Goal: Answer question/provide support: Answer question/provide support

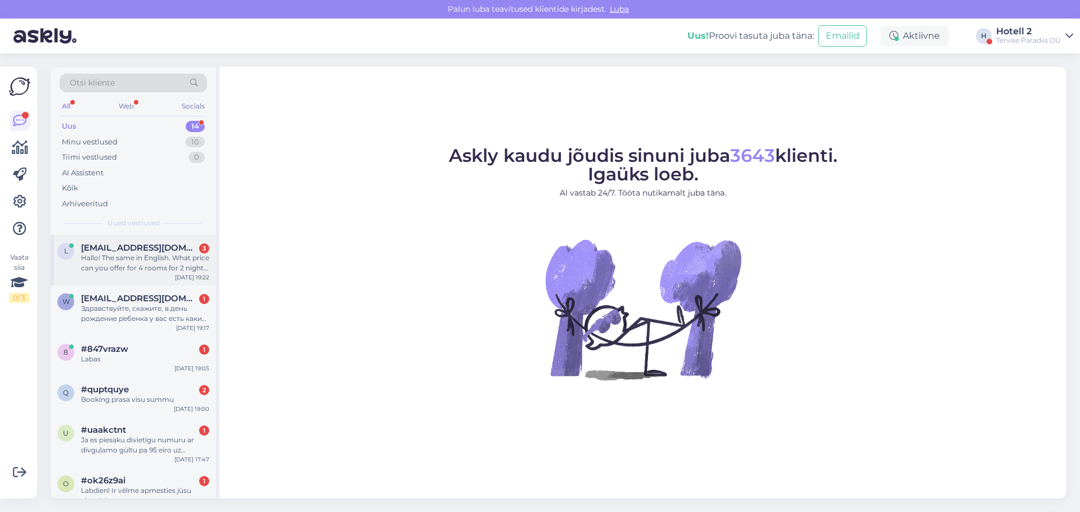
click at [152, 256] on div "Hallo! The same in English. What price can you offer for 4 rooms for 2 nights f…" at bounding box center [145, 263] width 128 height 20
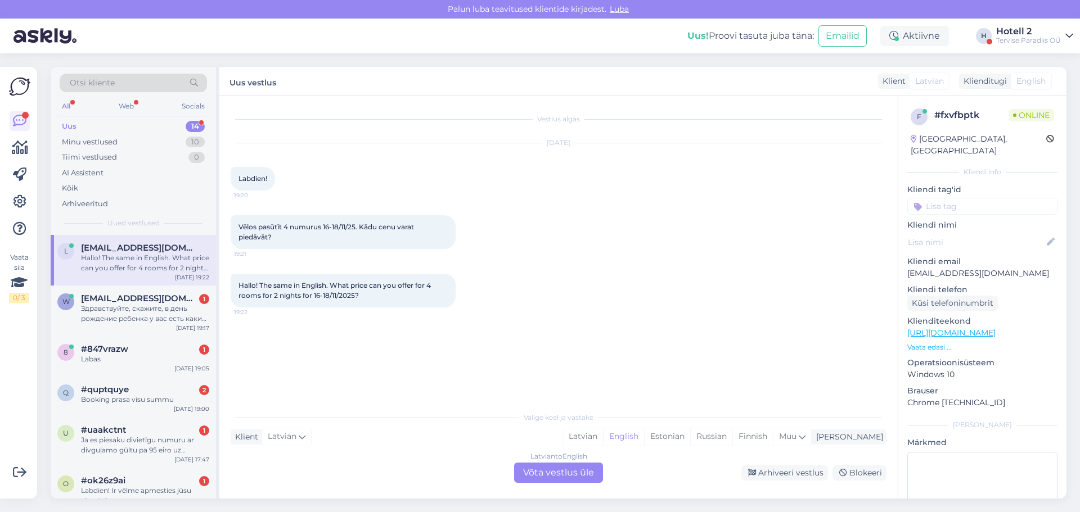
click at [569, 469] on div "Latvian to English Võta vestlus üle" at bounding box center [558, 473] width 89 height 20
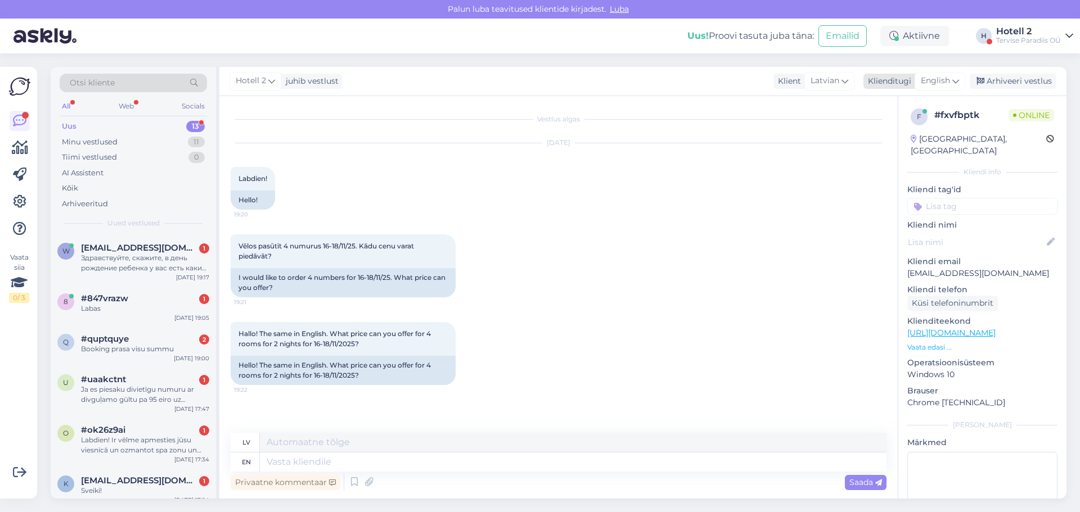
click at [963, 82] on div "English" at bounding box center [940, 81] width 51 height 18
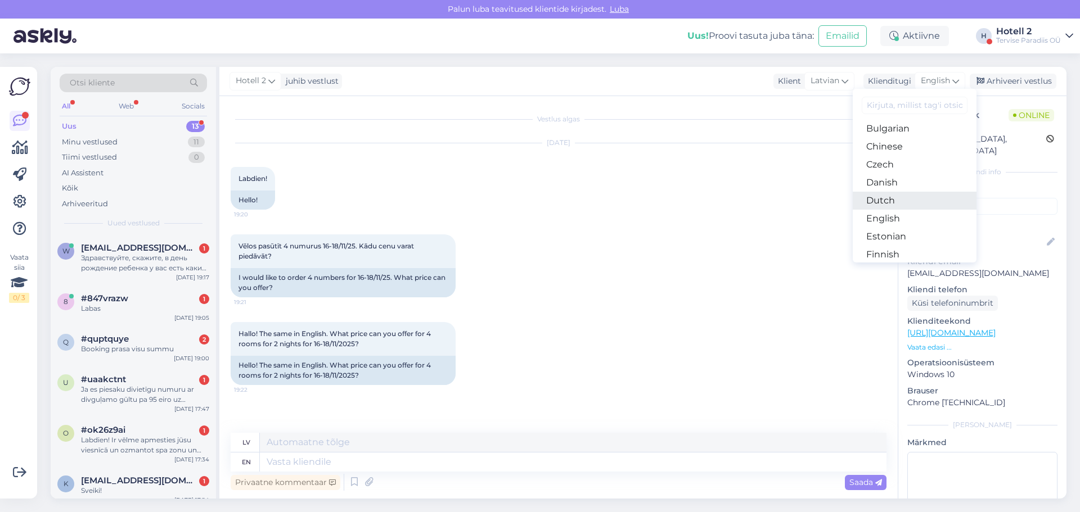
scroll to position [56, 0]
click at [905, 212] on link "Estonian" at bounding box center [915, 219] width 124 height 18
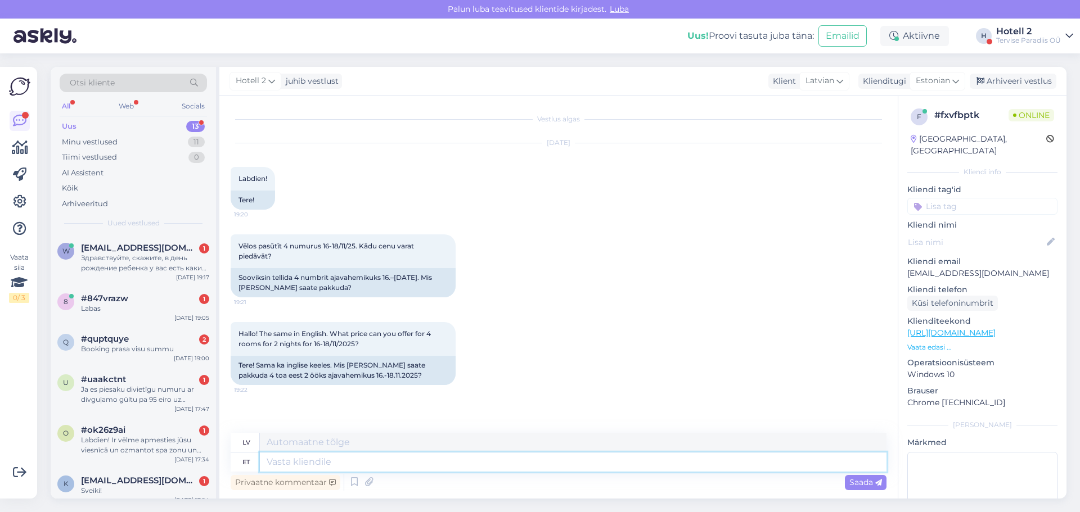
click at [305, 467] on textarea at bounding box center [573, 462] width 627 height 19
type textarea "Palun e"
type textarea "Lūdzu"
type textarea "Palun edastage o"
type textarea "Lūdzu, pārsūtiet"
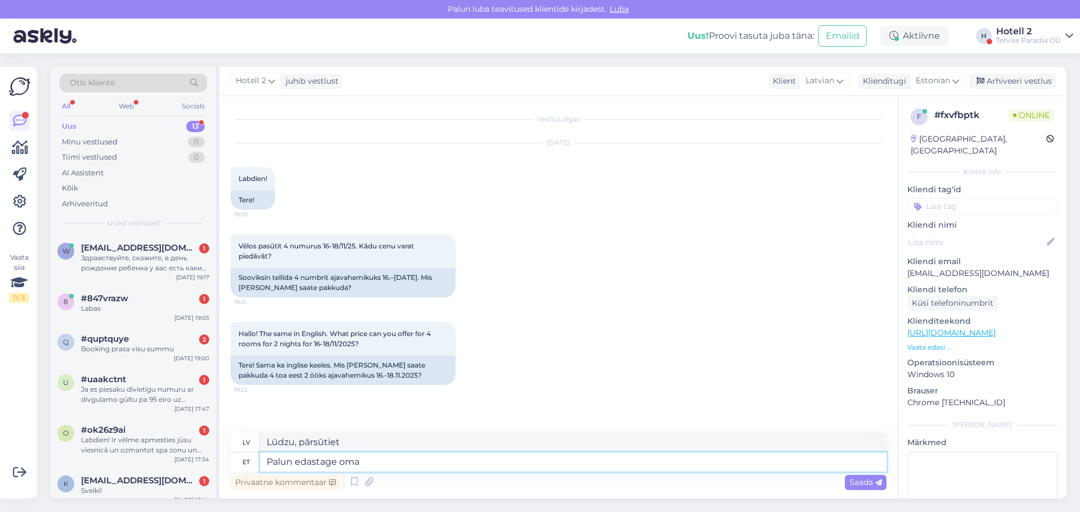
type textarea "Palun edastage oma"
type textarea "Lūdzu, pārsūtiet savu"
type textarea "Palun edastage oma broneerimissoov"
type textarea "Lūdzu, iesniedziet savu rezervācijas pieprasījumu."
type textarea "Palun edastage oma broneerimissoov aadressile s"
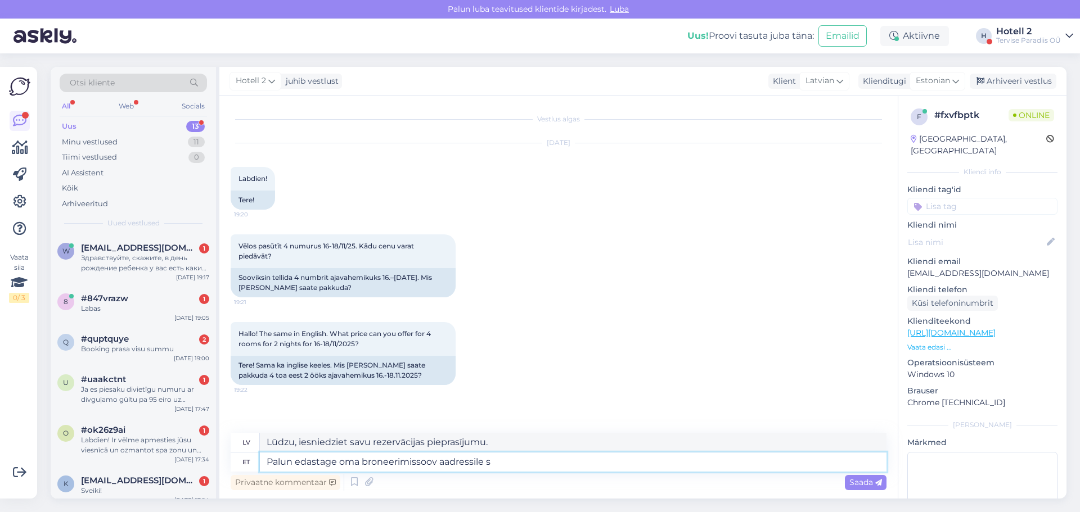
type textarea "Lūdzu, sūtiet savu rezervācijas pieprasījumu uz"
type textarea "Palun edastage oma broneerimissoov aadressile sales£"
type textarea "Lūdzu, nosūtiet savu rezervācijas pieprasījumu pārdošanas nodaļai."
type textarea "Palun edastage oma broneerimissoov aadressile sales£[DOMAIN_NAME]"
type textarea "Lūdzu, sūtiet savu rezervācijas pieprasījumu uz sales£ [DOMAIN_NAME]"
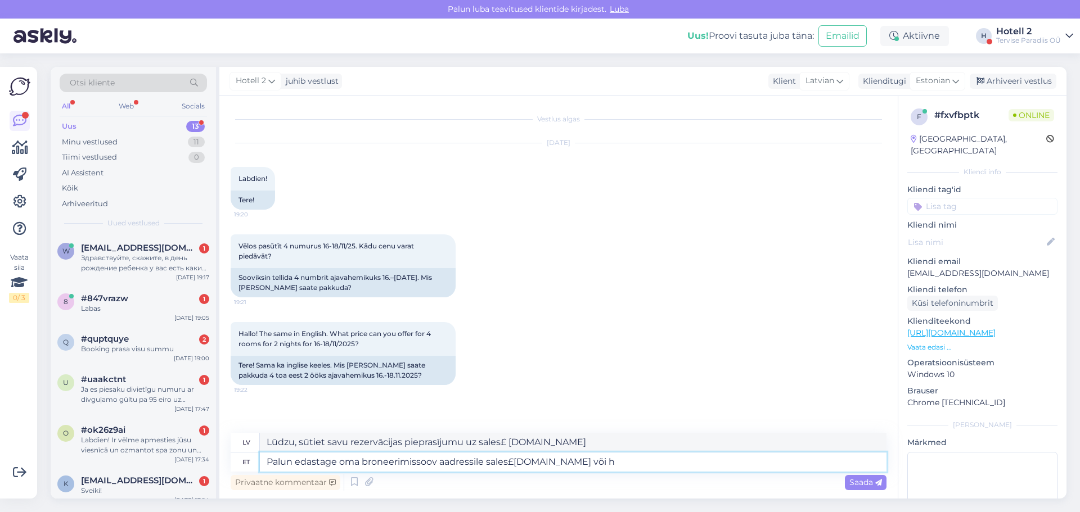
type textarea "Palun edastage oma broneerimissoov aadressile sales£[DOMAIN_NAME] või ho"
type textarea "Lūdzu, nosūtiet savu rezervācijas pieprasījumu uz sales£ [DOMAIN_NAME] vai"
type textarea "Palun edastage oma broneerimissoov aadressile sales£[DOMAIN_NAME] või hotell@s"
type textarea "Lūdzu, sūtiet savu rezervācijas pieprasījumu uz sales£ [DOMAIN_NAME] vai viesnī…"
type textarea "Palun edastage oma broneerimissoov aadressile sales£[DOMAIN_NAME] või [EMAIL_AD…"
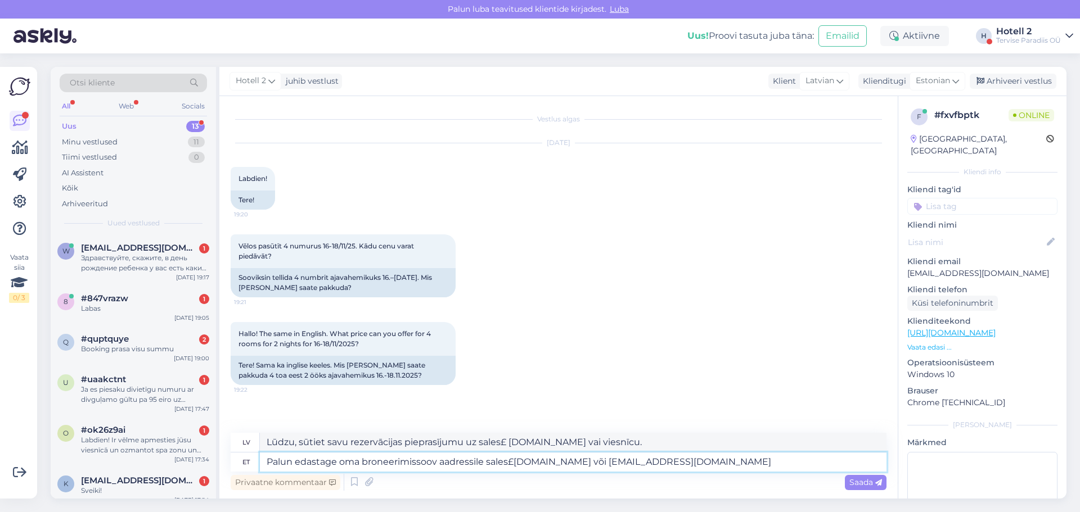
type textarea "Lūdzu, sūtiet savu rezervācijas pieprasījumu uz sales£ [DOMAIN_NAME] vai [EMAIL…"
click at [515, 466] on textarea "Palun edastage oma broneerimissoov aadressile sales£[DOMAIN_NAME] või [EMAIL_AD…" at bounding box center [573, 462] width 627 height 19
type textarea "Palun edastage oma broneerimissoov aadressile [EMAIL_ADDRESS][DOMAIN_NAME] või …"
type textarea "Lūdzu, sūtiet savu rezervācijas pieprasījumu uz [EMAIL_ADDRESS][DOMAIN_NAME] va…"
type textarea "Palun edastage oma broneerimissoov aadressile [EMAIL_ADDRESS][DOMAIN_NAME] või …"
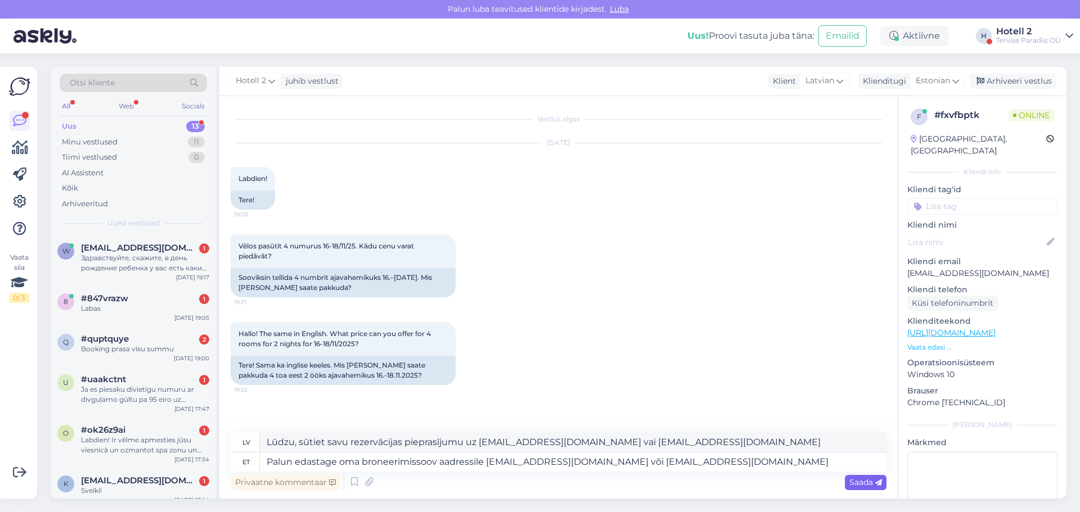
click at [872, 485] on span "Saada" at bounding box center [865, 483] width 33 height 10
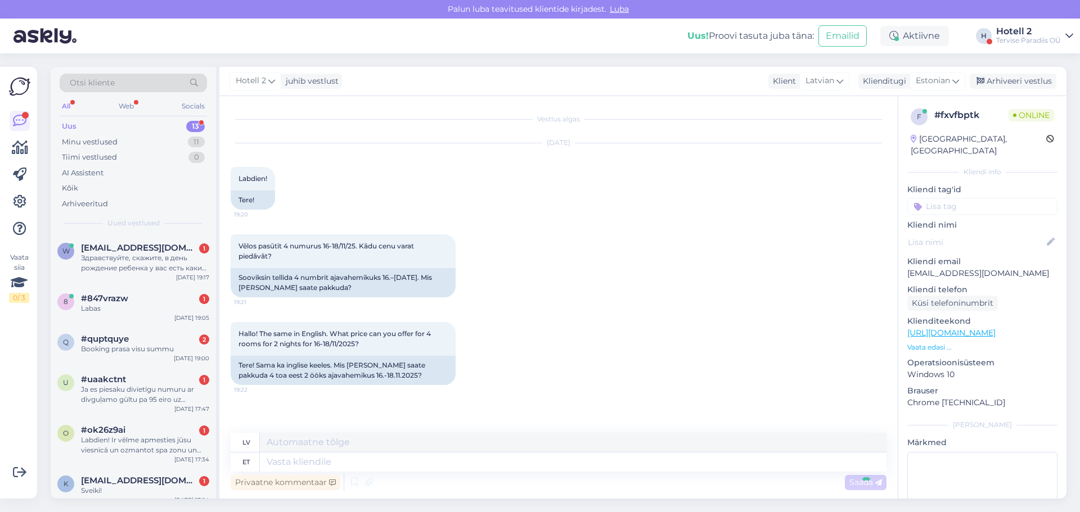
scroll to position [62, 0]
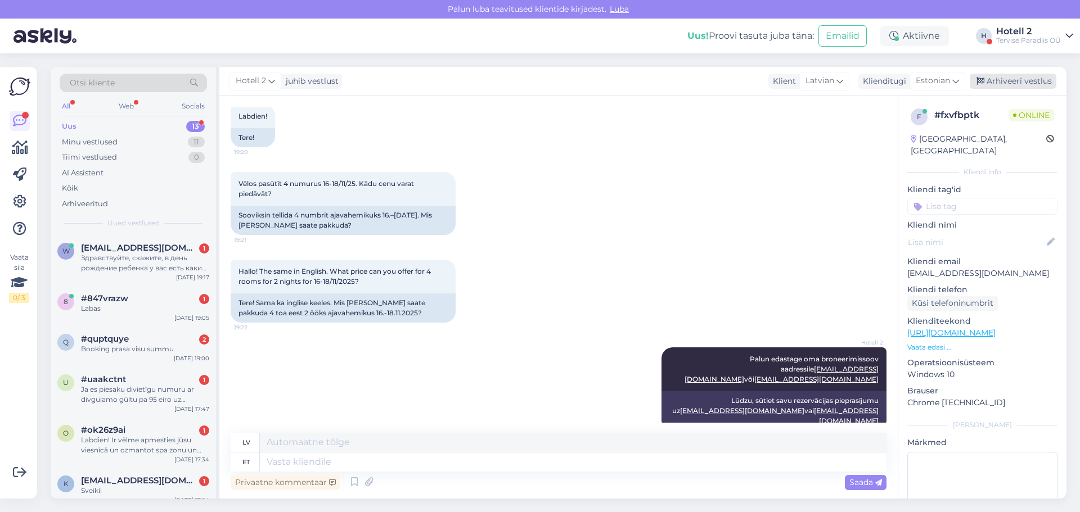
click at [1028, 77] on div "Arhiveeri vestlus" at bounding box center [1013, 81] width 87 height 15
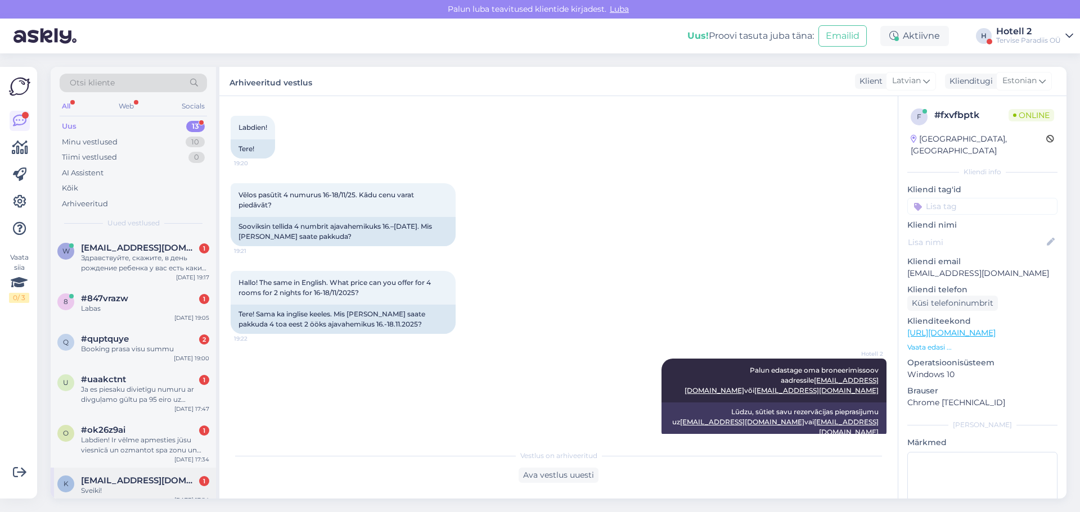
click at [129, 479] on span "[EMAIL_ADDRESS][DOMAIN_NAME]" at bounding box center [139, 481] width 117 height 10
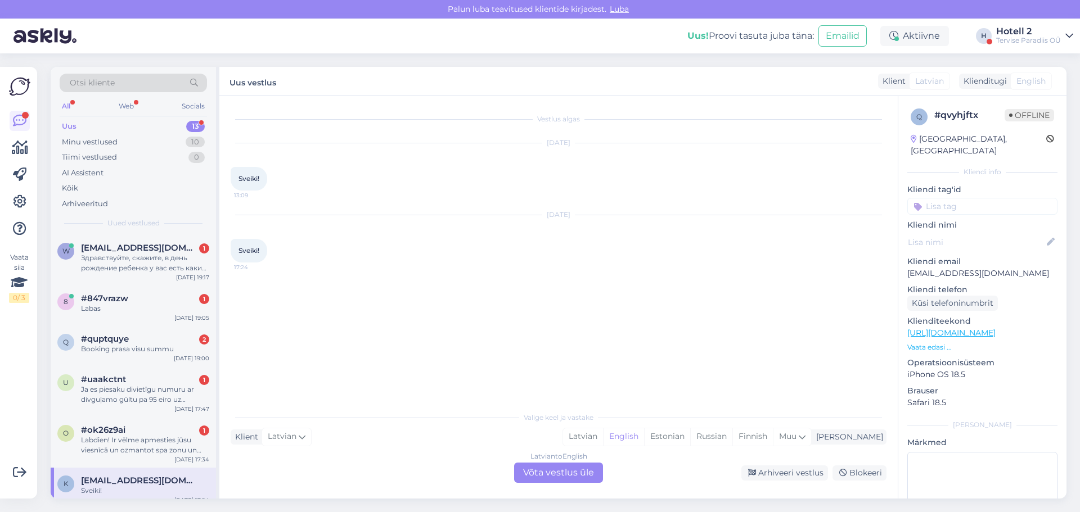
scroll to position [0, 0]
click at [583, 478] on div "Latvian to English Võta vestlus üle" at bounding box center [558, 473] width 89 height 20
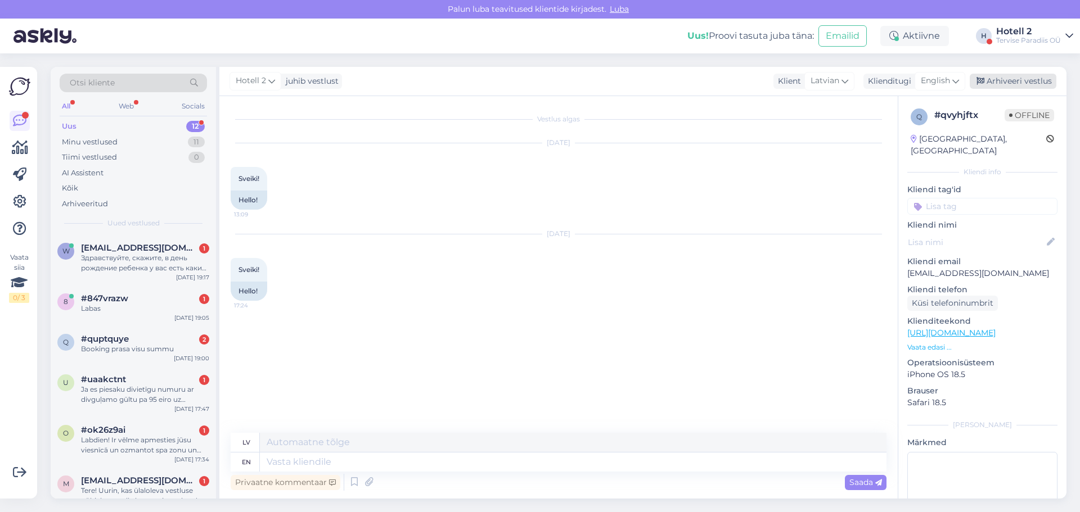
click at [1002, 82] on div "Arhiveeri vestlus" at bounding box center [1013, 81] width 87 height 15
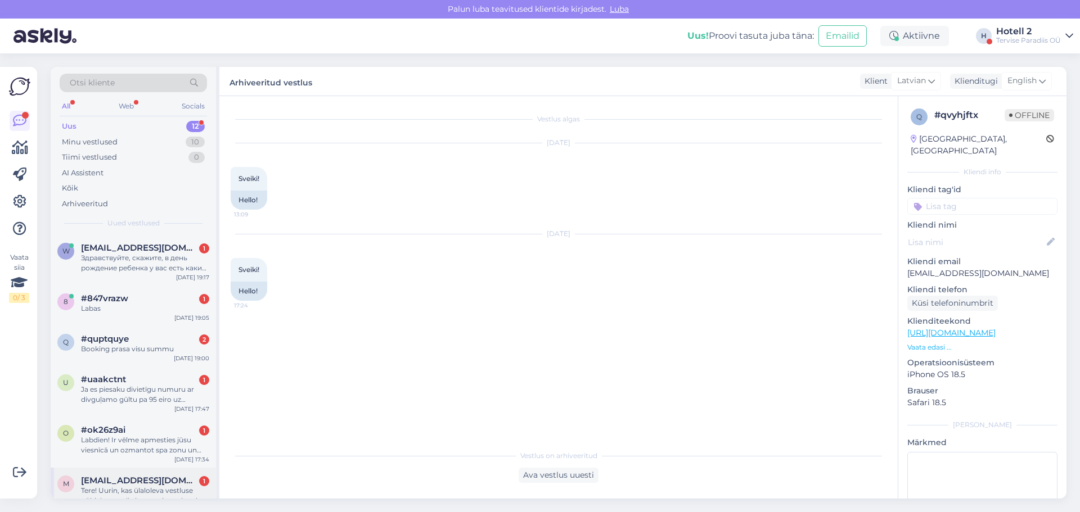
click at [129, 486] on div "Tere! Uurin, kas ülaloleva vestluse põhjal on mulle broneering tehtud või on mi…" at bounding box center [145, 496] width 128 height 20
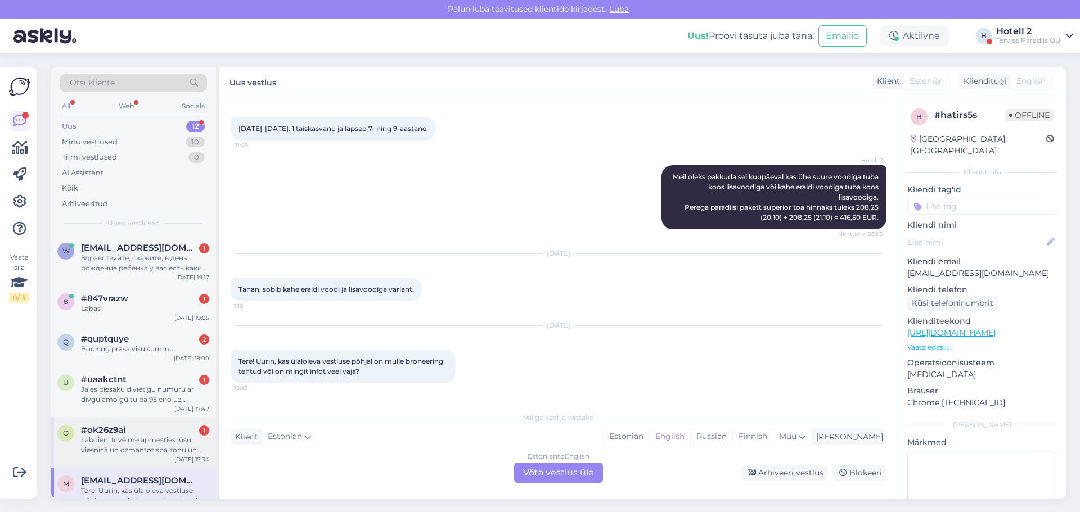
click at [113, 435] on span "#ok26z9ai" at bounding box center [103, 430] width 44 height 10
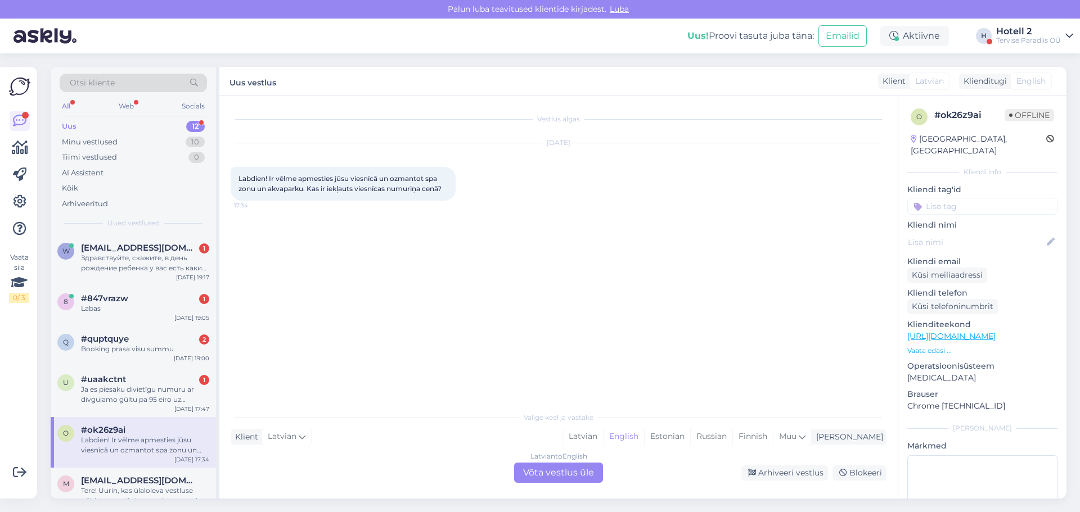
click at [543, 470] on div "Latvian to English Võta vestlus üle" at bounding box center [558, 473] width 89 height 20
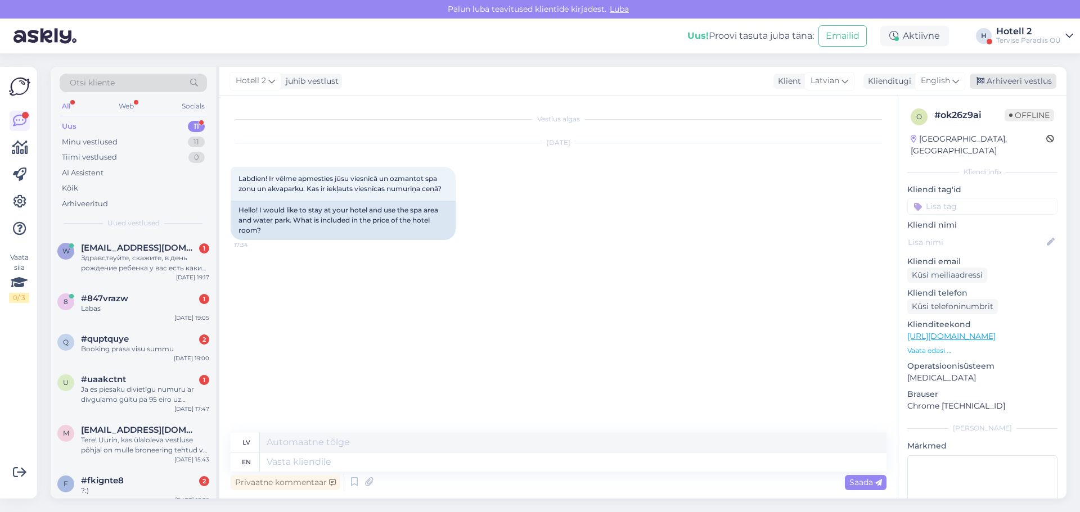
click at [1023, 80] on div "Arhiveeri vestlus" at bounding box center [1013, 81] width 87 height 15
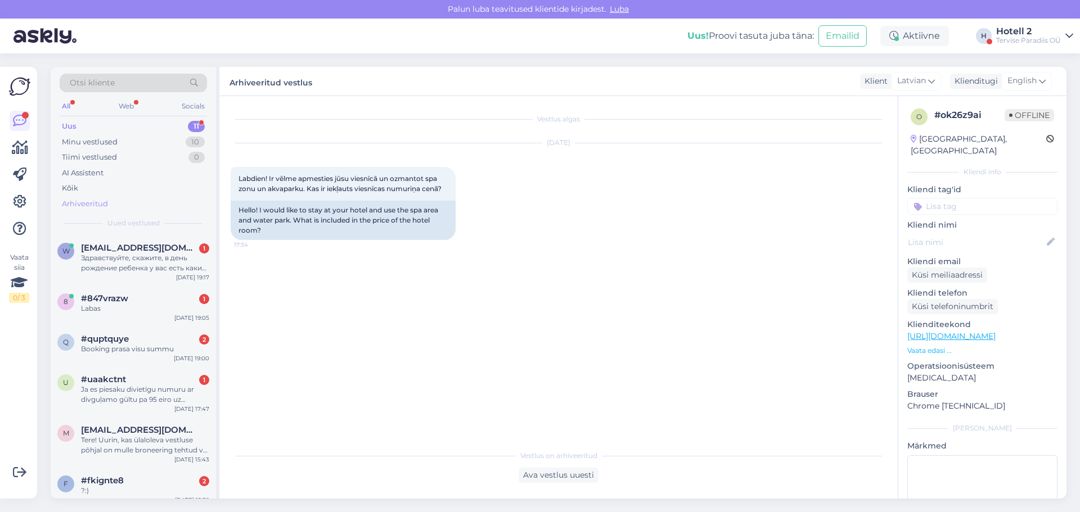
click at [83, 203] on div "Arhiveeritud" at bounding box center [85, 204] width 46 height 11
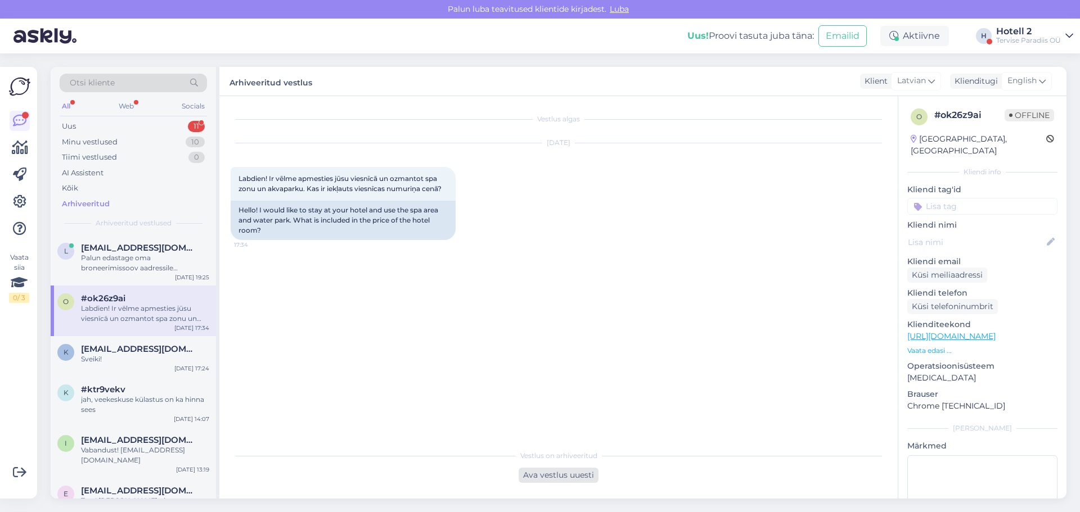
click at [563, 475] on div "Ava vestlus uuesti" at bounding box center [559, 475] width 80 height 15
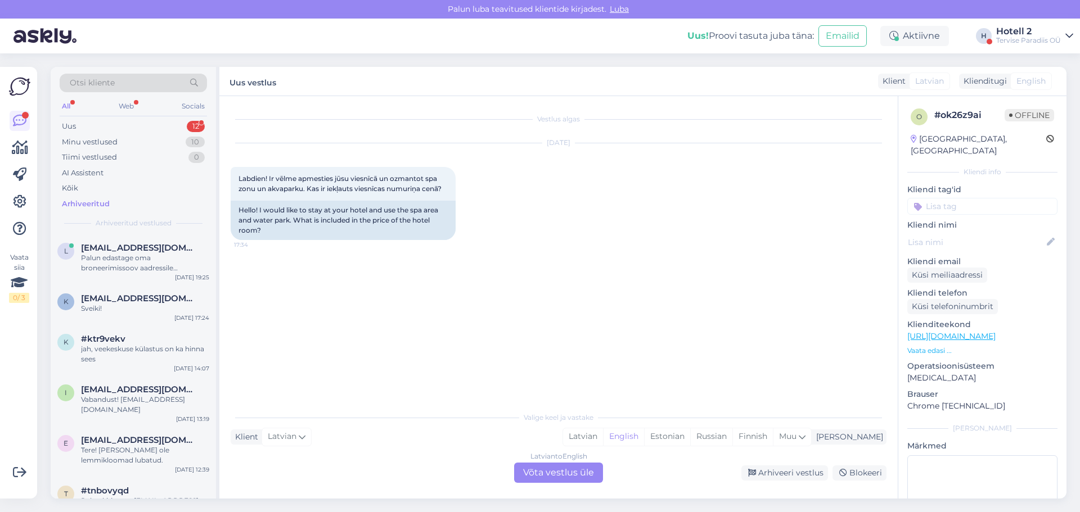
click at [546, 474] on div "Latvian to English Võta vestlus üle" at bounding box center [558, 473] width 89 height 20
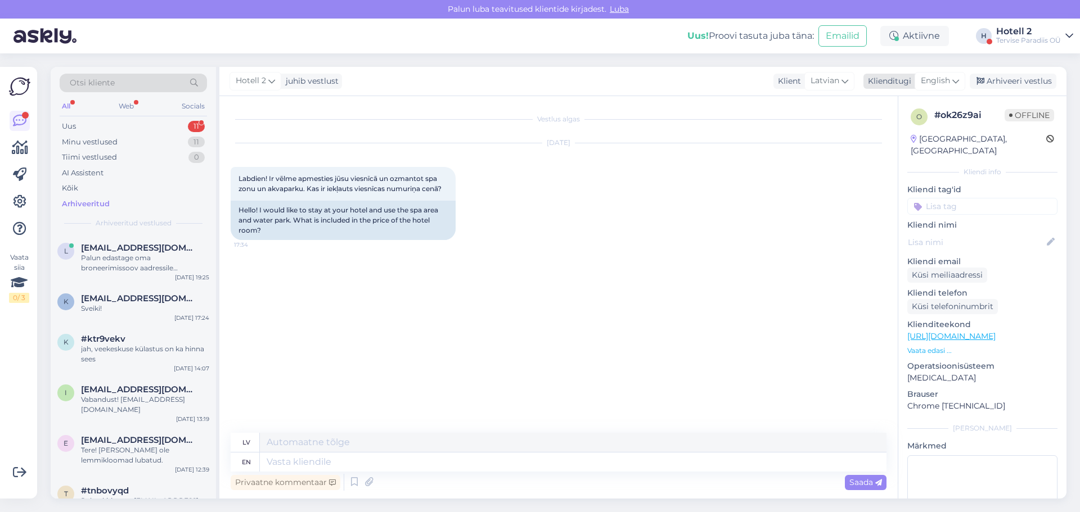
click at [953, 78] on icon at bounding box center [955, 81] width 7 height 12
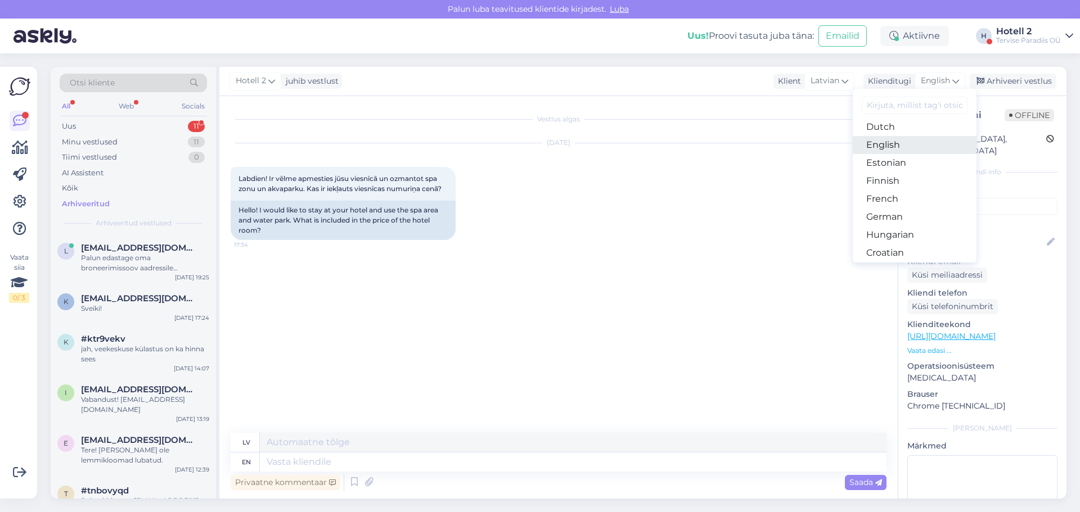
scroll to position [113, 0]
click at [906, 164] on link "Estonian" at bounding box center [915, 163] width 124 height 18
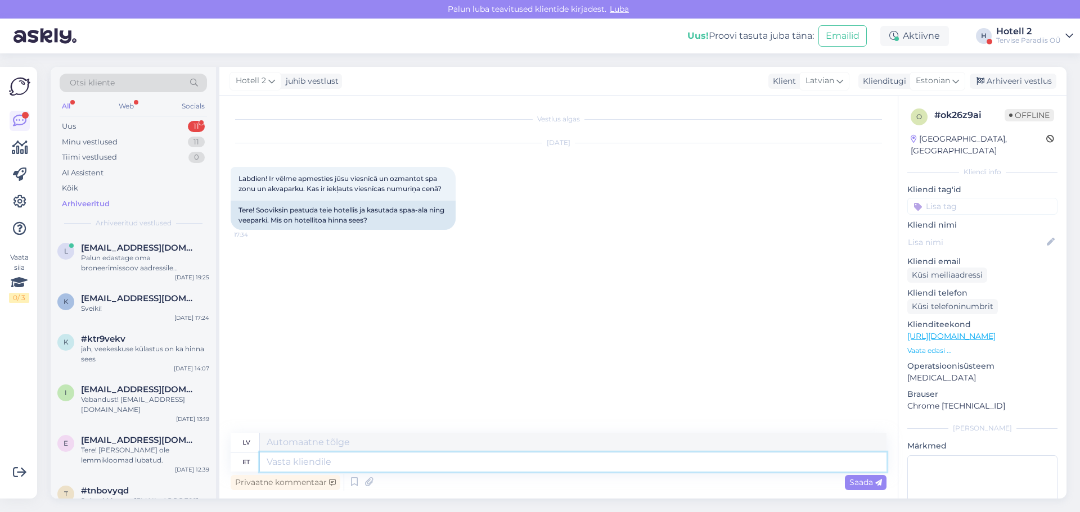
click at [320, 466] on textarea at bounding box center [573, 462] width 627 height 19
type textarea "K"
type textarea "Kõikide"
type textarea "Visi"
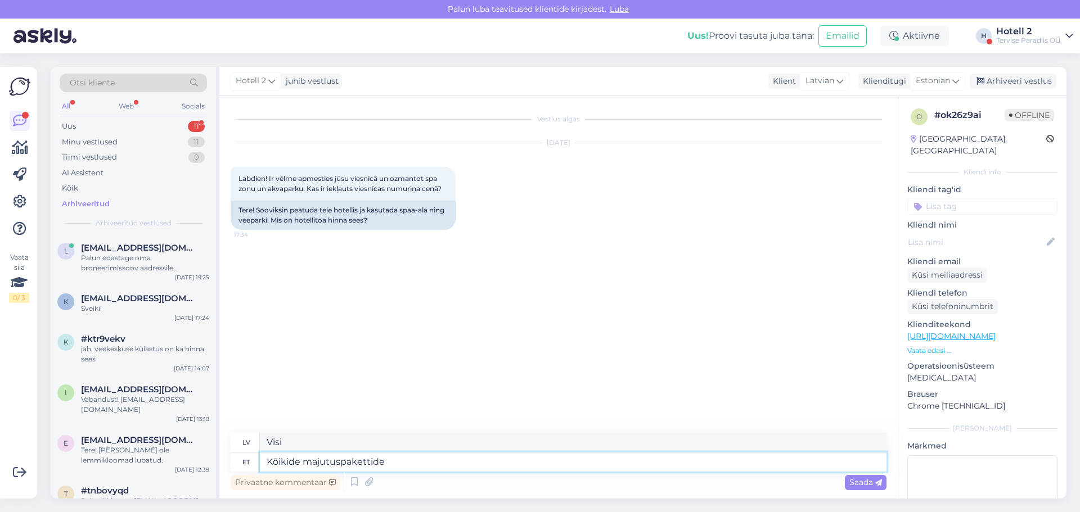
type textarea "Kõikide majutuspakettide"
type textarea "Visas izmitināšanas paketes"
type textarea "Kõikide majutuspakettide sisse k"
type textarea "Iekļauts visās izmitināšanas paketēs"
type textarea "Kõikide majutuspakettide sisse kuulub"
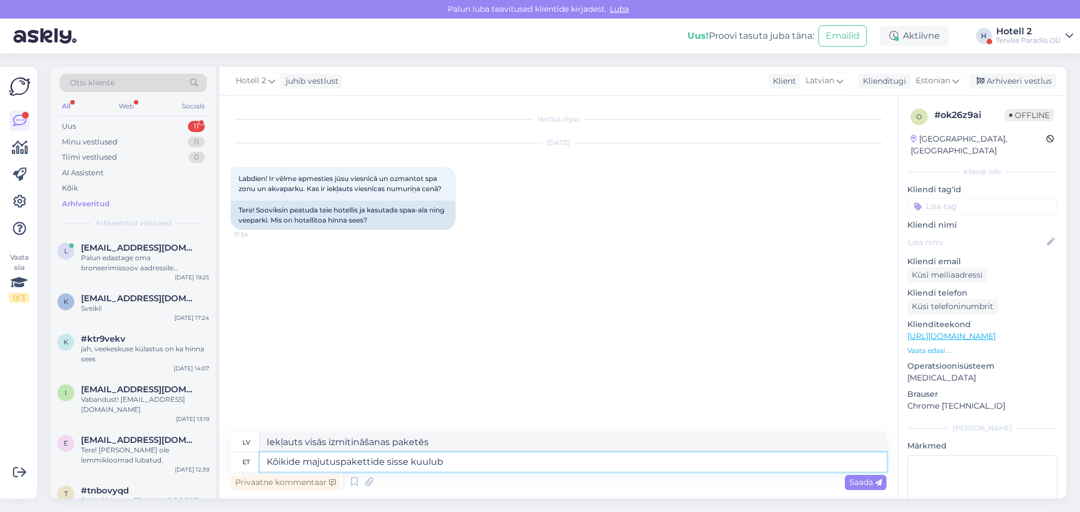
type textarea "Visos izmitināšanas paketes komplektos ietilpst:"
type textarea "Kõikide majutuspakettide sisse kuulub hommikusöök"
type textarea "Visos izmitināšanas piedāvājumos ir iekļautas brokastis."
type textarea "Kõikide majutuspakettide sisse kuulub hommikusöök. Ülejäänu"
type textarea "Visos izmitināšanas piedāvājumos ir iekļautas brokastis. Pārējais"
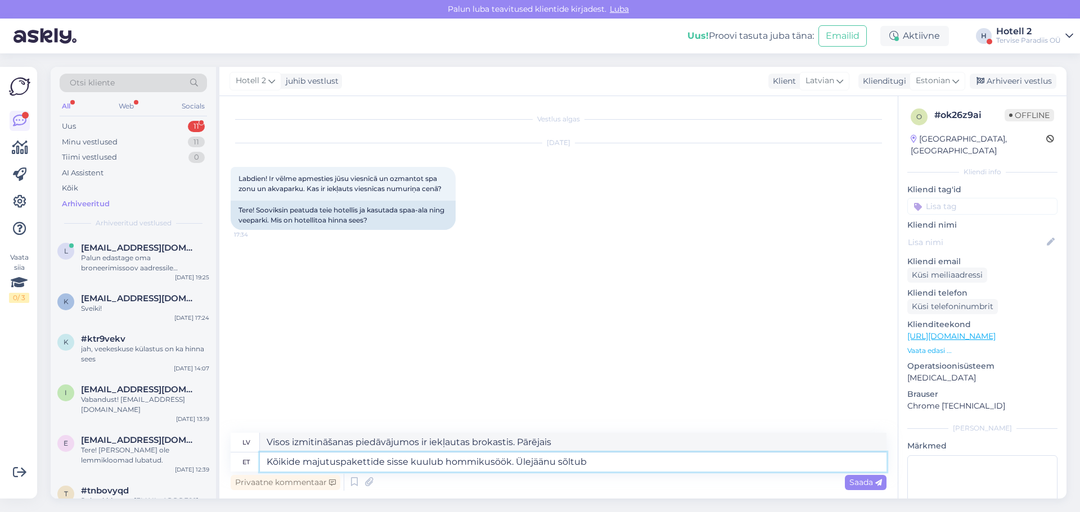
type textarea "Kõikide majutuspakettide sisse kuulub hommikusöök. Ülejäänu sõltub s"
type textarea "Visos izmitināšanas pakešu komplektos ir iekļautas brokastis. Pārējais ir atkar…"
type textarea "Kõikide majutuspakettide sisse kuulub hommikusöök. Ülejäänu sõltub sellest mis"
type textarea "Visos izmitināšanas pakešu komplektos ir iekļautas brokastis. Pārējais ir atkar…"
type textarea "Kõikide majutuspakettide sisse kuulub hommikusöök. Ülejäänu sõltub sellest mis …"
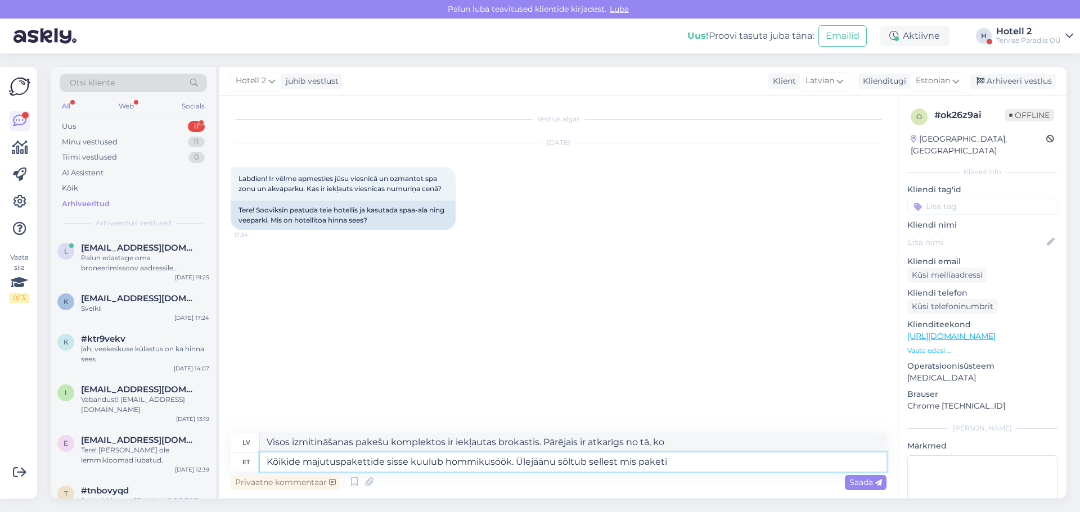
type textarea "Visās izmitināšanas paketēs ir iekļautas brokastis. Pārējais ir atkarīgs no pak…"
type textarea "Kõikide majutuspakettide sisse kuulub hommikusöök. Ülejäänu sõltub sellest mis …"
type textarea "Visās izmitināšanas paketēs ir iekļautas brokastis. Pārējais ir atkarīgs no izv…"
type textarea "Kõikide majutuspakettide sisse kuulub hommikusöök. Ülejäänu sõltub sellest mis …"
click at [872, 482] on span "Saada" at bounding box center [865, 483] width 33 height 10
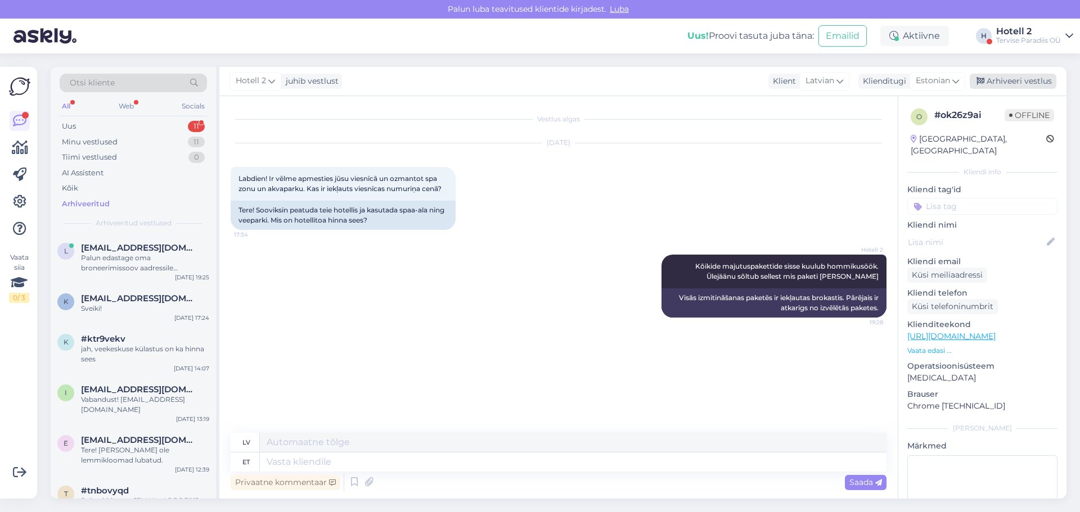
click at [1028, 79] on div "Arhiveeri vestlus" at bounding box center [1013, 81] width 87 height 15
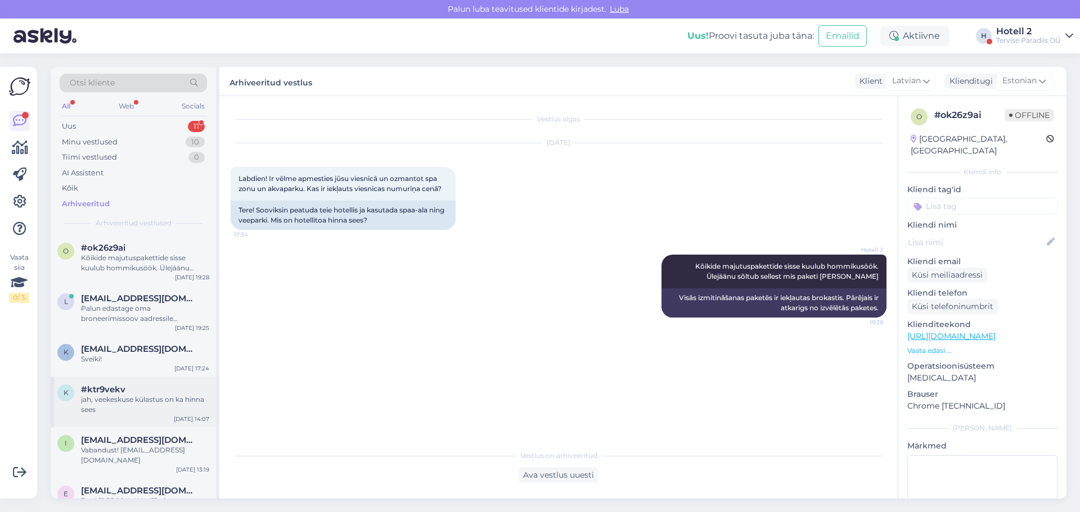
click at [124, 392] on span "#ktr9vekv" at bounding box center [103, 390] width 44 height 10
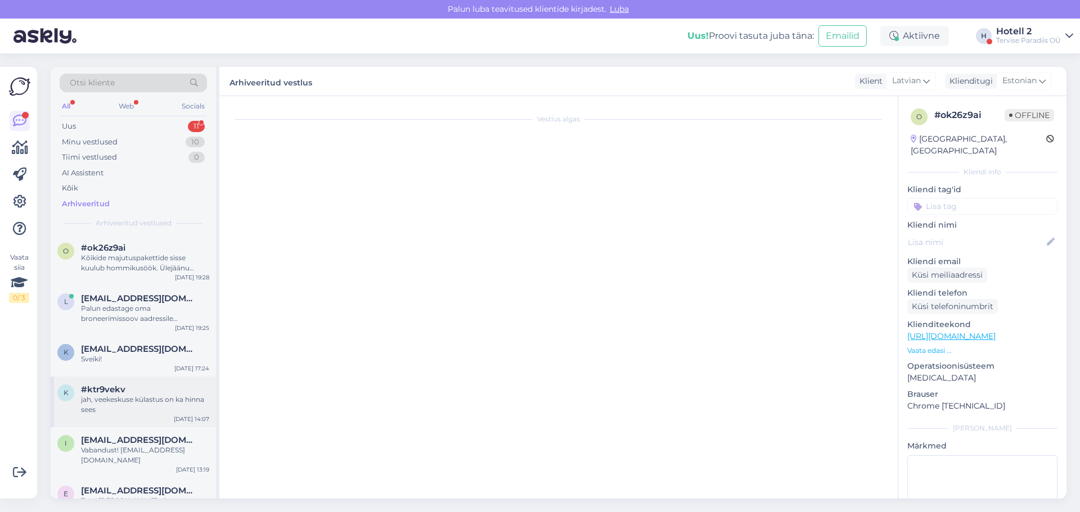
scroll to position [294, 0]
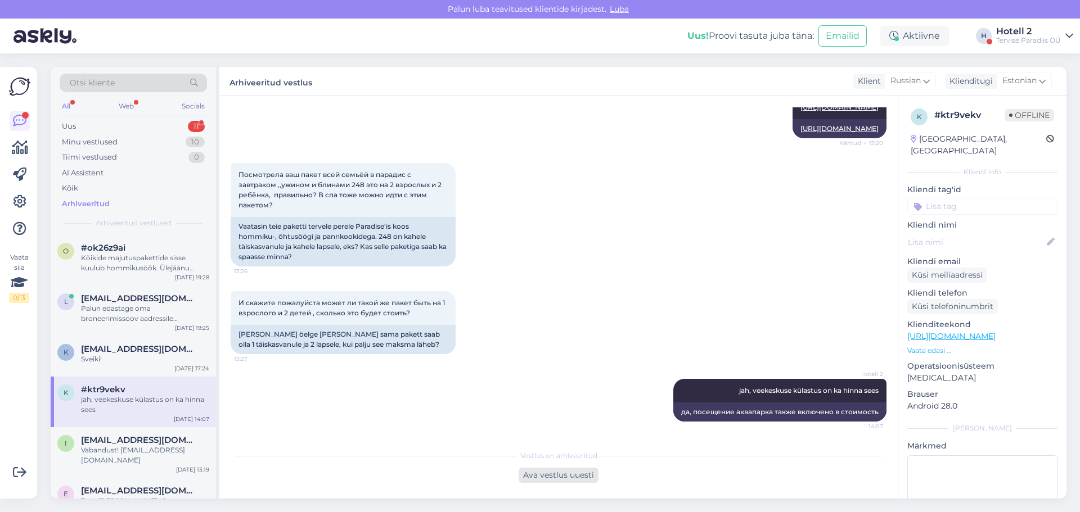
click at [570, 474] on div "Ava vestlus uuesti" at bounding box center [559, 475] width 80 height 15
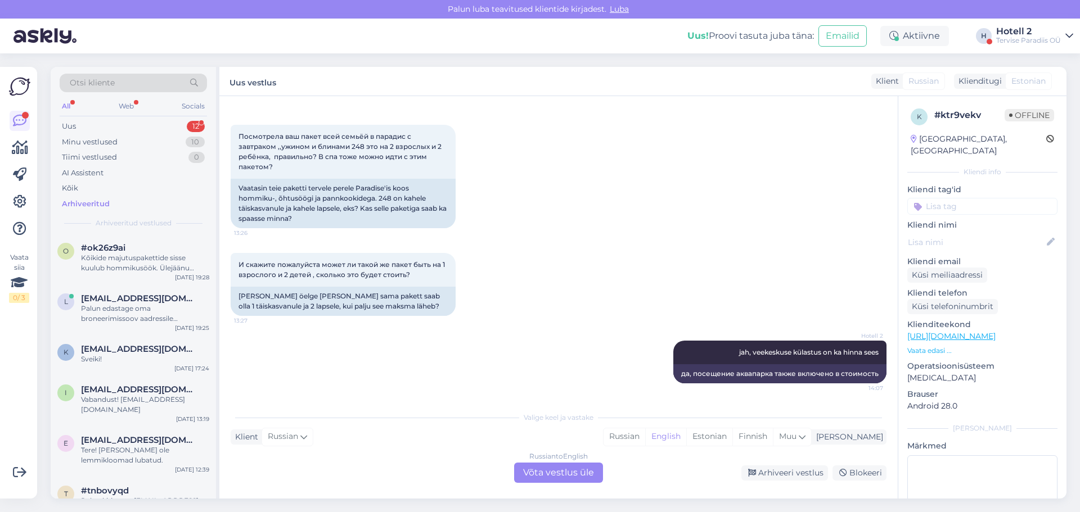
click at [590, 470] on div "Russian to English Võta vestlus üle" at bounding box center [558, 473] width 89 height 20
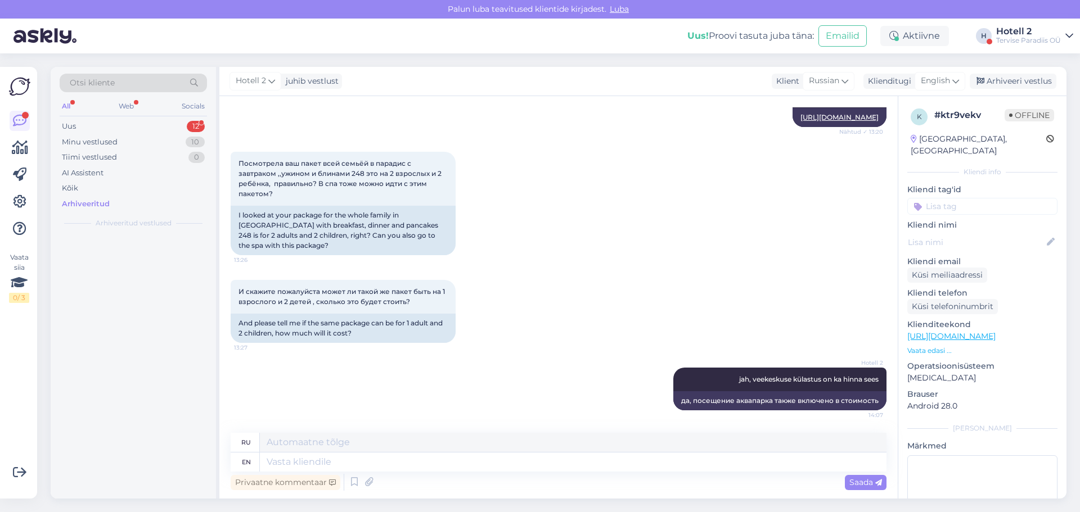
scroll to position [305, 0]
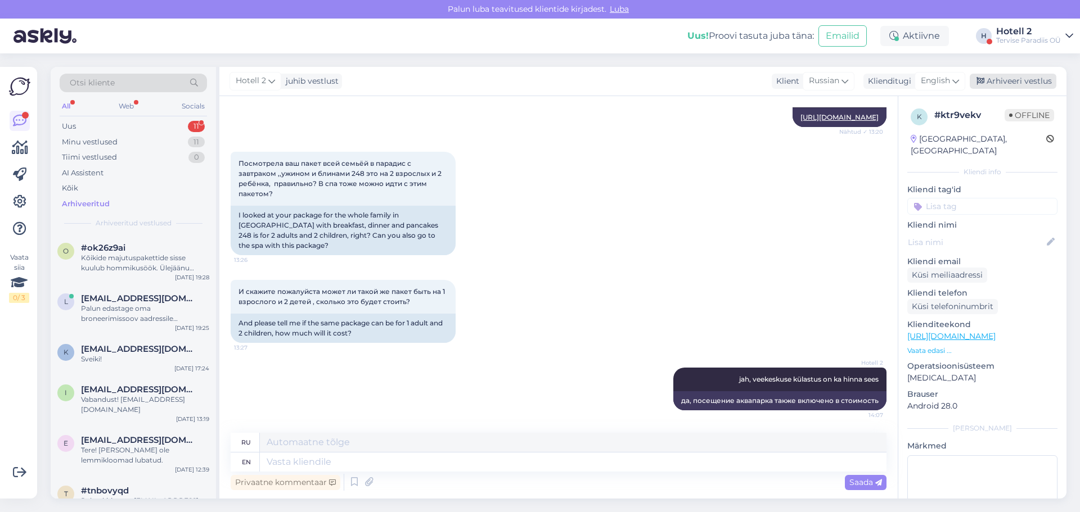
click at [1011, 76] on div "Arhiveeri vestlus" at bounding box center [1013, 81] width 87 height 15
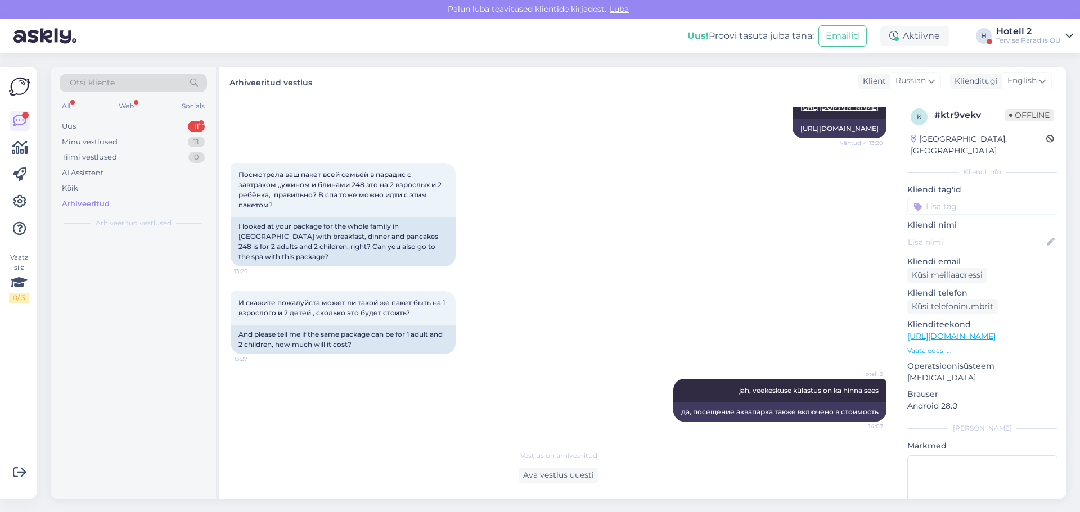
scroll to position [294, 0]
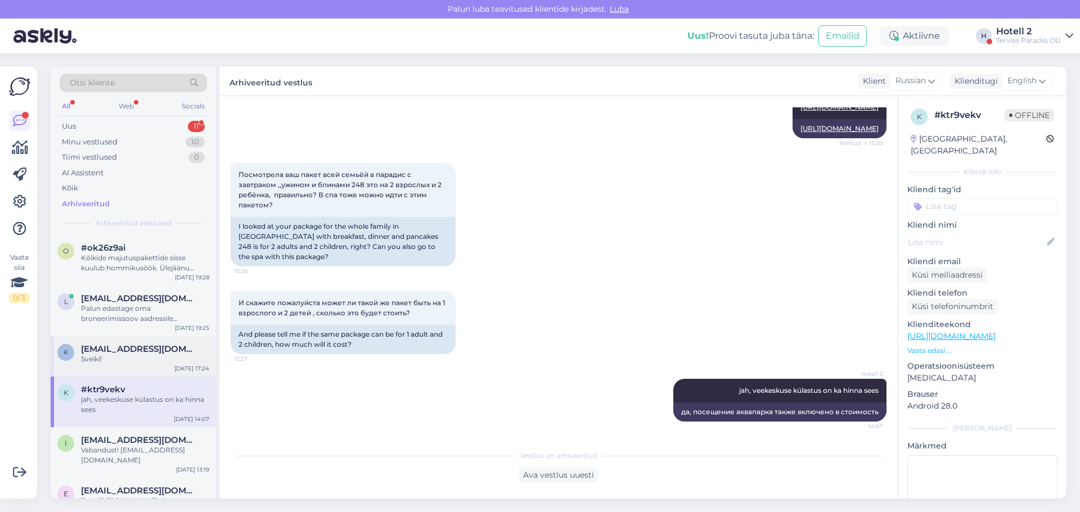
click at [152, 356] on div "Sveiki!" at bounding box center [145, 359] width 128 height 10
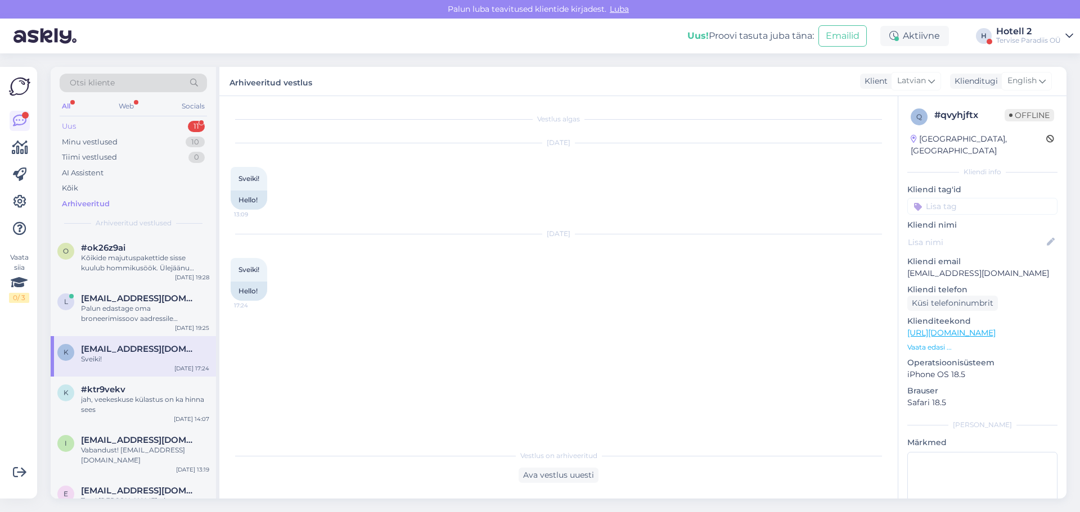
click at [94, 126] on div "Uus 11" at bounding box center [133, 127] width 147 height 16
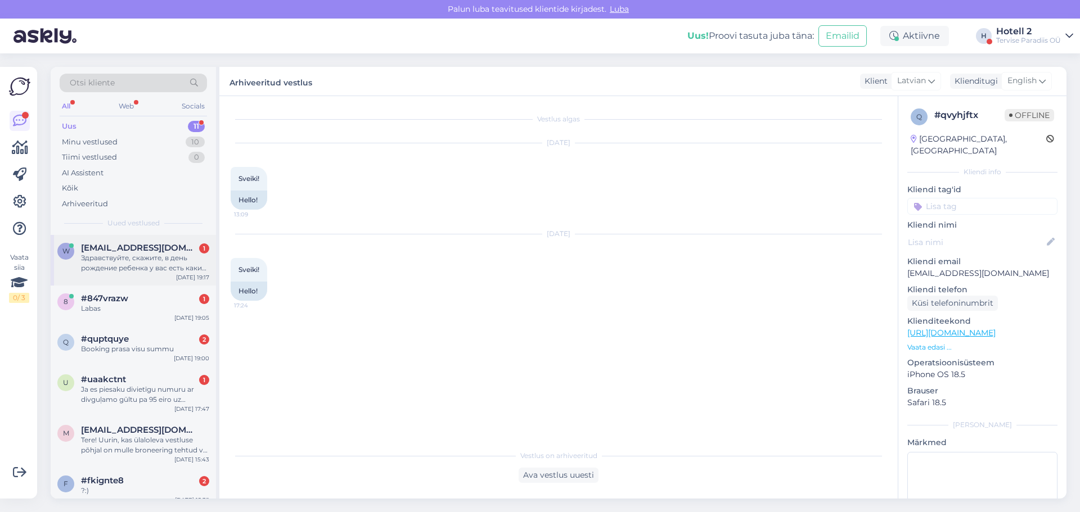
click at [153, 259] on div "Здравствуйте, скажите, в день рождение ребенка у вас есть какие то скидки или p…" at bounding box center [145, 263] width 128 height 20
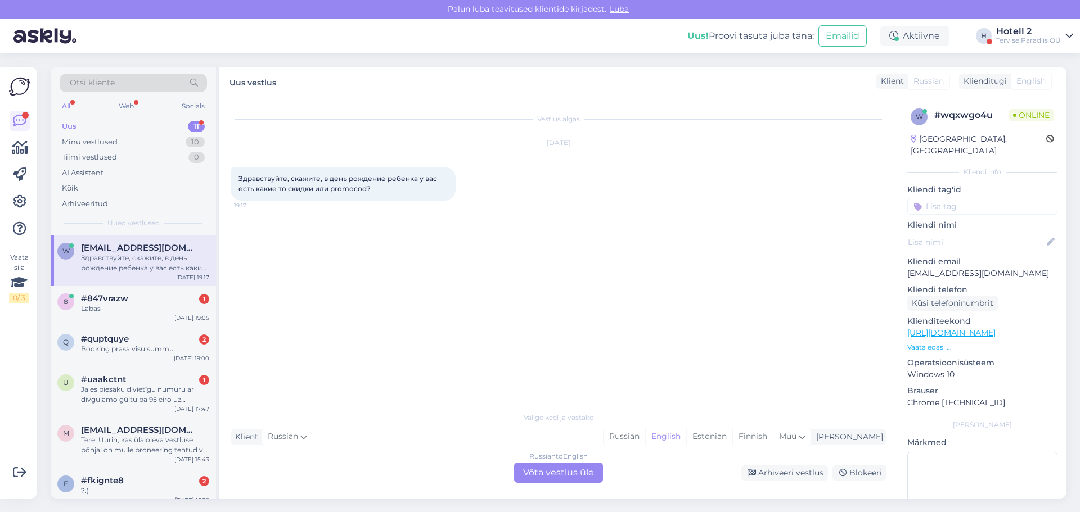
click at [559, 478] on div "Russian to English Võta vestlus üle" at bounding box center [558, 473] width 89 height 20
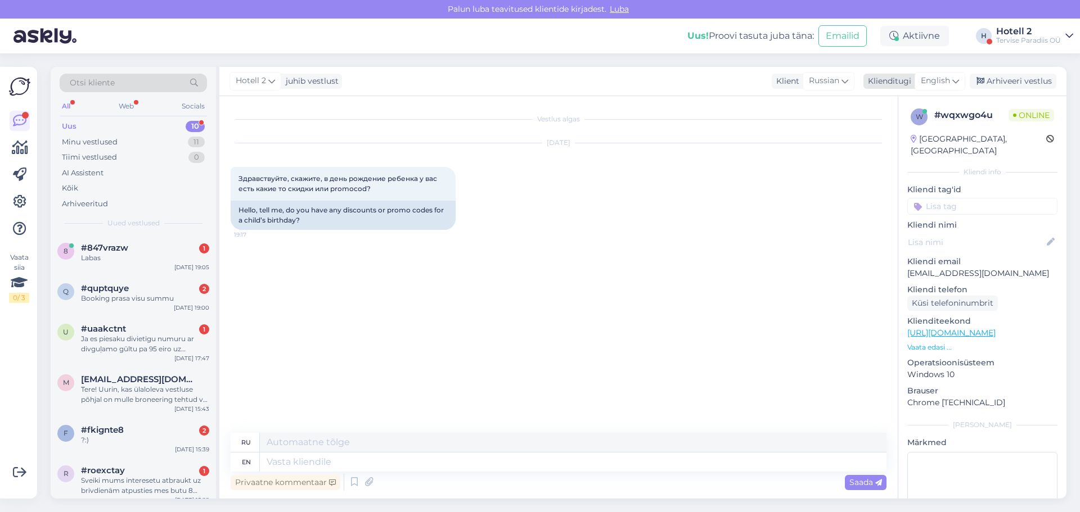
click at [962, 80] on div "English" at bounding box center [940, 81] width 51 height 18
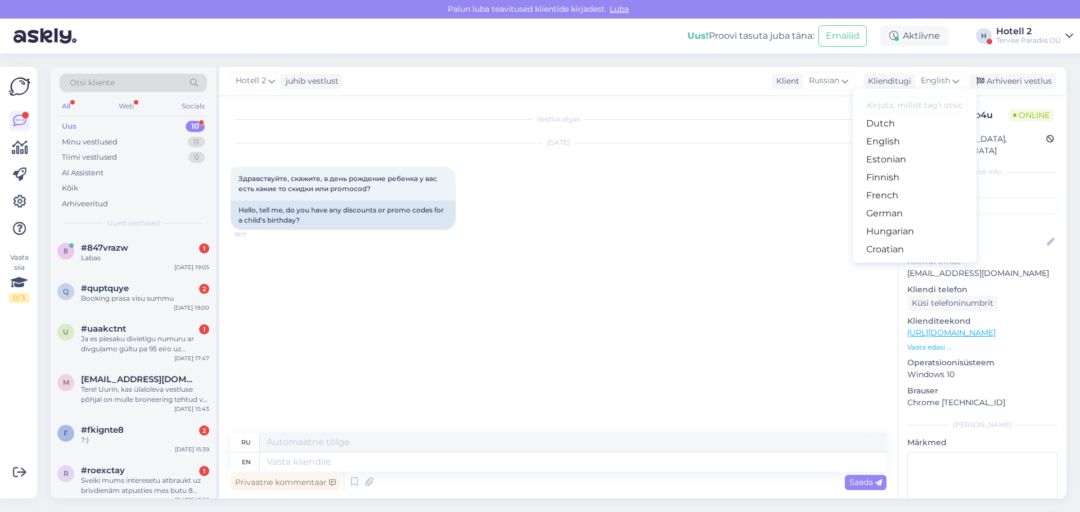
scroll to position [113, 0]
click at [917, 163] on link "Estonian" at bounding box center [915, 163] width 124 height 18
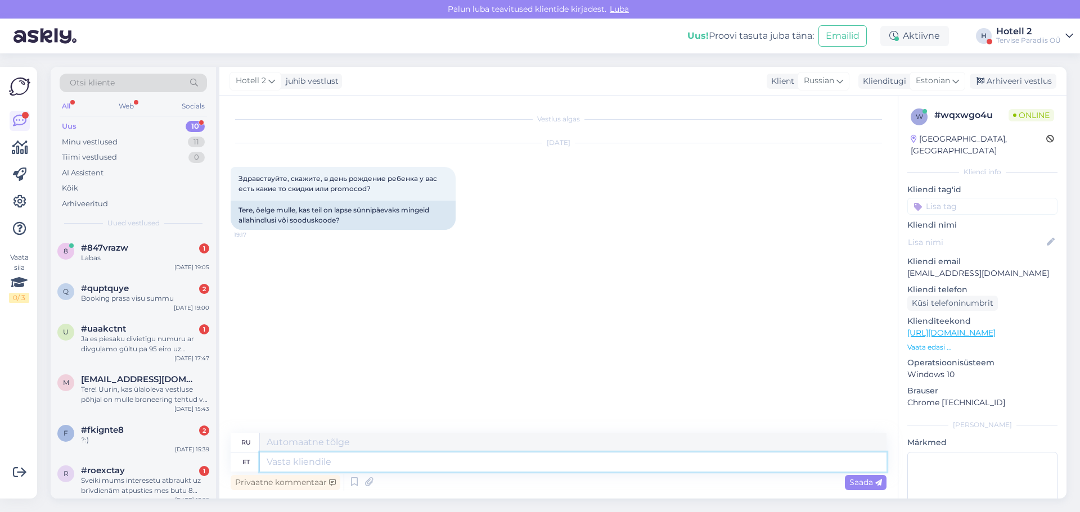
click at [325, 470] on textarea at bounding box center [573, 462] width 627 height 19
type textarea "kahjuks"
type textarea "к сожалению"
type textarea "kahjuks meil"
type textarea "к сожалению, у нас есть"
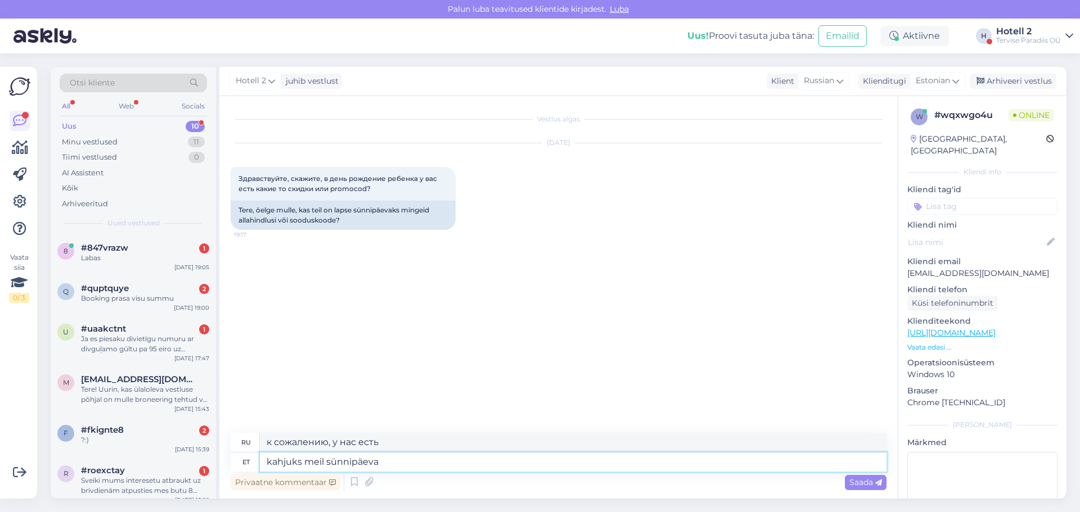
type textarea "kahjuks meil sünnipäeva"
type textarea "к сожалению, у нас день рождения"
type textarea "kahjuks meil sünnipäeva soodustusi e"
type textarea "к сожалению, у нас есть скидки на день рождения"
type textarea "kahjuks meil sünnipäeva soodustusi ei o"
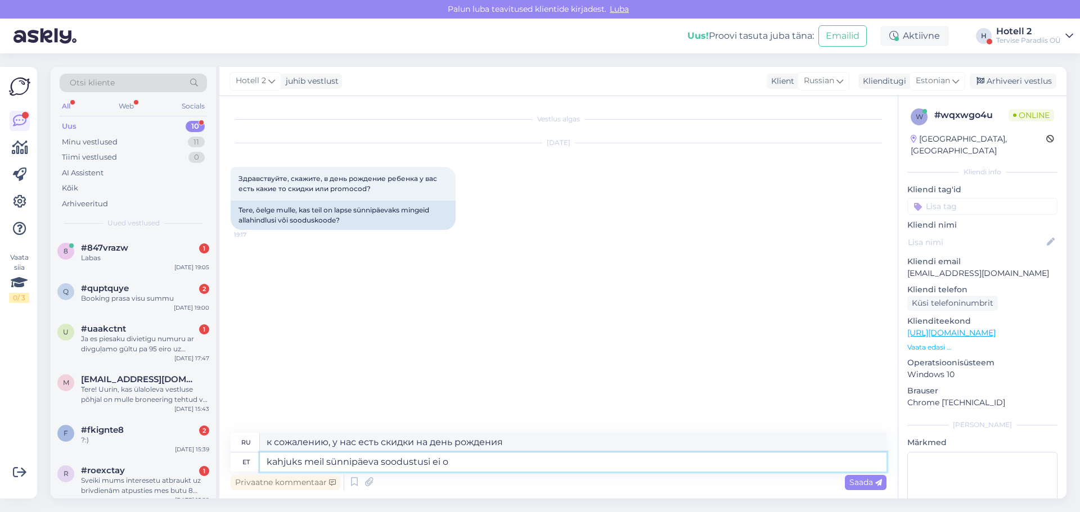
type textarea "К сожалению, у нас нет скидок в честь дня рождения."
type textarea "kahjuks meil sünnipäeva soodustusi ei ole"
click at [847, 485] on div "Saada" at bounding box center [866, 482] width 42 height 15
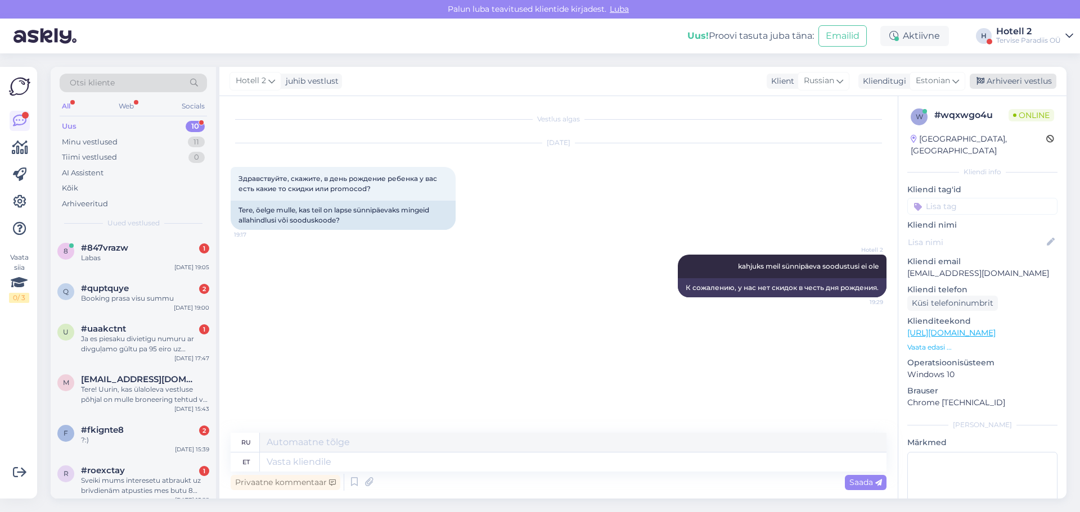
click at [996, 80] on div "Arhiveeri vestlus" at bounding box center [1013, 81] width 87 height 15
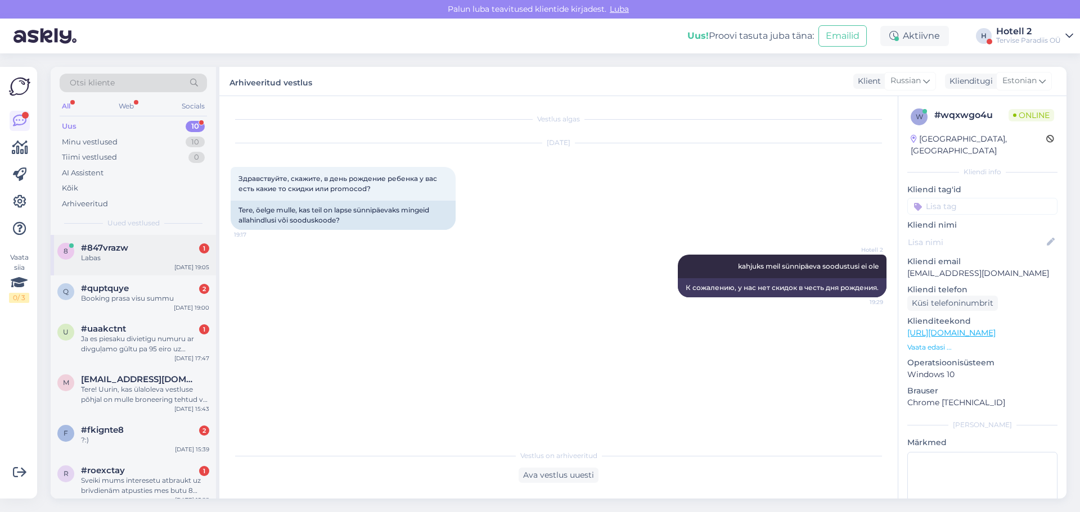
click at [134, 251] on div "#847vrazw 1" at bounding box center [145, 248] width 128 height 10
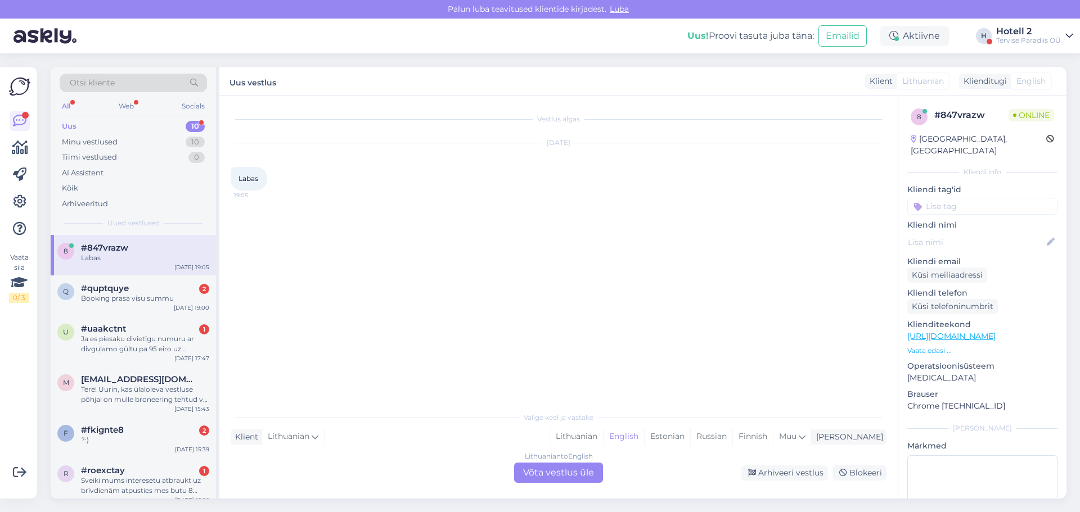
click at [548, 471] on div "Lithuanian to English Võta vestlus üle" at bounding box center [558, 473] width 89 height 20
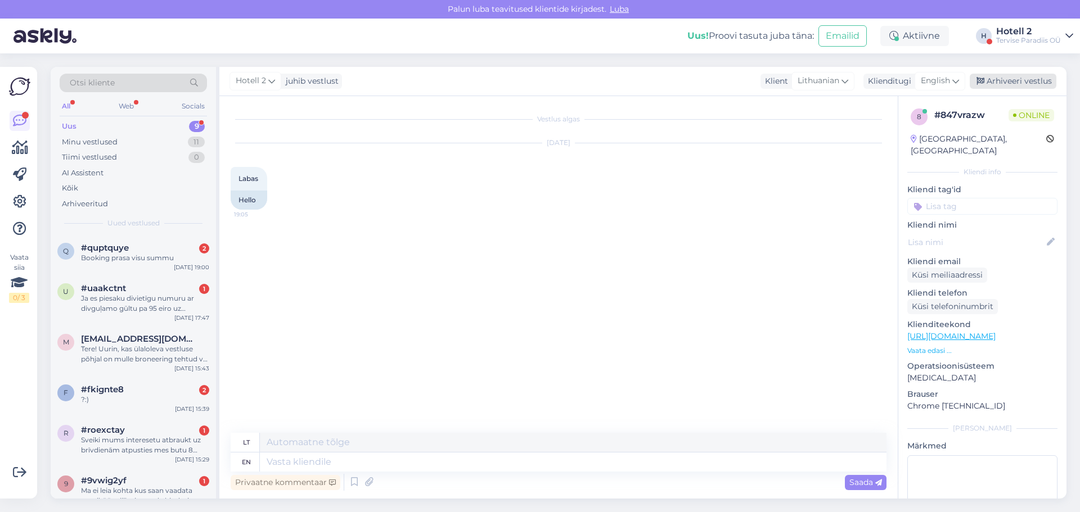
click at [1007, 79] on div "Arhiveeri vestlus" at bounding box center [1013, 81] width 87 height 15
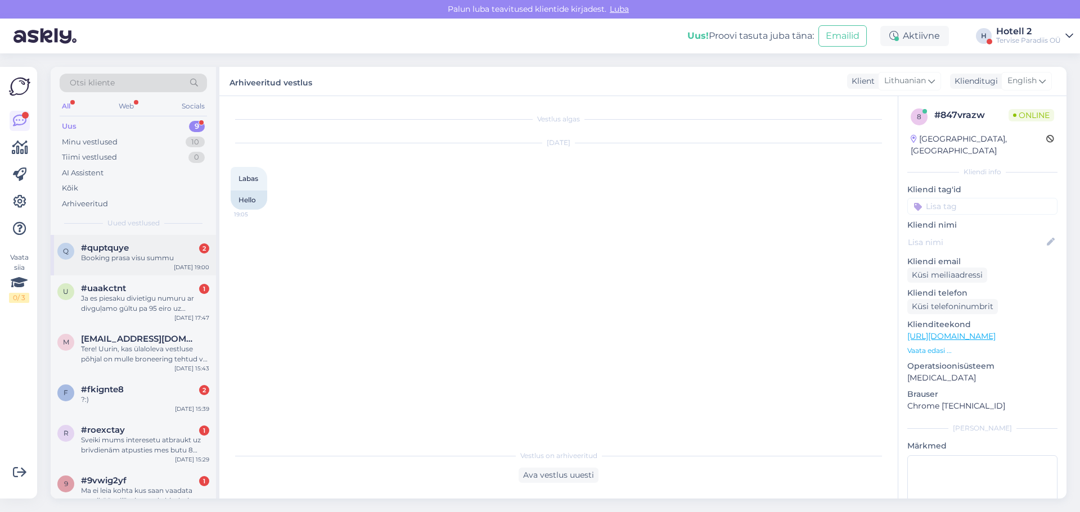
click at [117, 252] on span "#quptquye" at bounding box center [105, 248] width 48 height 10
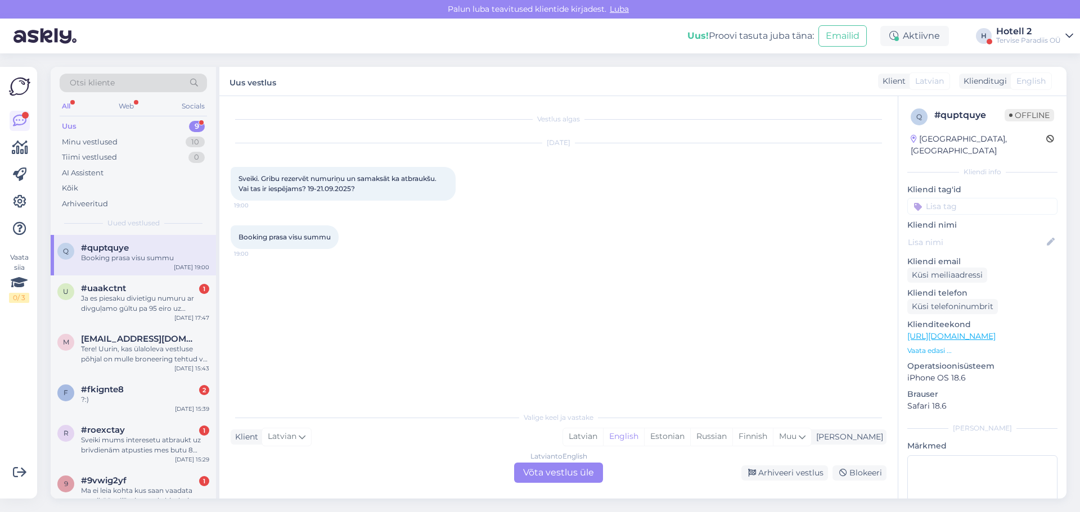
click at [535, 467] on div "Latvian to English Võta vestlus üle" at bounding box center [558, 473] width 89 height 20
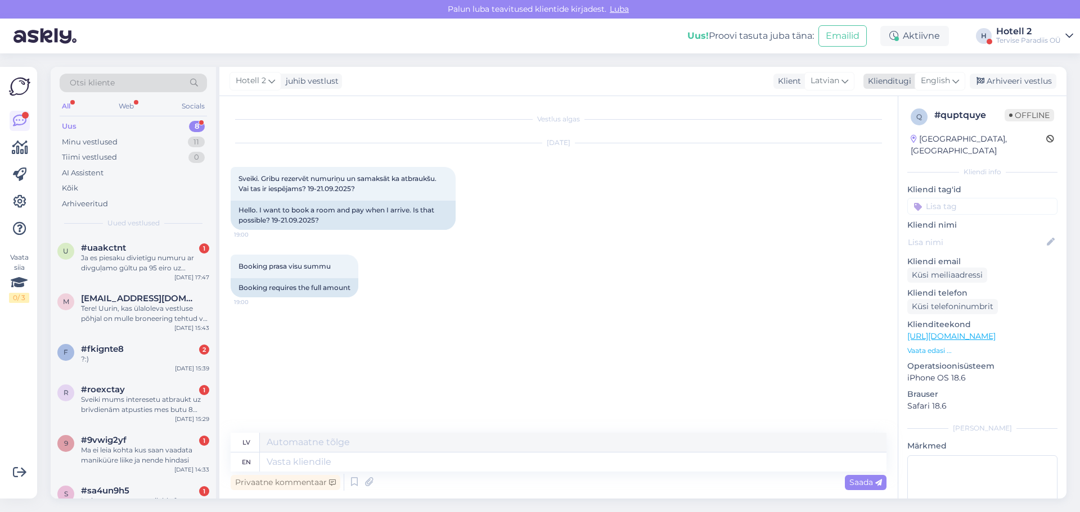
click at [952, 79] on div "English" at bounding box center [940, 81] width 51 height 18
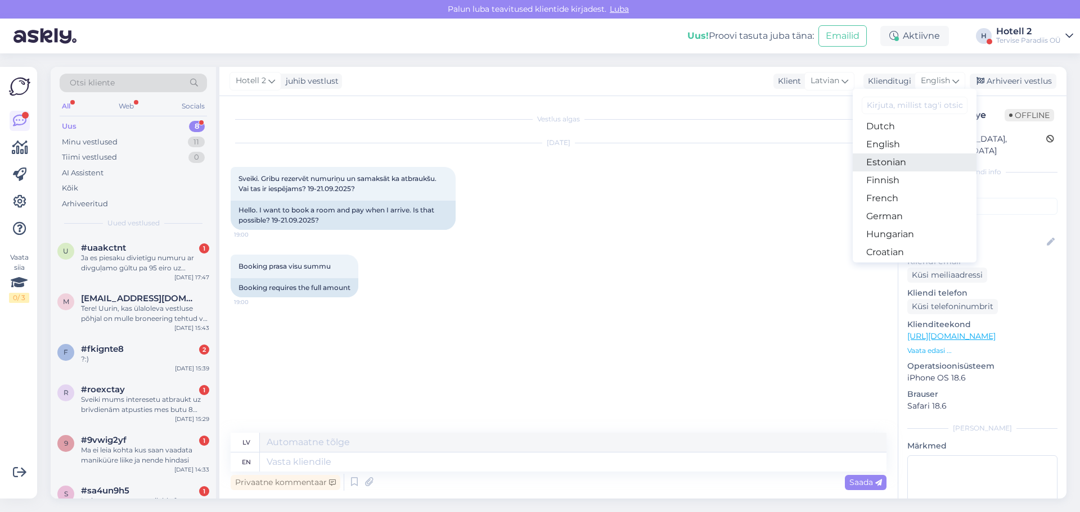
click at [889, 163] on link "Estonian" at bounding box center [915, 163] width 124 height 18
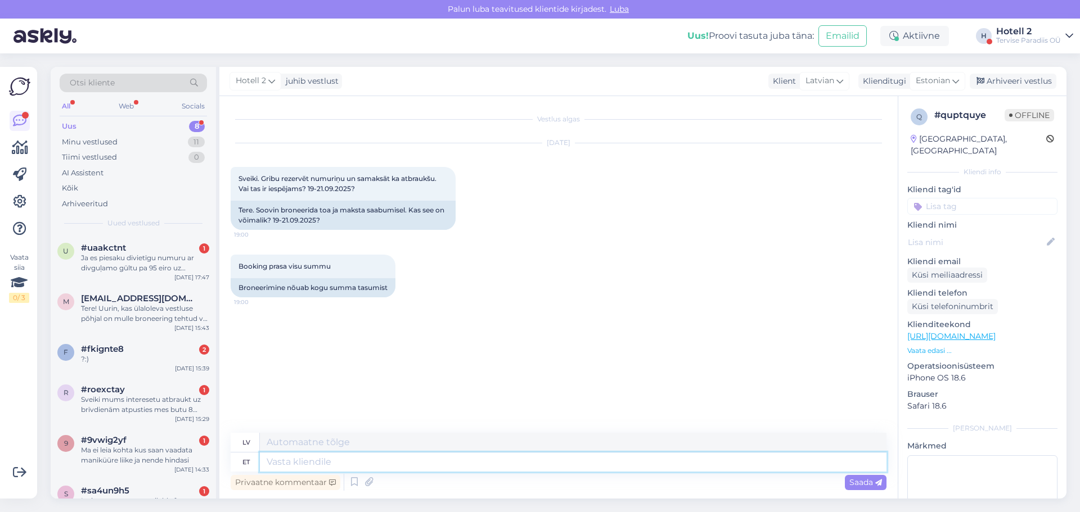
click at [316, 471] on textarea at bounding box center [573, 462] width 627 height 19
type textarea "Palun"
type textarea "Lūdzu"
type textarea "Palun edastage"
type textarea "Lūdzu, pārsūtiet"
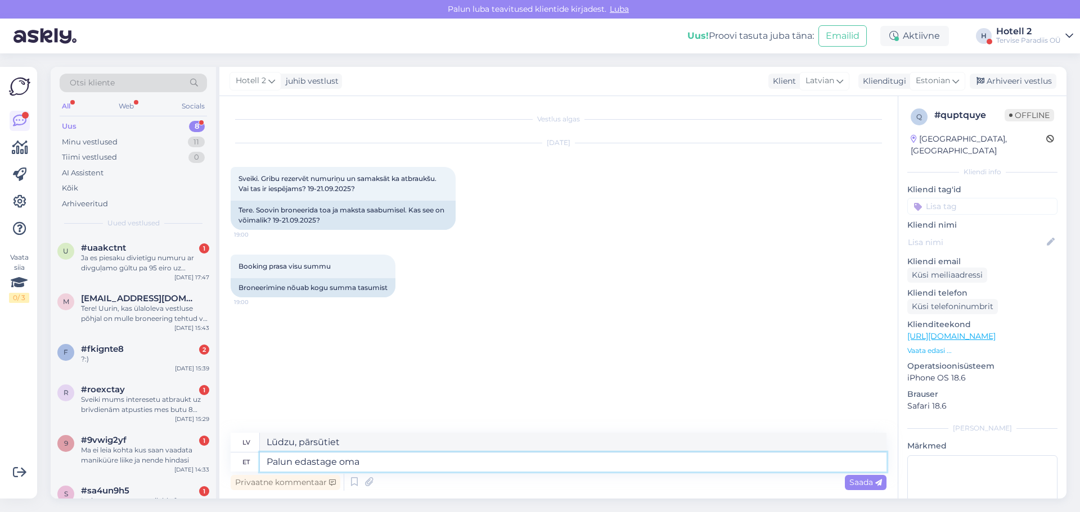
type textarea "Palun edastage oma"
type textarea "Lūdzu, pārsūtiet savu"
type textarea "Palun edastage oma broneerimissoov a"
type textarea "Lūdzu, iesniedziet savu rezervācijas pieprasījumu."
type textarea "Palun edastage oma broneerimissoov aadressile [EMAIL_ADDRESS][DOMAIN_NAME]"
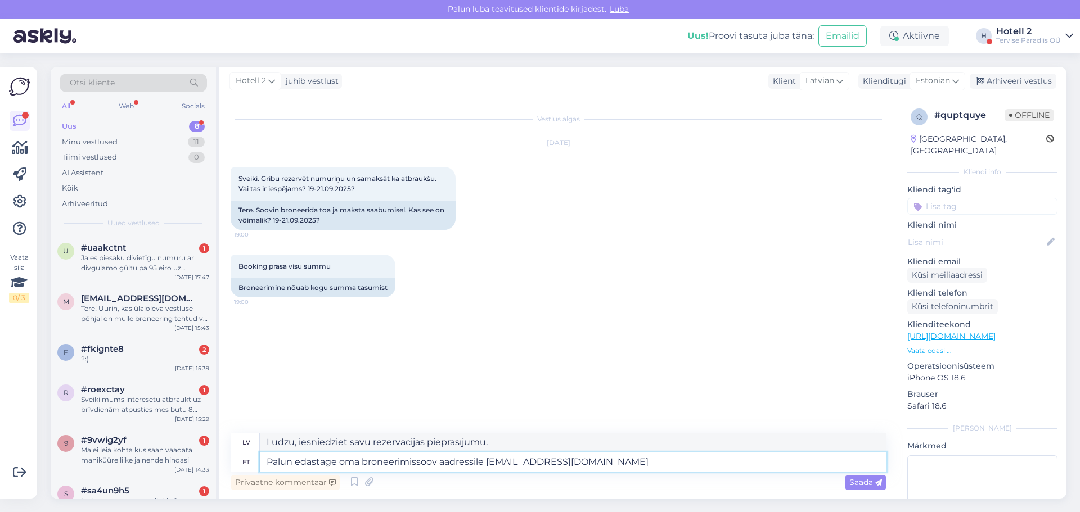
type textarea "Lūdzu, sūtiet savu rezervācijas pieprasījumu uz"
type textarea "Palun edastage oma broneerimissoov aadressile [EMAIL_ADDRESS][DOMAIN_NAME] v"
type textarea "Lūdzu, sūtiet savu rezervācijas pieprasījumu uz [EMAIL_ADDRESS][DOMAIN_NAME]"
type textarea "Palun edastage oma broneerimissoov aadressile [EMAIL_ADDRESS][DOMAIN_NAME] või h"
type textarea "Lūdzu, sūtiet savu rezervācijas pieprasījumu uz [EMAIL_ADDRESS][DOMAIN_NAME] vai"
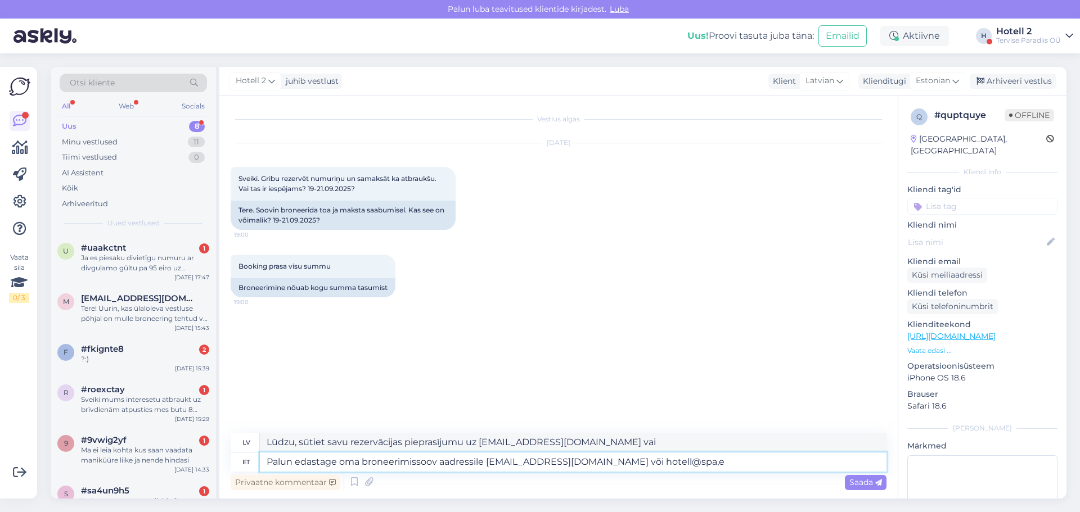
type textarea "Palun edastage oma broneerimissoov aadressile [EMAIL_ADDRESS][DOMAIN_NAME] või …"
type textarea "Lūdzu, sūtiet savu rezervācijas pieprasījumu uz [EMAIL_ADDRESS][DOMAIN_NAME] va…"
type textarea "Palun edastage oma broneerimissoov aadressile [EMAIL_ADDRESS][DOMAIN_NAME] või …"
click at [854, 484] on span "Saada" at bounding box center [865, 483] width 33 height 10
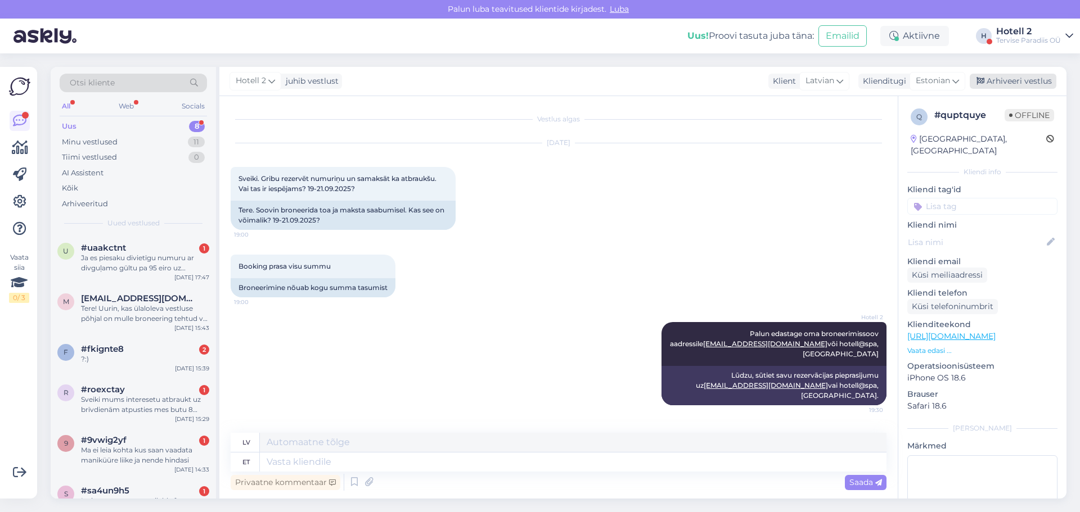
click at [1014, 81] on div "Arhiveeri vestlus" at bounding box center [1013, 81] width 87 height 15
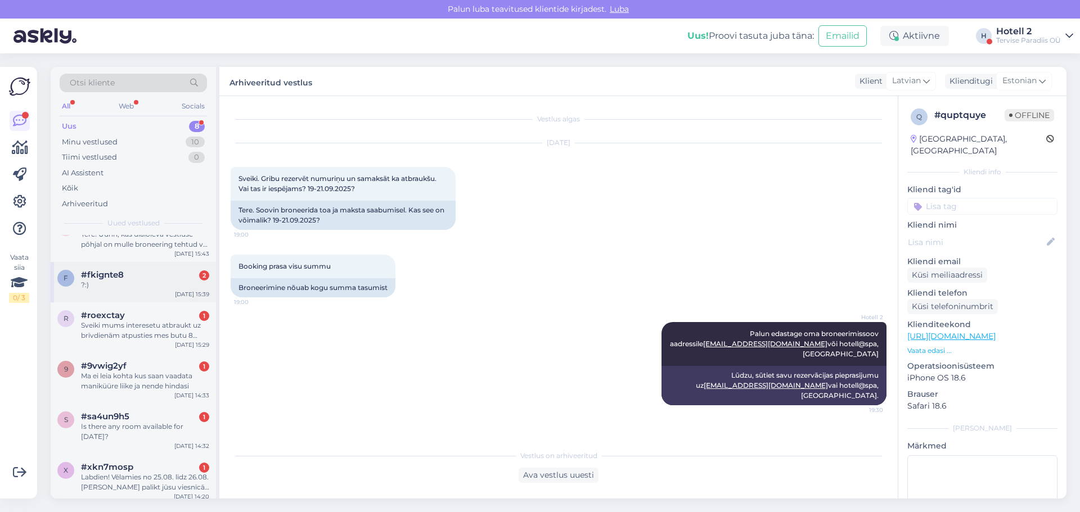
scroll to position [121, 0]
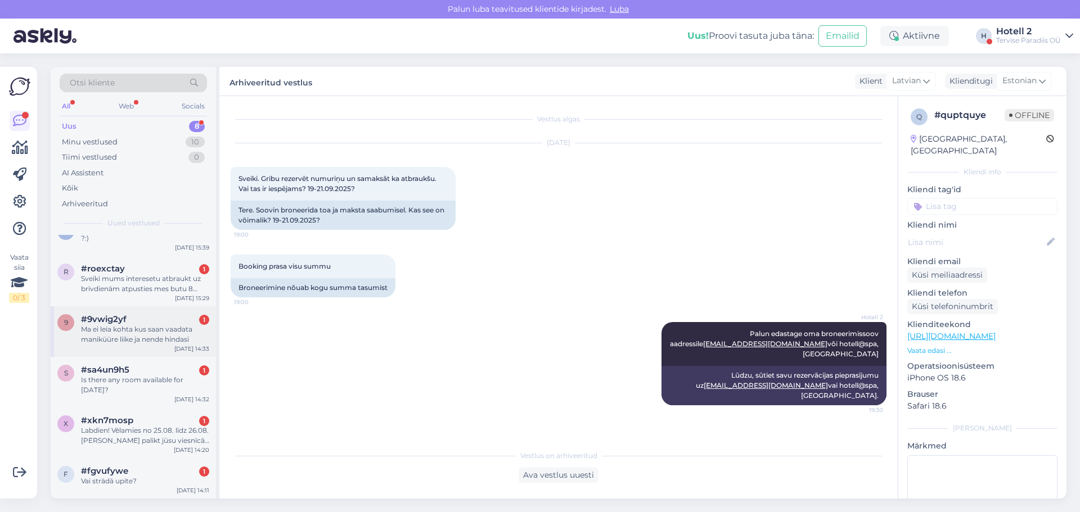
click at [131, 335] on div "Ma ei leia kohta kus saan vaadata maniküüre liike ja nende hindasi" at bounding box center [145, 335] width 128 height 20
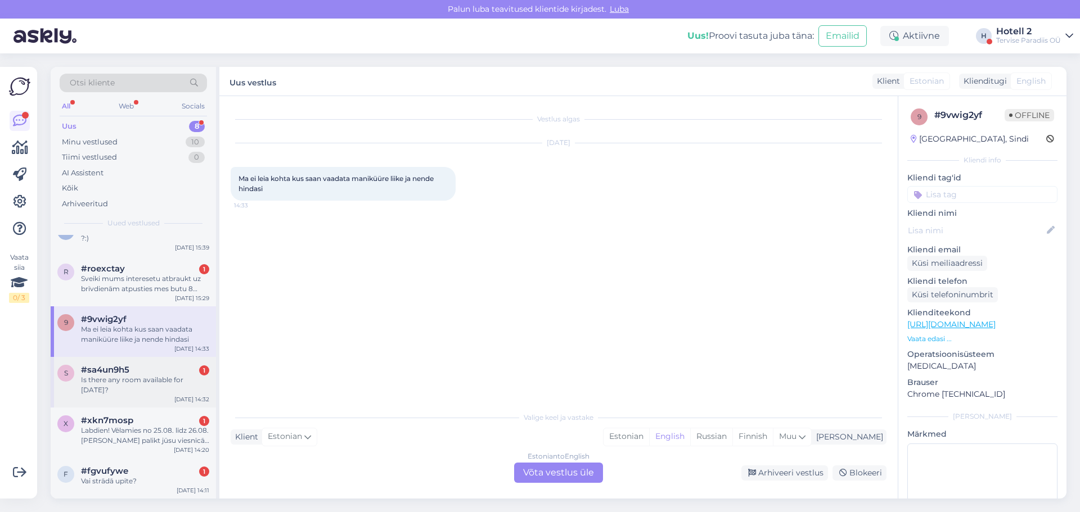
click at [124, 386] on div "Is there any room available for [DATE]?" at bounding box center [145, 385] width 128 height 20
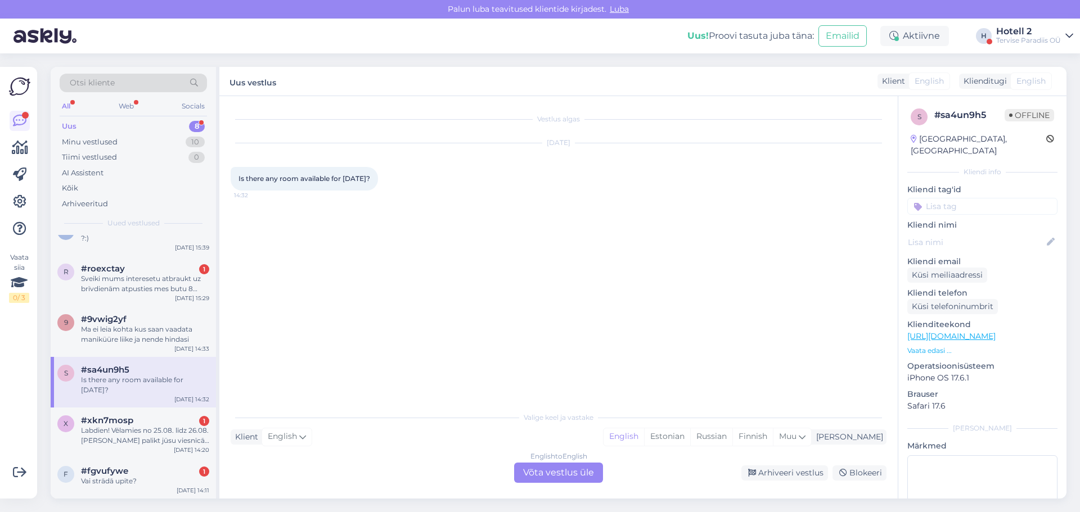
click at [559, 471] on div "English to English Võta vestlus üle" at bounding box center [558, 473] width 89 height 20
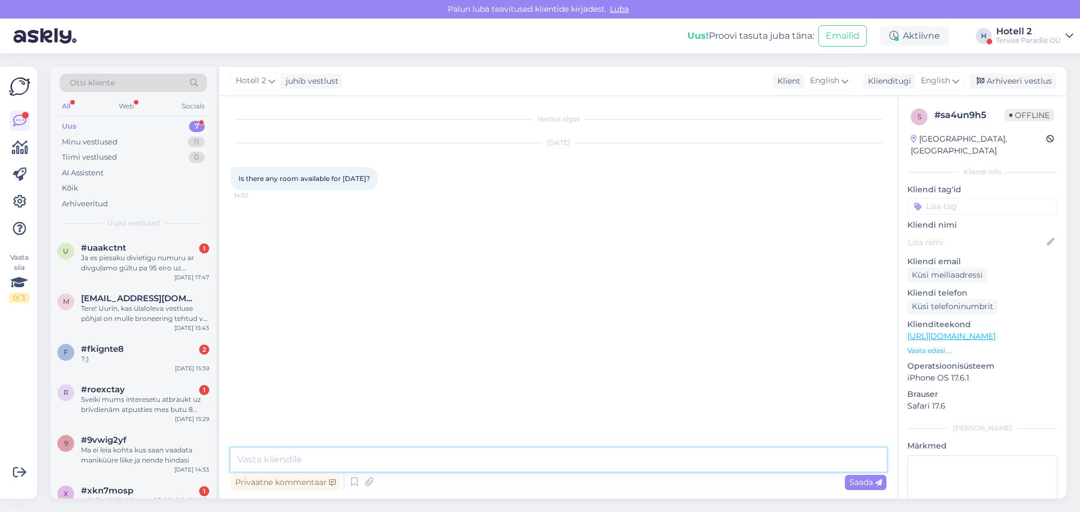
click at [345, 452] on textarea at bounding box center [559, 460] width 656 height 24
click at [961, 77] on div "English" at bounding box center [940, 81] width 51 height 18
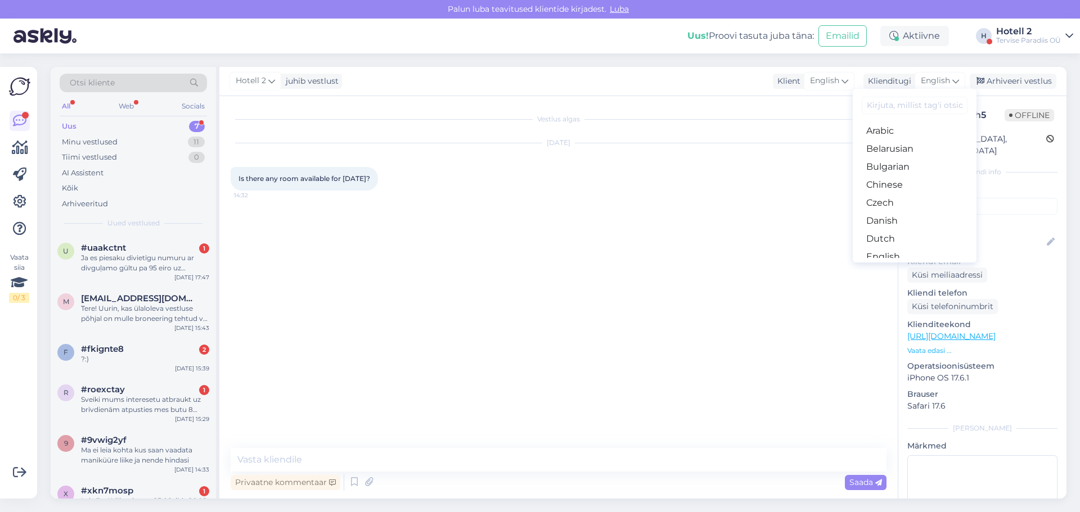
scroll to position [56, 0]
click at [901, 217] on link "Estonian" at bounding box center [915, 219] width 124 height 18
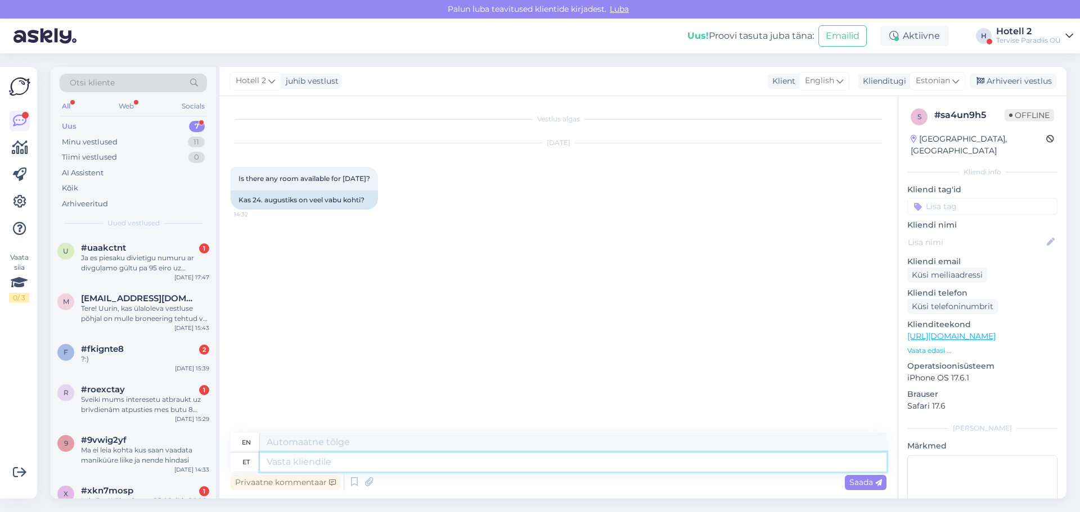
click at [361, 456] on textarea at bounding box center [573, 462] width 627 height 19
type textarea "Palu"
type textarea "Please"
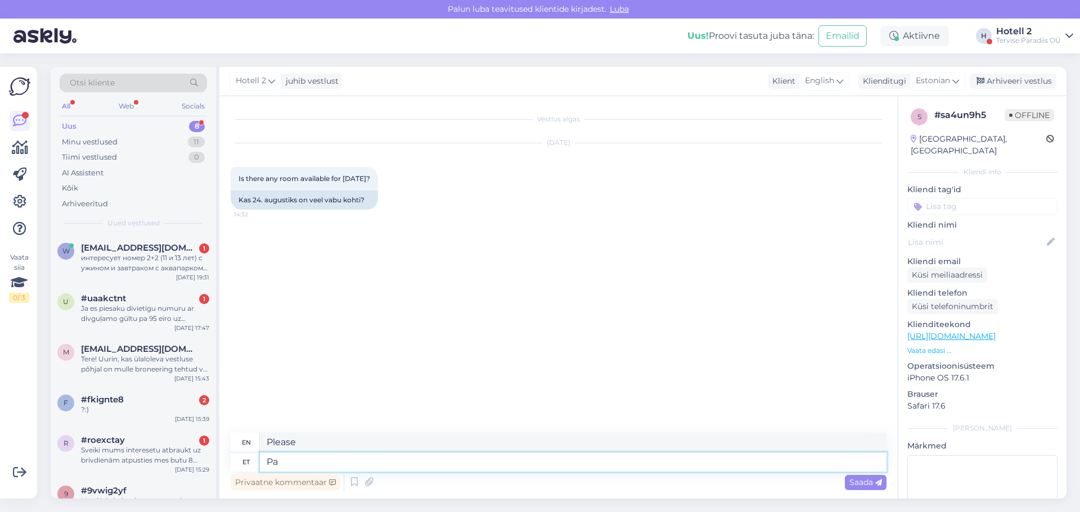
type textarea "P"
type textarea "24.08"
type textarea "24.08 on"
type textarea "24.08 is"
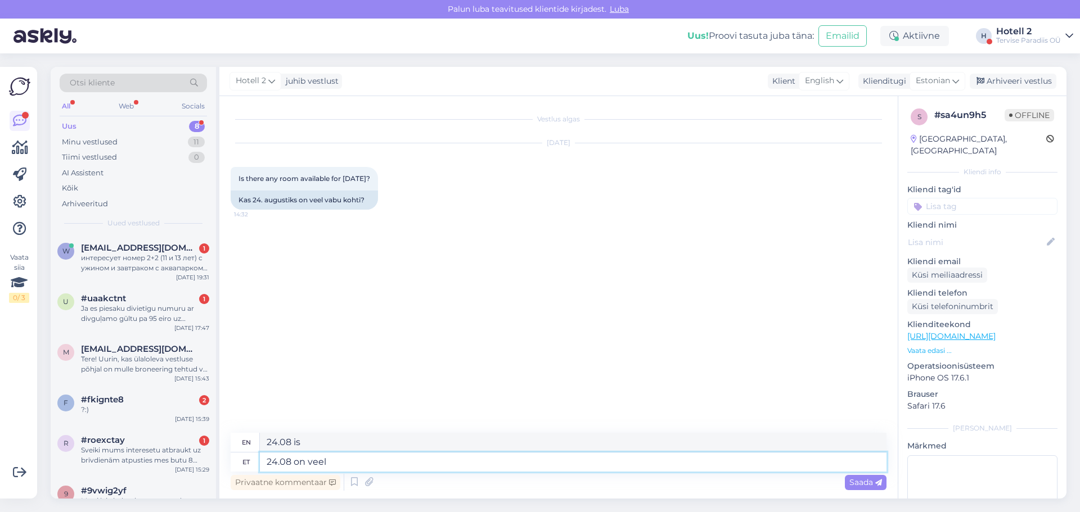
type textarea "24.08 on veel"
type textarea "24.08 is still"
type textarea "24.08 on veel vabu k"
type textarea "24.08 is still available"
type textarea "24.08 on veel vabu kohti"
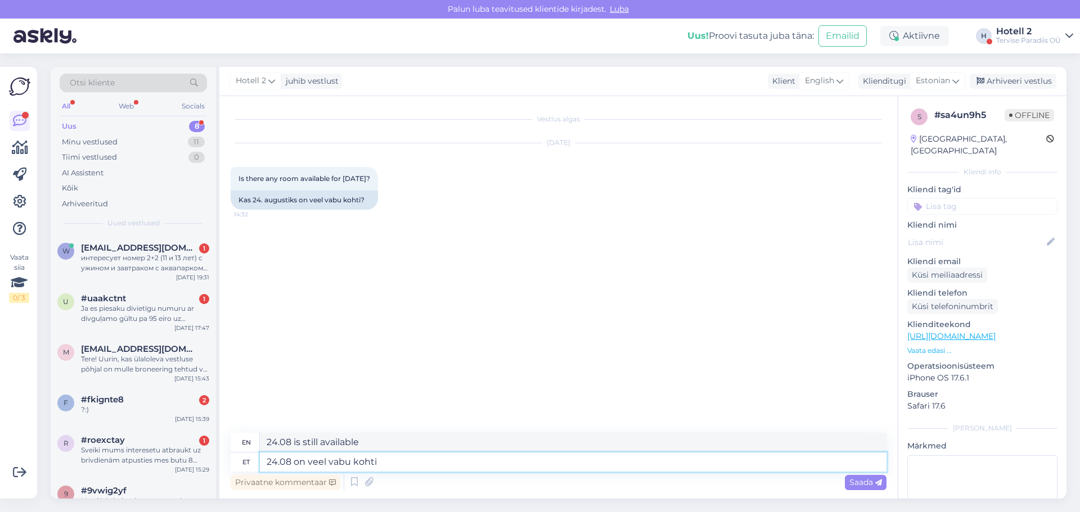
type textarea "There are still places available on 24.08"
type textarea "24.08 on veel vabu kohti"
click at [867, 484] on span "Saada" at bounding box center [865, 483] width 33 height 10
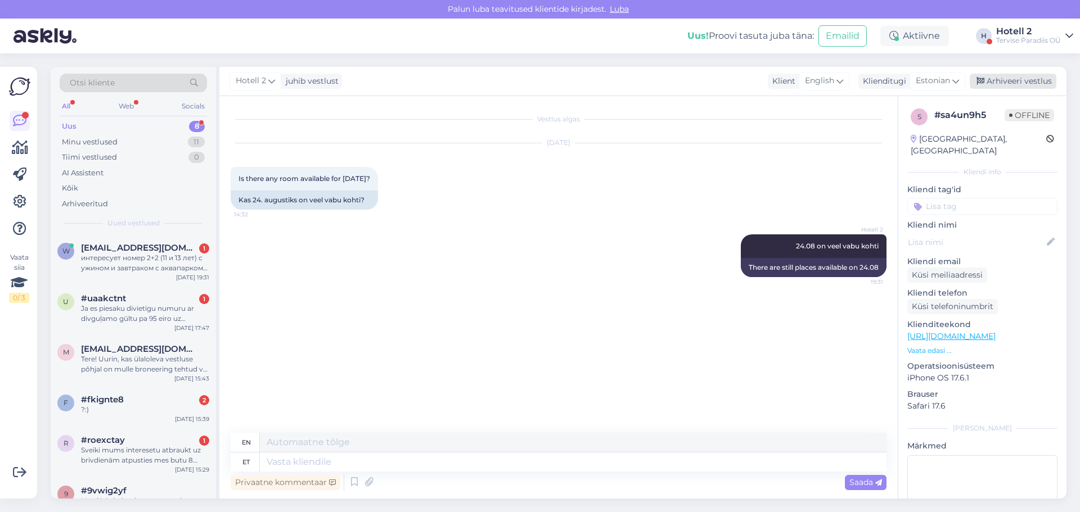
click at [1023, 80] on div "Arhiveeri vestlus" at bounding box center [1013, 81] width 87 height 15
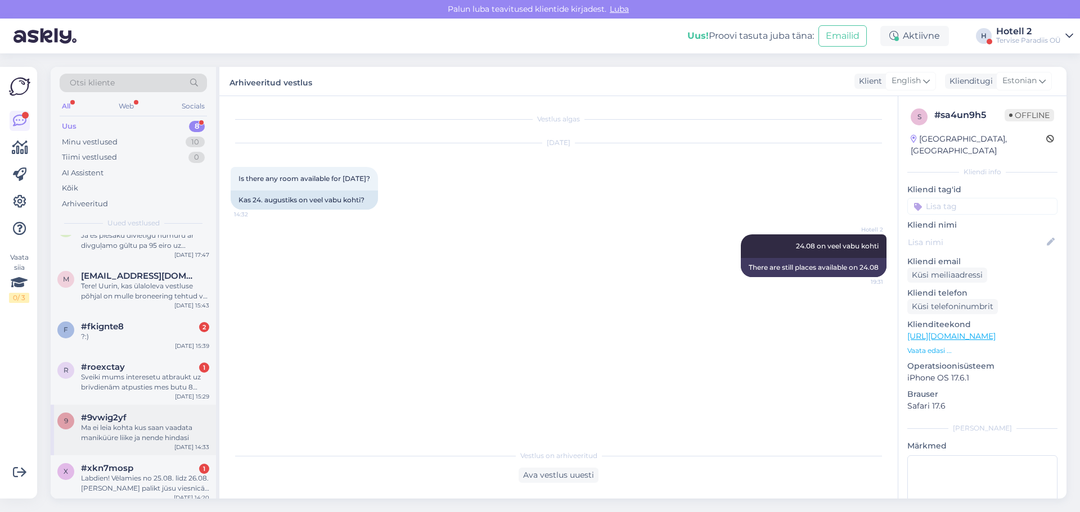
scroll to position [121, 0]
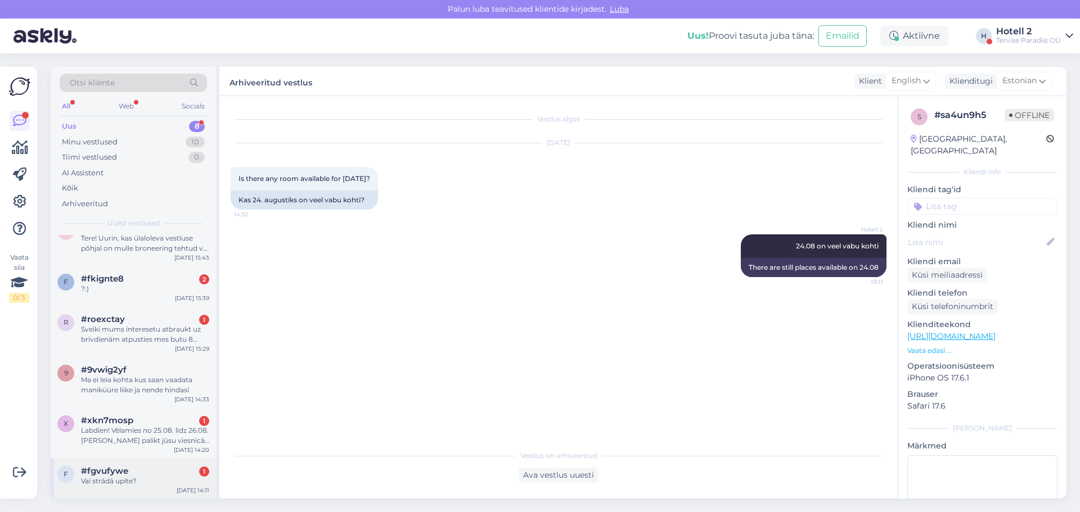
click at [104, 475] on span "#fgvufywe" at bounding box center [104, 471] width 47 height 10
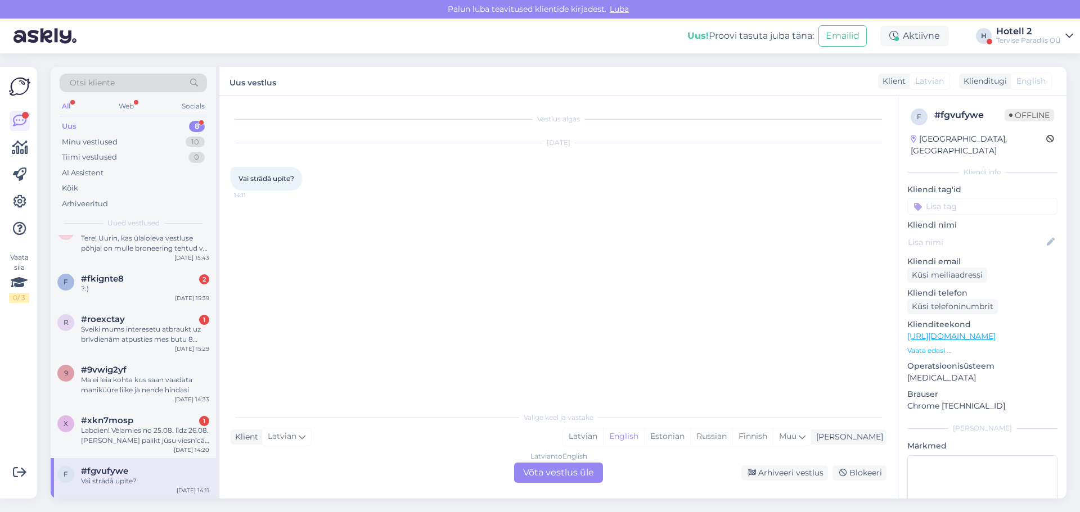
click at [530, 474] on div "Latvian to English Võta vestlus üle" at bounding box center [558, 473] width 89 height 20
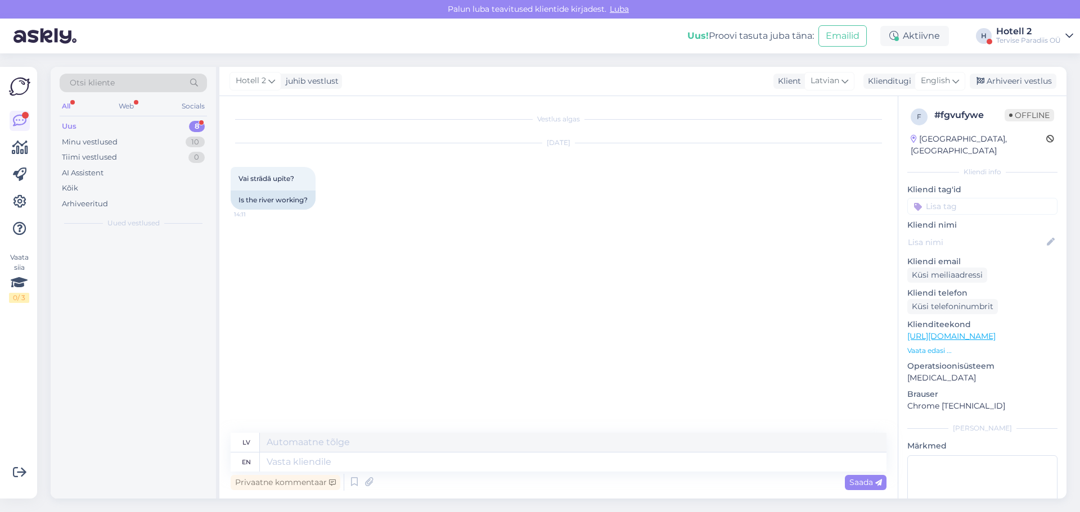
scroll to position [0, 0]
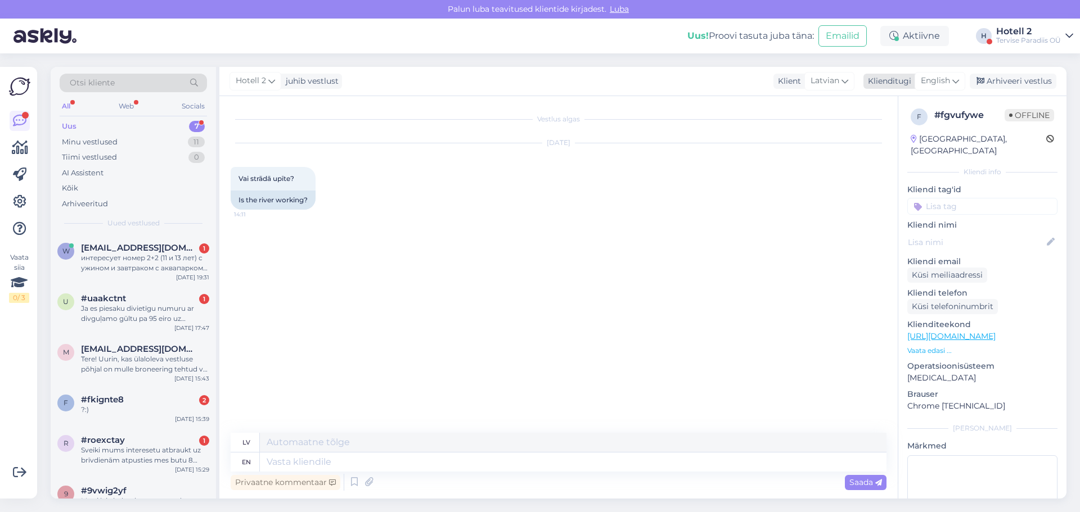
click at [957, 82] on icon at bounding box center [955, 81] width 7 height 12
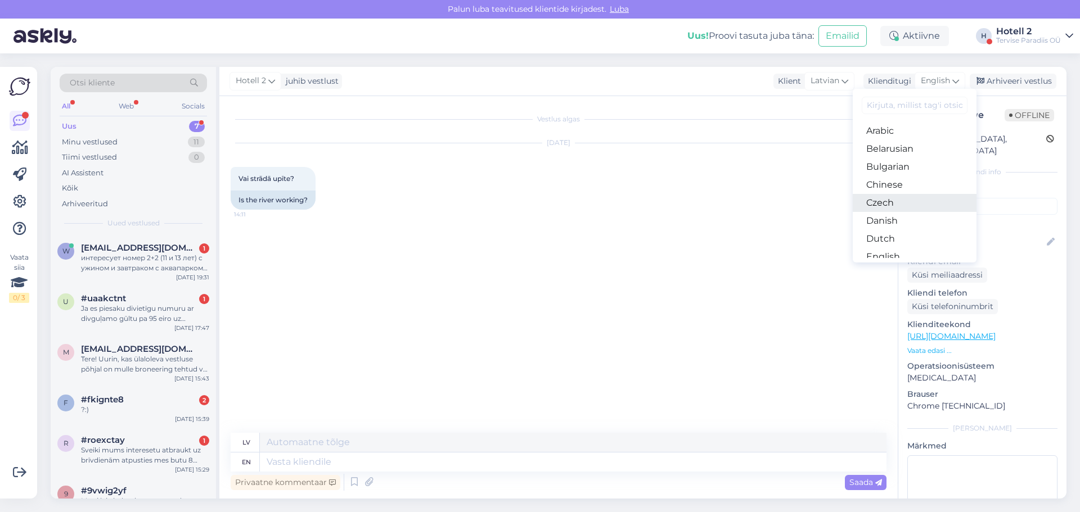
scroll to position [56, 0]
click at [897, 222] on link "Estonian" at bounding box center [915, 219] width 124 height 18
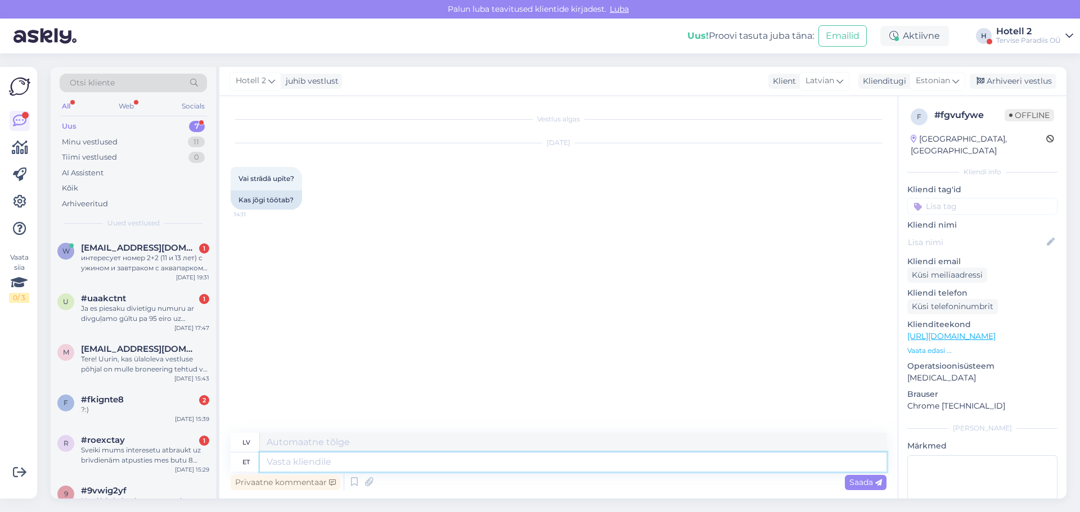
drag, startPoint x: 350, startPoint y: 456, endPoint x: 357, endPoint y: 466, distance: 12.2
click at [350, 456] on textarea at bounding box center [573, 462] width 627 height 19
type textarea "Jah,"
type textarea "Jā,"
type textarea "Jah, mägijõgi t"
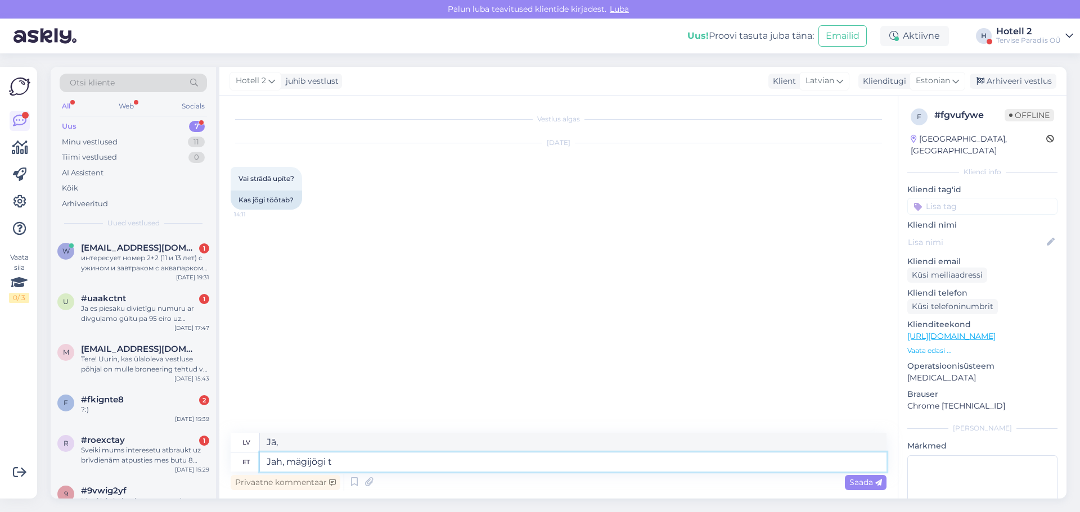
type textarea "[PERSON_NAME], kalnu upe"
type textarea "Jah, mägijõgi töötab"
type textarea "[PERSON_NAME], kalnu upe darbojas."
type textarea "Jah, mägijõgi töötab"
click at [864, 485] on span "Saada" at bounding box center [865, 483] width 33 height 10
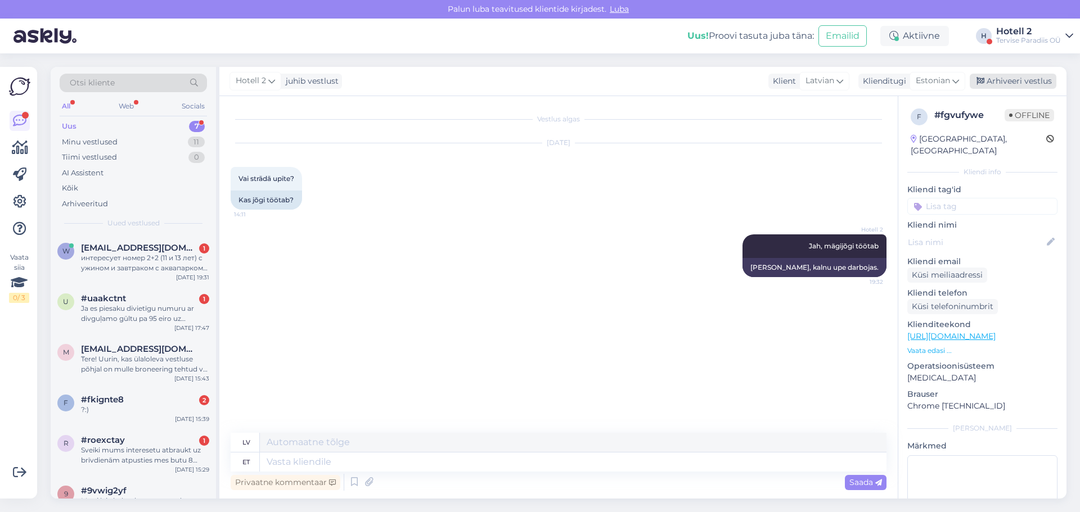
click at [1017, 82] on div "Arhiveeri vestlus" at bounding box center [1013, 81] width 87 height 15
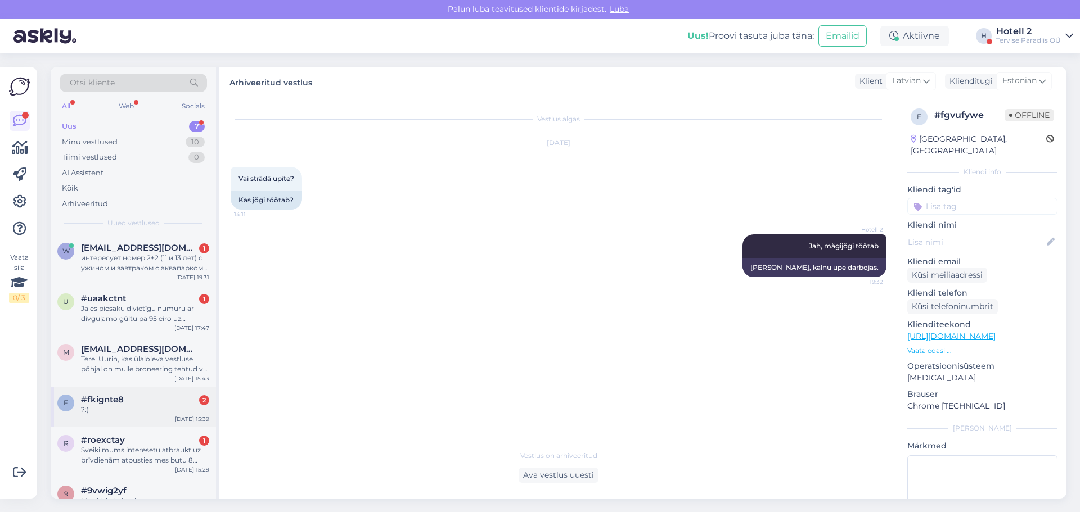
click at [103, 404] on span "#fkignte8" at bounding box center [102, 400] width 43 height 10
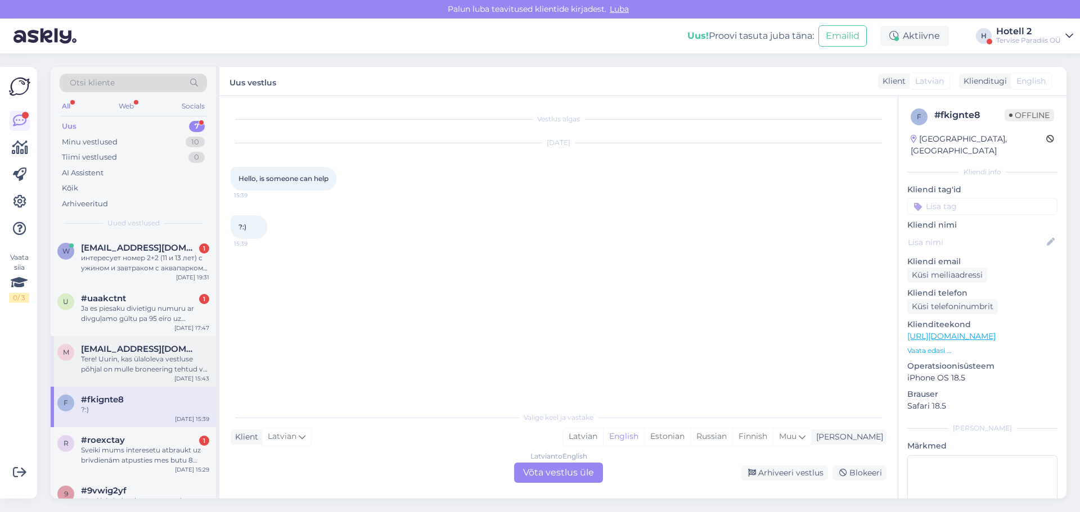
click at [125, 361] on div "Tere! Uurin, kas ülaloleva vestluse põhjal on mulle broneering tehtud või on mi…" at bounding box center [145, 364] width 128 height 20
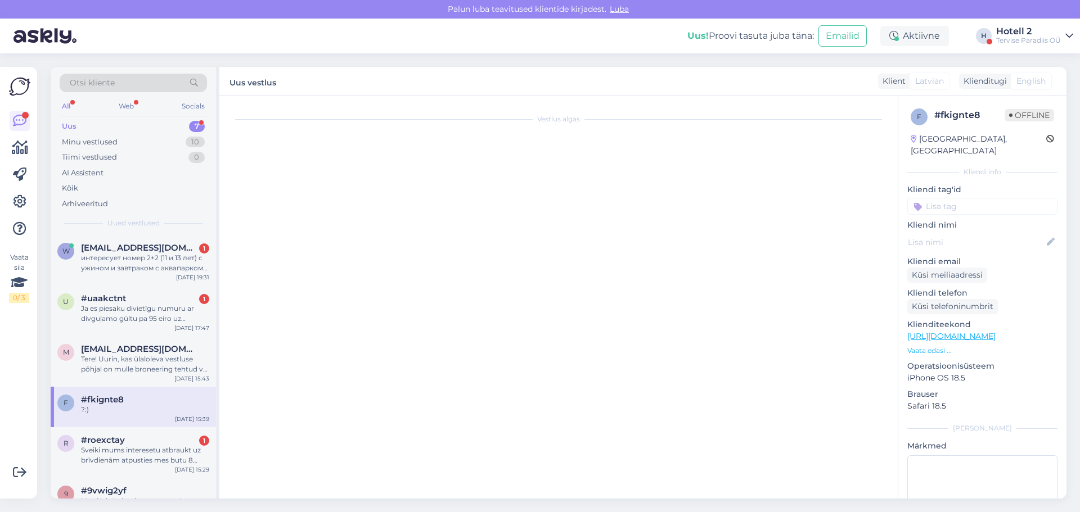
scroll to position [206, 0]
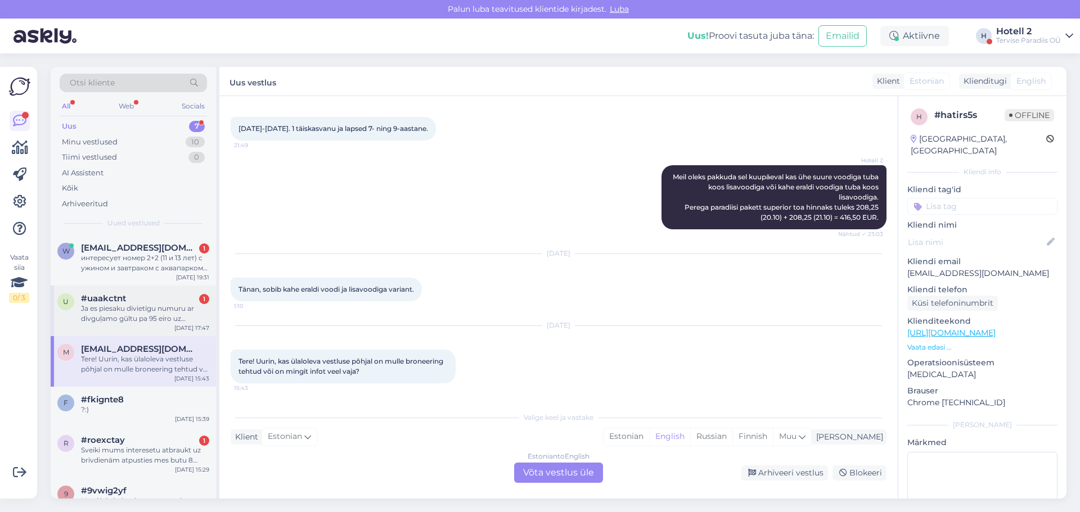
click at [129, 314] on div "Ja es piesaku divietīgu numuru ar divguļamo gūltu pa 95 eiro uz diennakti, vai …" at bounding box center [145, 314] width 128 height 20
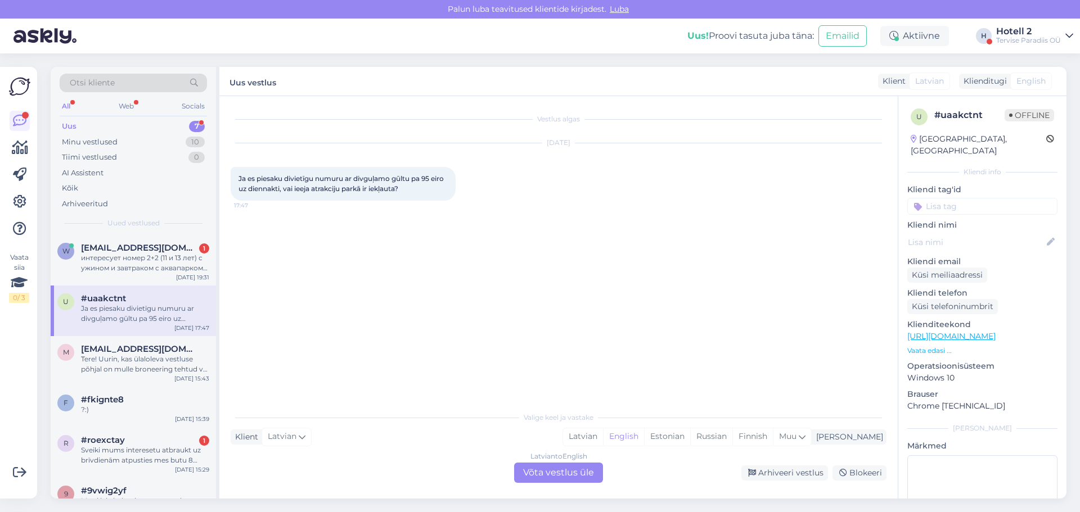
click at [560, 466] on div "Latvian to English Võta vestlus üle" at bounding box center [558, 473] width 89 height 20
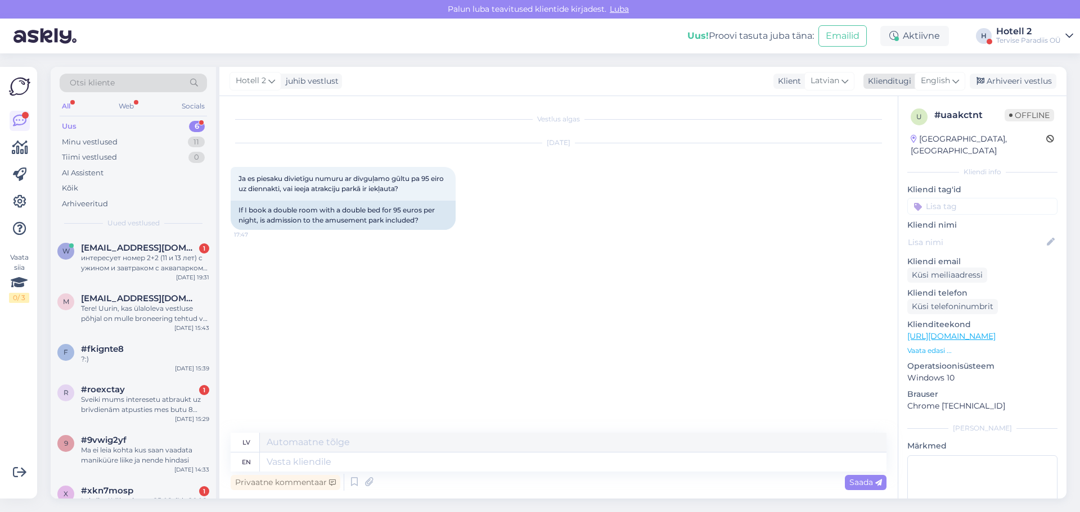
click at [965, 83] on div "English" at bounding box center [940, 81] width 51 height 18
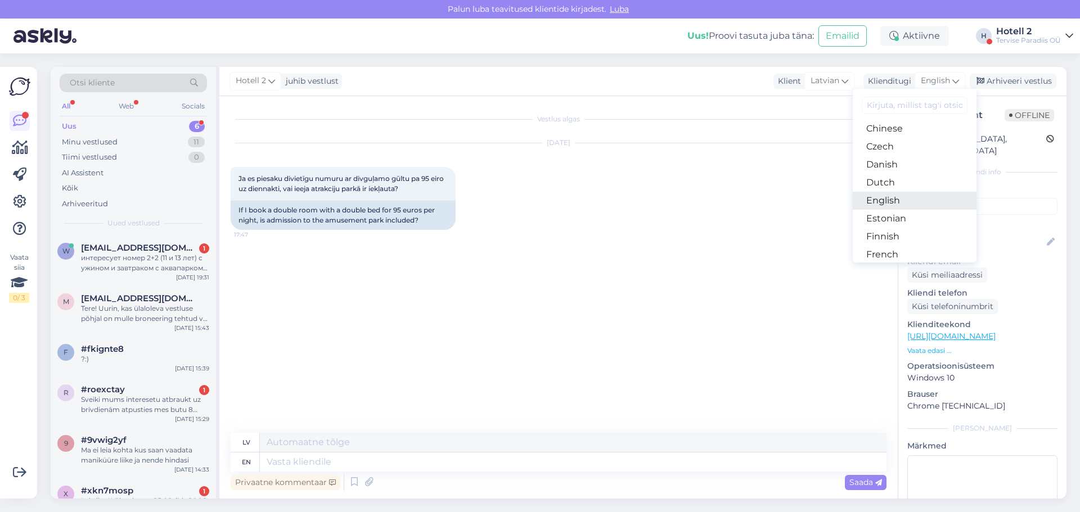
click at [888, 201] on link "English" at bounding box center [915, 201] width 124 height 18
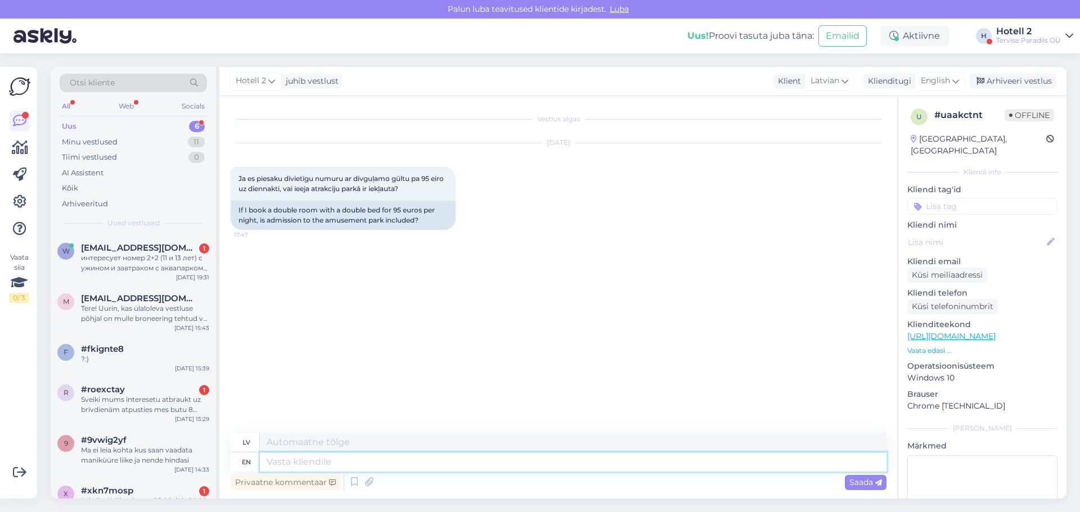
click at [330, 465] on textarea at bounding box center [573, 462] width 627 height 19
click at [958, 80] on icon at bounding box center [955, 81] width 7 height 12
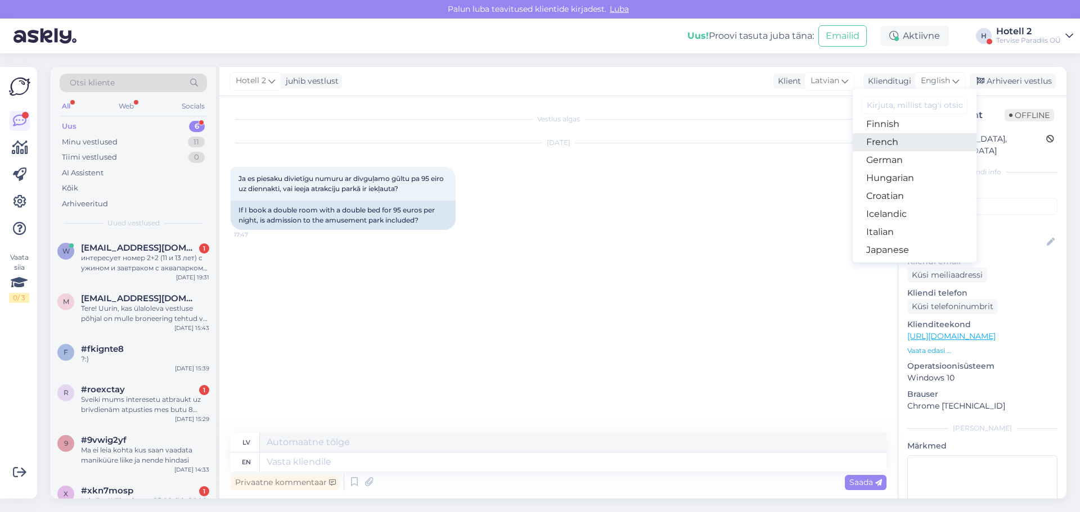
scroll to position [56, 0]
click at [888, 215] on link "Estonian" at bounding box center [915, 219] width 124 height 18
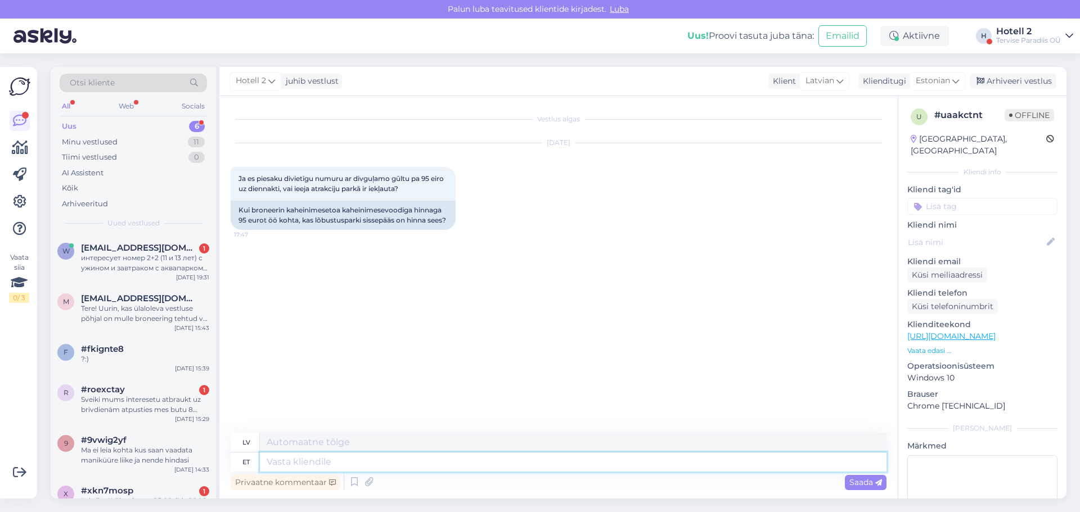
click at [307, 461] on textarea at bounding box center [573, 462] width 627 height 19
type textarea "kui"
type textarea "ja"
type textarea "[PERSON_NAME] p"
type textarea "ja jūs izvēlaties"
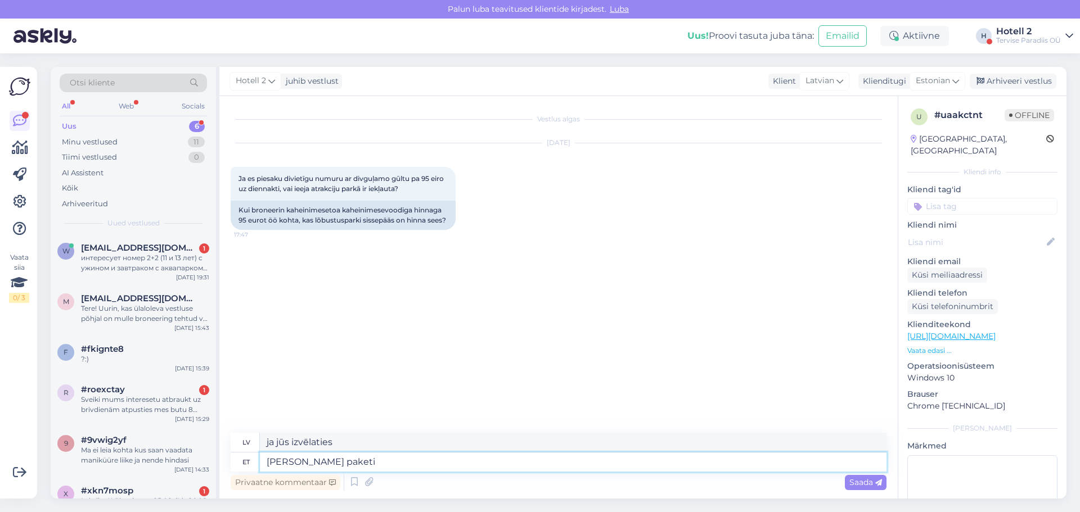
type textarea "[PERSON_NAME] paketi v"
type textarea "kad izvēlaties paketi"
type textarea "[PERSON_NAME] paketi veekeskuse"
type textarea "ja izvēlaties akvaparka paketi"
type textarea "[PERSON_NAME] paketi veekeskuse külastusega"
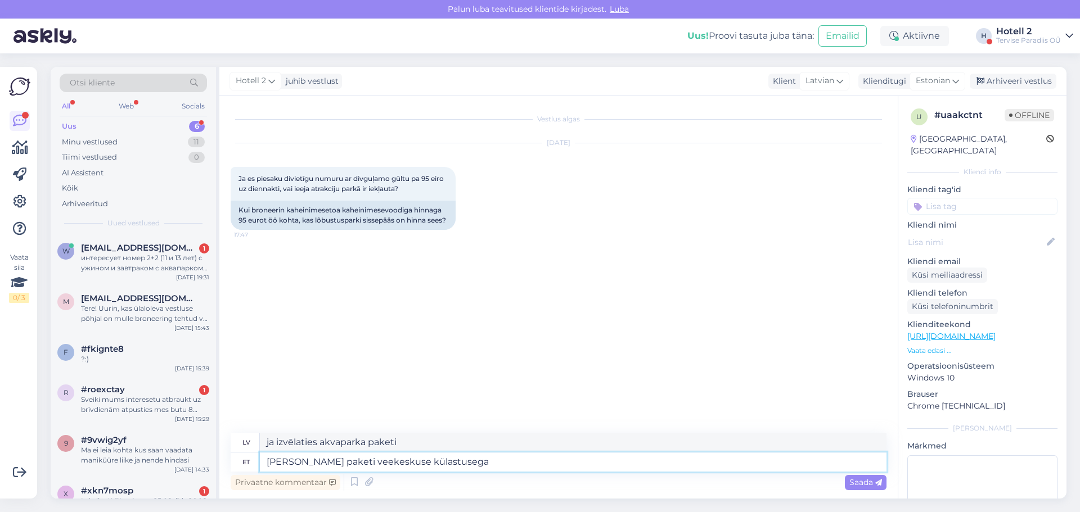
type textarea "ja izvēlaties paketi ar akvaparka apmeklējumu"
type textarea "[PERSON_NAME] paketi veekeskuse külastusega on"
type textarea "ja izvēlaties paketi ar akvaparka apmeklējumu,"
type textarea "[PERSON_NAME] paketi veekeskuse külastusega on ka v"
type textarea "ja izvēlaties paketi ar akvaparka apmeklējumu, ir arī"
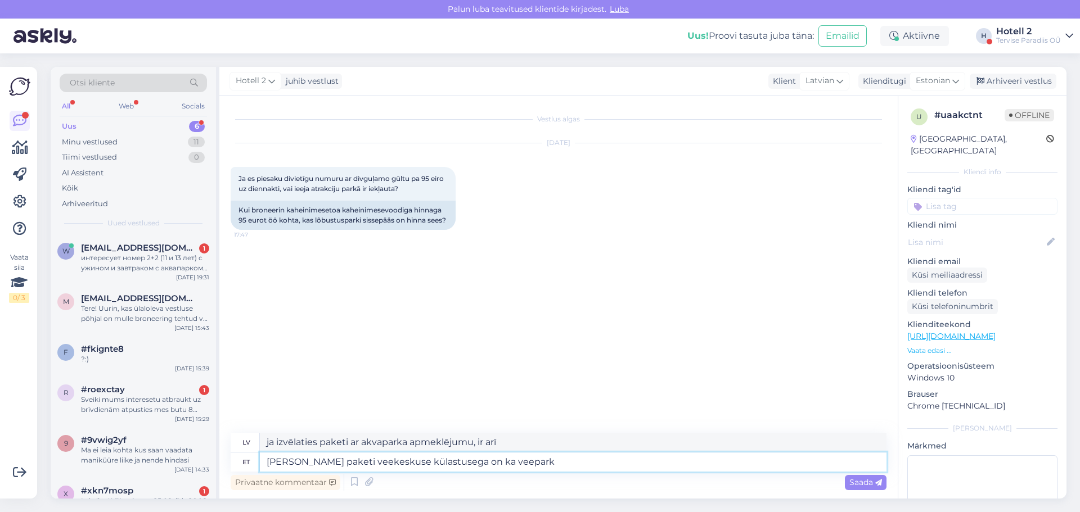
type textarea "[PERSON_NAME] paketi veekeskuse külastusega on ka veepark"
type textarea "Ja izvēlaties paketi ar akvaparka apmeklējumu, tur ir arī akvaparks"
type textarea "[PERSON_NAME] paketi veekeskuse külastusega on ka veepark hinna s"
type textarea "Ja izvēlaties paketi ar akvaparka apmeklējumu, cenā ir iekļauts arī akvaparks."
click at [338, 462] on textarea "[PERSON_NAME] paketi veekeskuse külastusega on ka veepark hinna sees" at bounding box center [573, 462] width 627 height 19
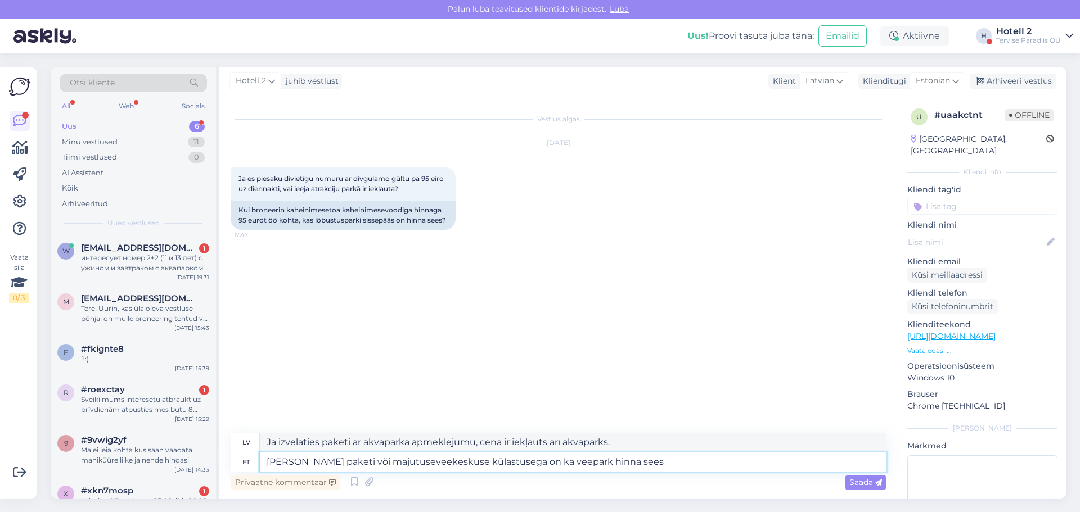
type textarea "[PERSON_NAME] paketi või majutuse veekeskuse külastusega on ka veepark hinna se…"
type textarea "Ja izvēlaties paketi vai izmitināšanu ar akvaparka apmeklējumu, cenā ir iekļaut…"
type textarea "[PERSON_NAME] paketi või majutuse veekeskuse külastusega on ka veepark hinna se…"
click at [854, 479] on span "Saada" at bounding box center [865, 483] width 33 height 10
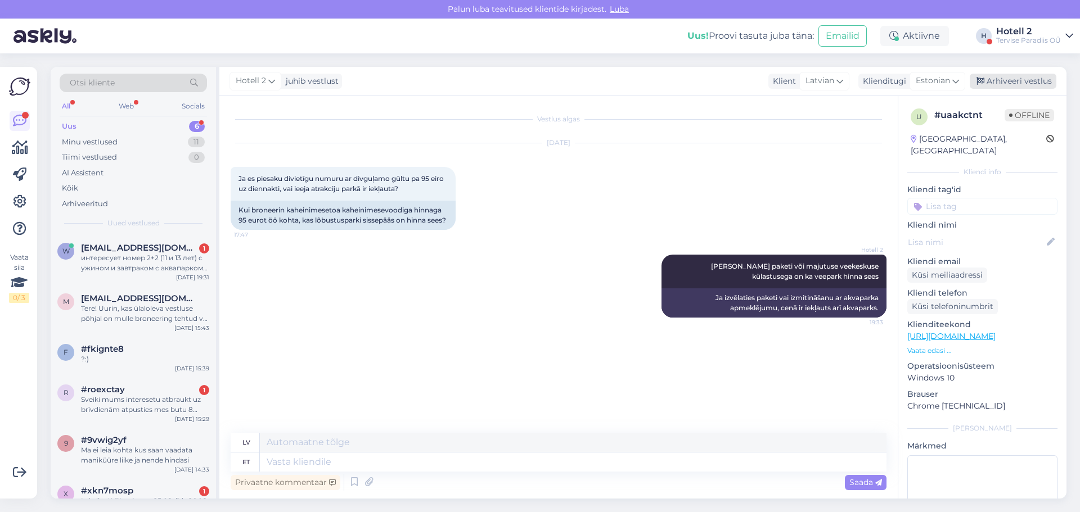
click at [1018, 82] on div "Arhiveeri vestlus" at bounding box center [1013, 81] width 87 height 15
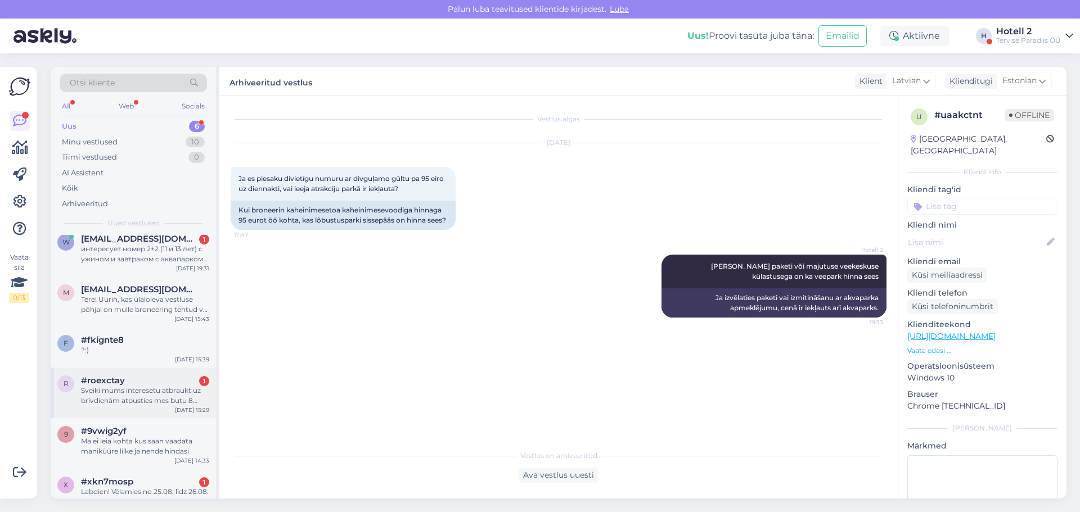
scroll to position [0, 0]
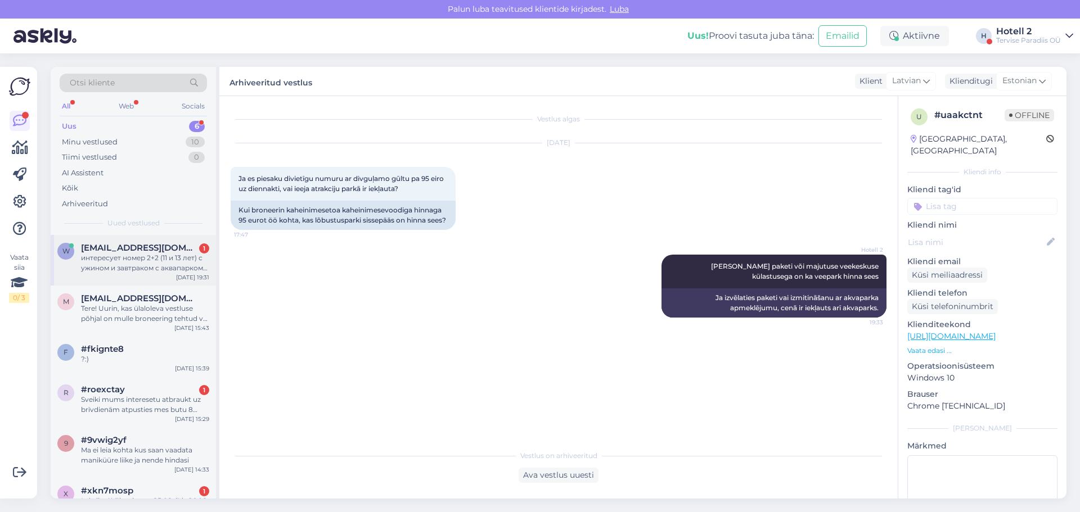
click at [101, 261] on div "интересует номер 2+2 (11 и 13 лет) с ужином и завтраком с аквапарком на 12.10-1…" at bounding box center [145, 263] width 128 height 20
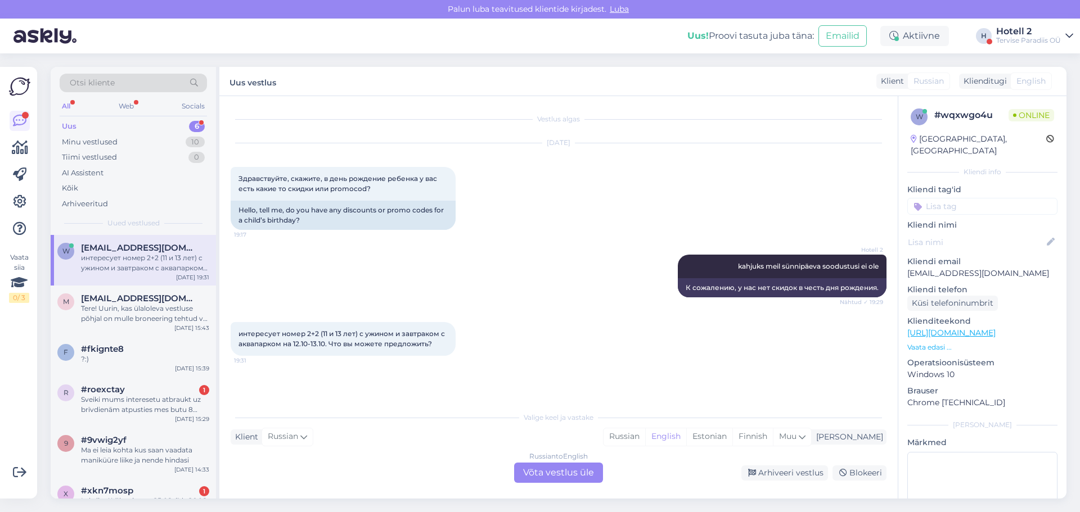
click at [561, 473] on div "Russian to English Võta vestlus üle" at bounding box center [558, 473] width 89 height 20
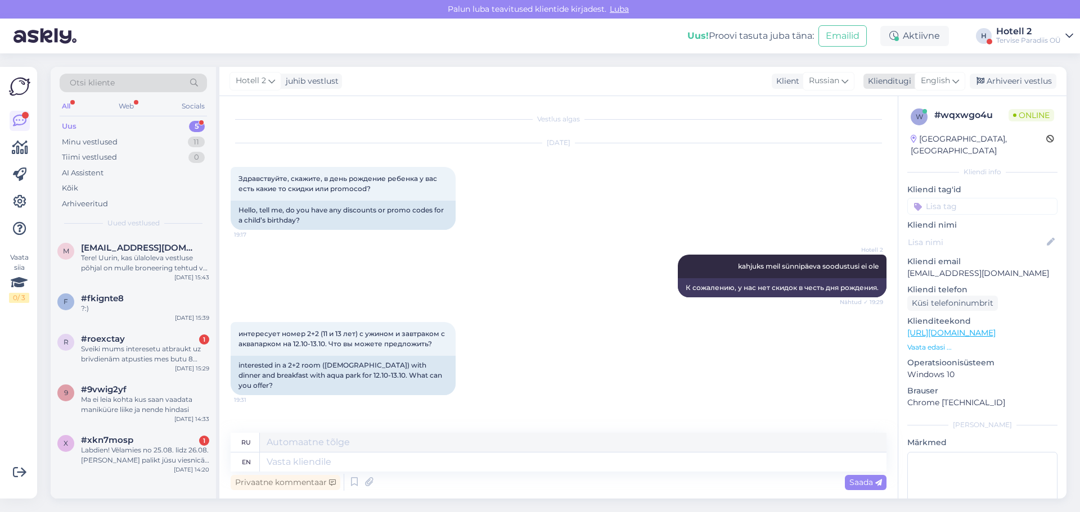
click at [952, 81] on div "English" at bounding box center [940, 81] width 51 height 18
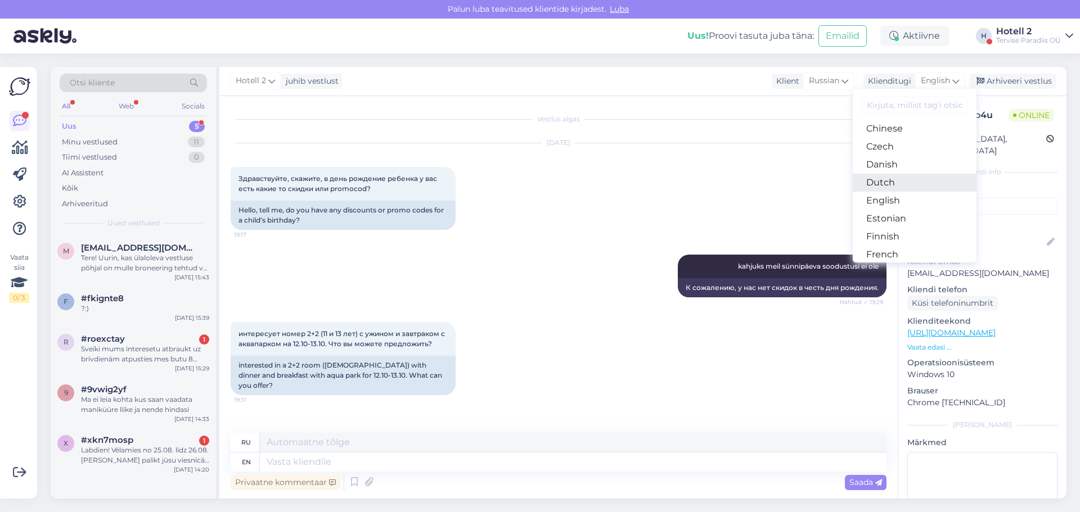
scroll to position [113, 0]
click at [902, 163] on link "Estonian" at bounding box center [915, 163] width 124 height 18
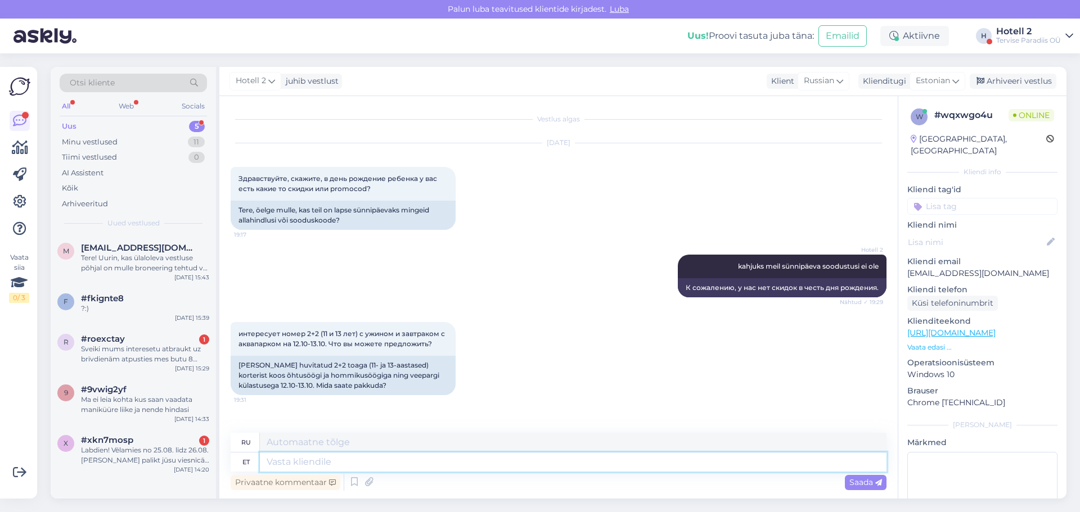
click at [326, 462] on textarea at bounding box center [573, 462] width 627 height 19
type textarea "edastag"
type textarea "вперед"
type textarea "edastage palun"
type textarea "пожалуйста, перешлите"
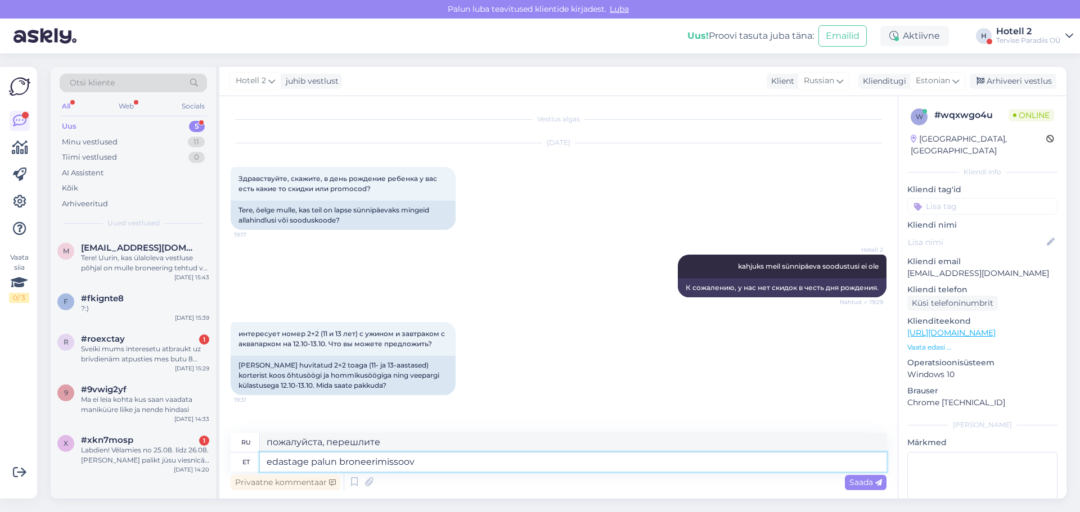
type textarea "edastage palun broneerimissoov"
type textarea "Пожалуйста, отправьте запрос на бронирование."
type textarea "edastage palun broneerimissoov aadressile"
type textarea "Пожалуйста, отправьте запрос на бронирование по адресу"
type textarea "edastage palun broneerimissoov aadressile sales"
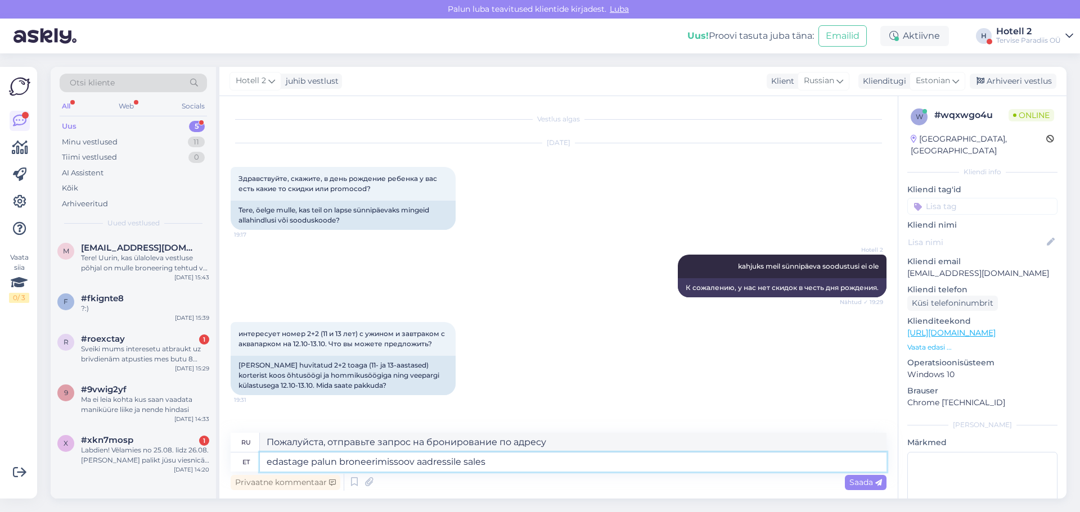
type textarea "Пожалуйста, отправьте запрос на бронирование в отдел продаж."
type textarea "edastage palun broneerimissoov aadressile [EMAIL_ADDRESS][DOMAIN_NAME]"
type textarea "Пожалуйста, отправьте запрос на бронирование на [EMAIL_ADDRESS][DOMAIN_NAME]"
type textarea "edastage palun broneerimissoov aadressile [EMAIL_ADDRESS][DOMAIN_NAME] või h"
type textarea "Пожалуйста, отправьте запрос на бронирование на [EMAIL_ADDRESS][DOMAIN_NAME] или"
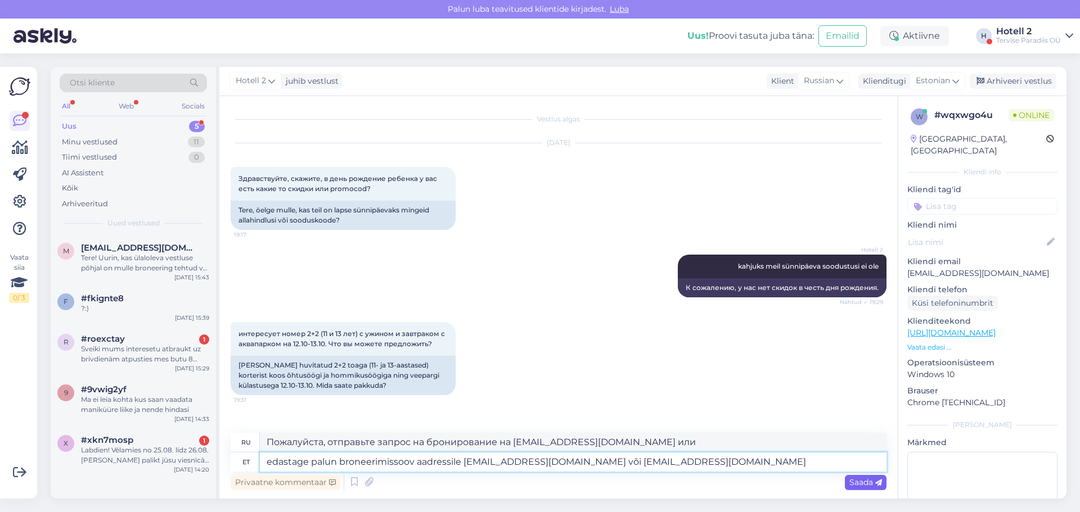
type textarea "edastage palun broneerimissoov aadressile [EMAIL_ADDRESS][DOMAIN_NAME] või [EMA…"
click at [865, 483] on span "Saada" at bounding box center [865, 483] width 33 height 10
click at [1016, 74] on div "Arhiveeri vestlus" at bounding box center [1013, 81] width 87 height 15
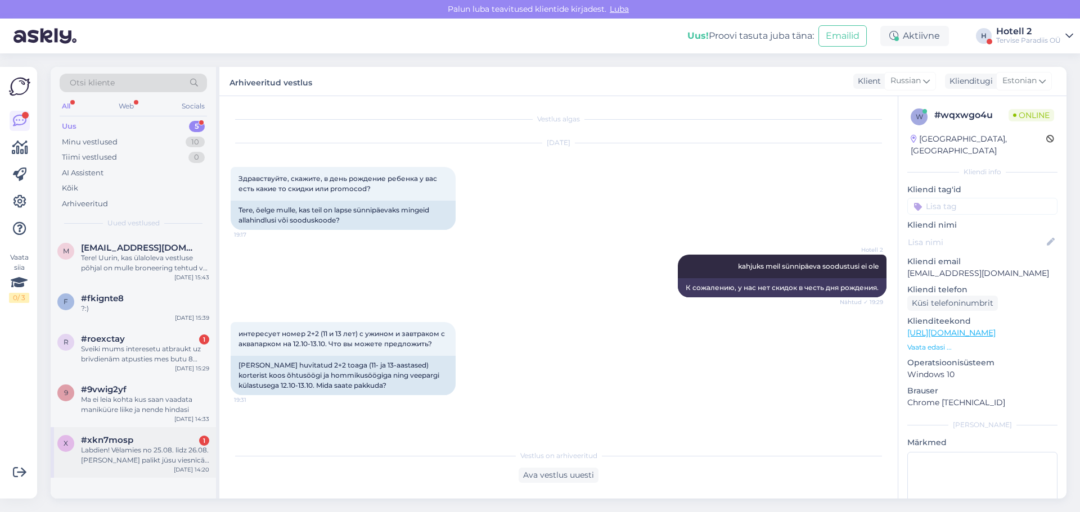
click at [124, 462] on div "Labdien! Vēlamies no 25.08. līdz 26.08. [PERSON_NAME] palikt jūsu viesnīcā, esa…" at bounding box center [145, 456] width 128 height 20
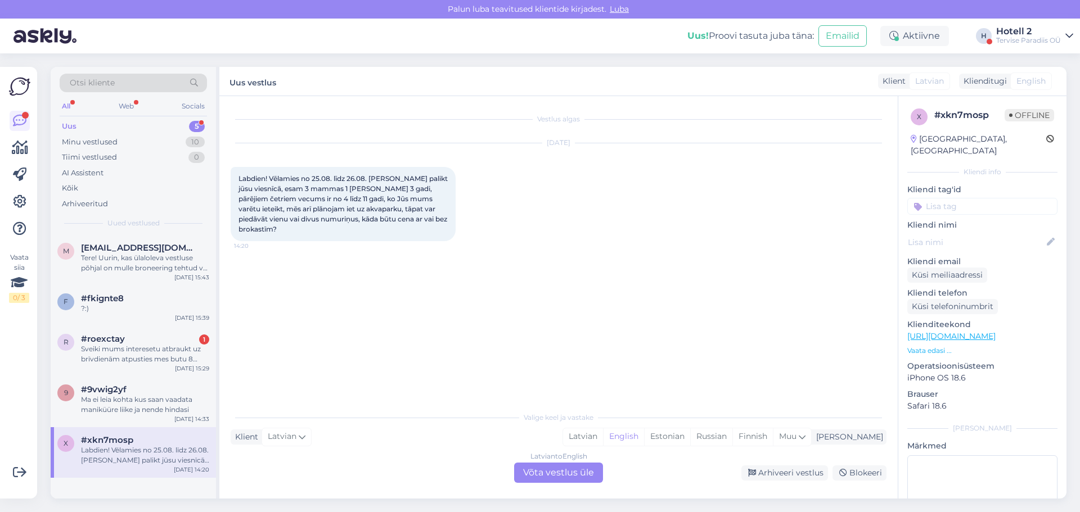
click at [567, 478] on div "Latvian to English Võta vestlus üle" at bounding box center [558, 473] width 89 height 20
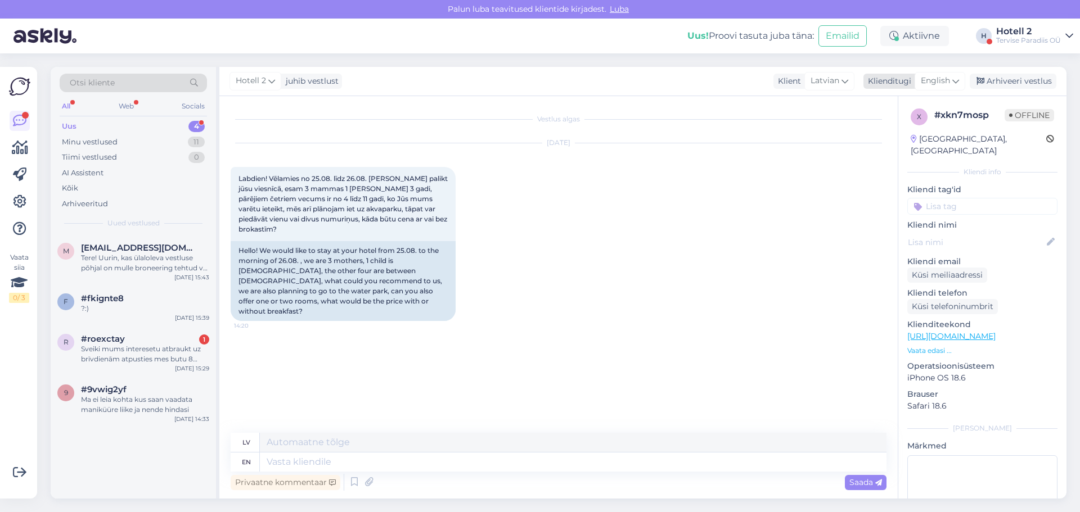
click at [957, 80] on icon at bounding box center [955, 81] width 7 height 12
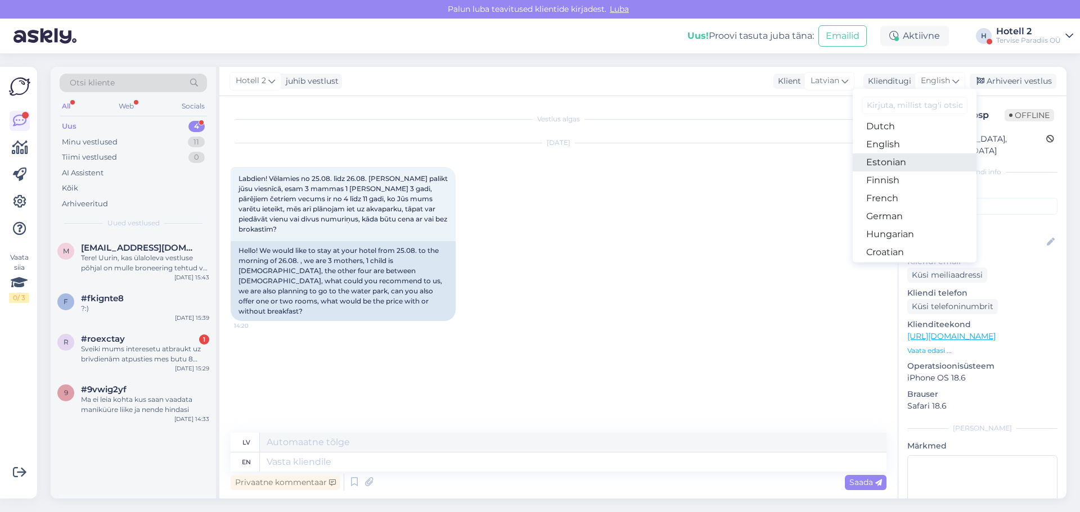
click at [884, 162] on link "Estonian" at bounding box center [915, 163] width 124 height 18
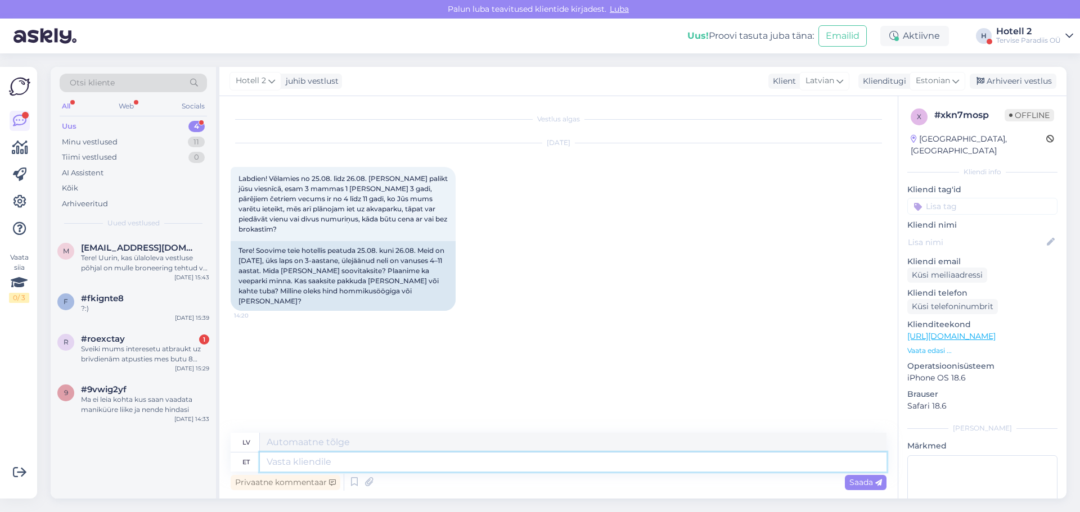
click at [301, 464] on textarea at bounding box center [573, 462] width 627 height 19
type textarea "palun"
type textarea "lūdzu"
type textarea "palun edas"
type textarea "lūdzu, ej uz priekšu"
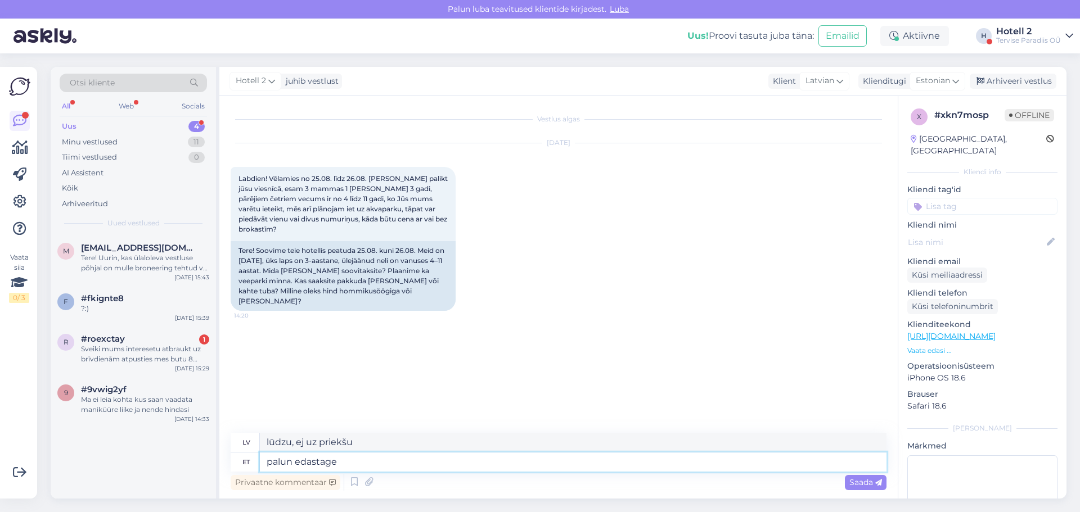
type textarea "palun edastage o"
type textarea "lūdzu, pārsūtiet"
type textarea "palun edastage oma"
type textarea "lūdzu, pārsūtiet savu"
type textarea "palun edastage oma broneerimissoov"
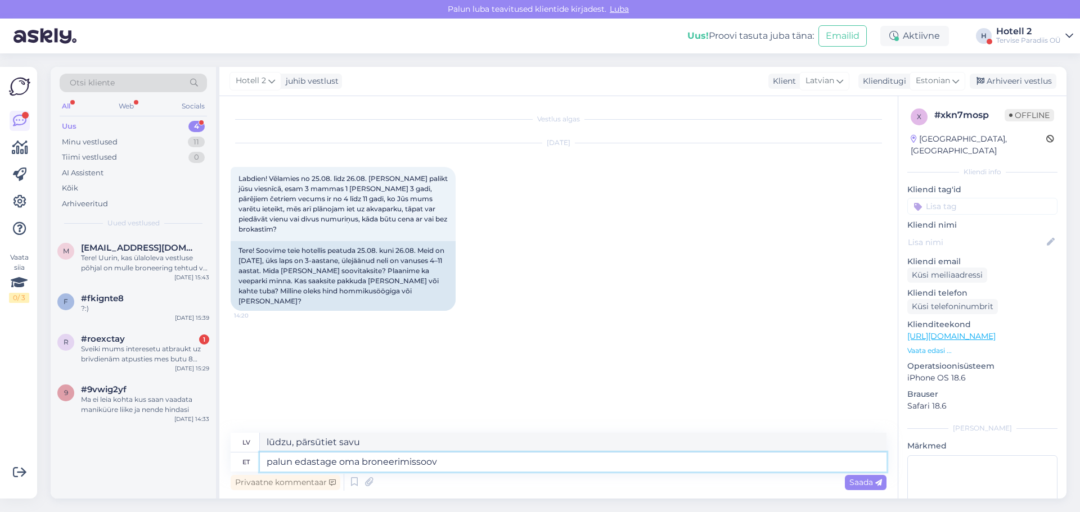
type textarea "lūdzu, iesniedziet savu rezervācijas pieprasījumu"
type textarea "palun edastage oma broneerimissoov aadressile"
type textarea "lūdzu, sūtiet savu rezervācijas pieprasījumu uz"
type textarea "palun edastage oma broneerimissoov aadressile sales"
type textarea "Lūdzu, nosūtiet savu rezervācijas pieprasījumu pārdošanas nodaļai."
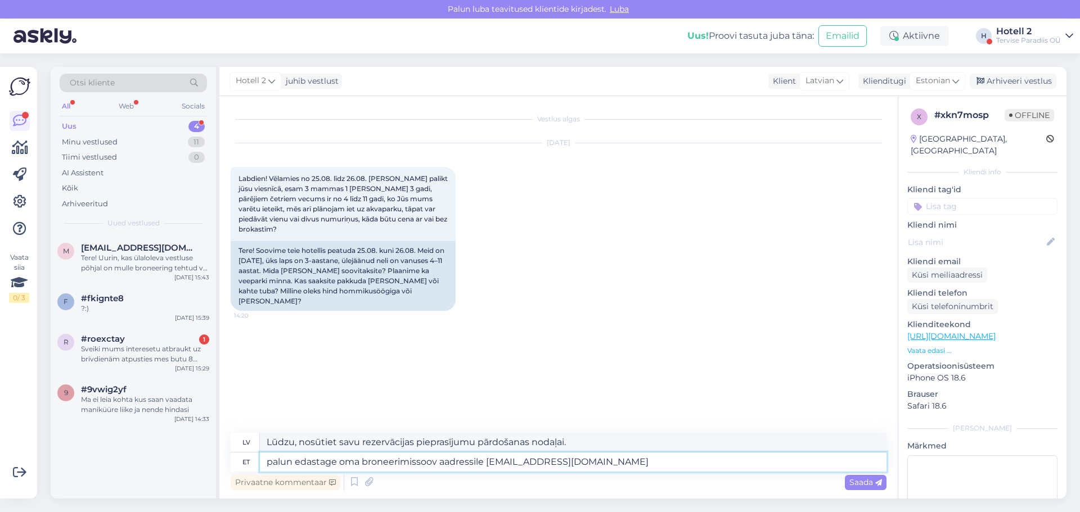
type textarea "palun edastage oma broneerimissoov aadressile [EMAIL_ADDRESS][DOMAIN_NAME]"
type textarea "Lūdzu, sūtiet savu rezervācijas pieprasījumu uz [EMAIL_ADDRESS][DOMAIN_NAME]"
type textarea "palun edastage oma broneerimissoov aadressile [EMAIL_ADDRESS][DOMAIN_NAME] või"
type textarea "Lūdzu, sūtiet savu rezervācijas pieprasījumu uz [EMAIL_ADDRESS][DOMAIN_NAME] vai"
type textarea "palun edastage oma broneerimissoov aadressile [EMAIL_ADDRESS][DOMAIN_NAME] või …"
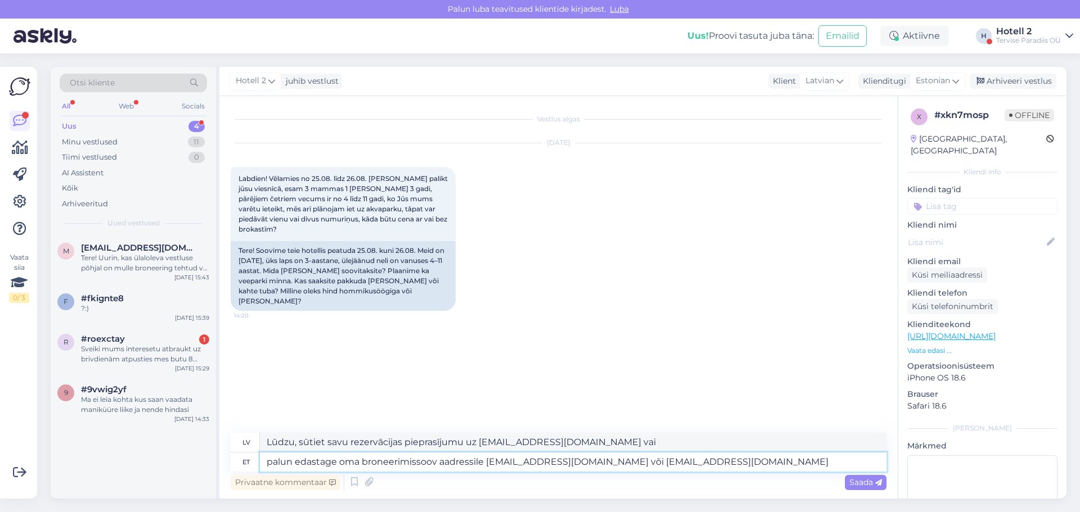
type textarea "Lūdzu, sūtiet savu rezervācijas pieprasījumu uz [EMAIL_ADDRESS][DOMAIN_NAME] va…"
type textarea "palun edastage oma broneerimissoov aadressile [EMAIL_ADDRESS][DOMAIN_NAME] või …"
click at [862, 485] on span "Saada" at bounding box center [865, 483] width 33 height 10
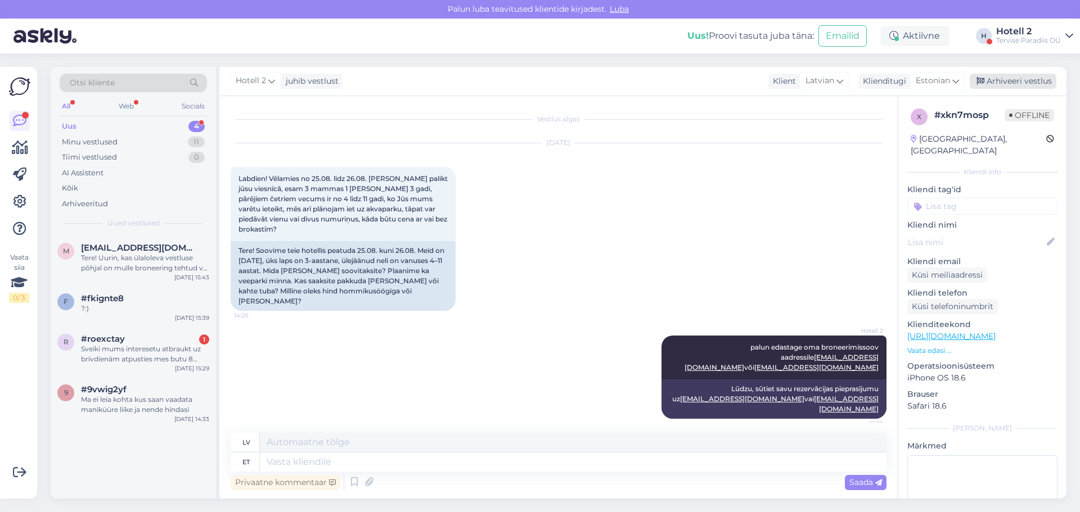
click at [1011, 78] on div "Arhiveeri vestlus" at bounding box center [1013, 81] width 87 height 15
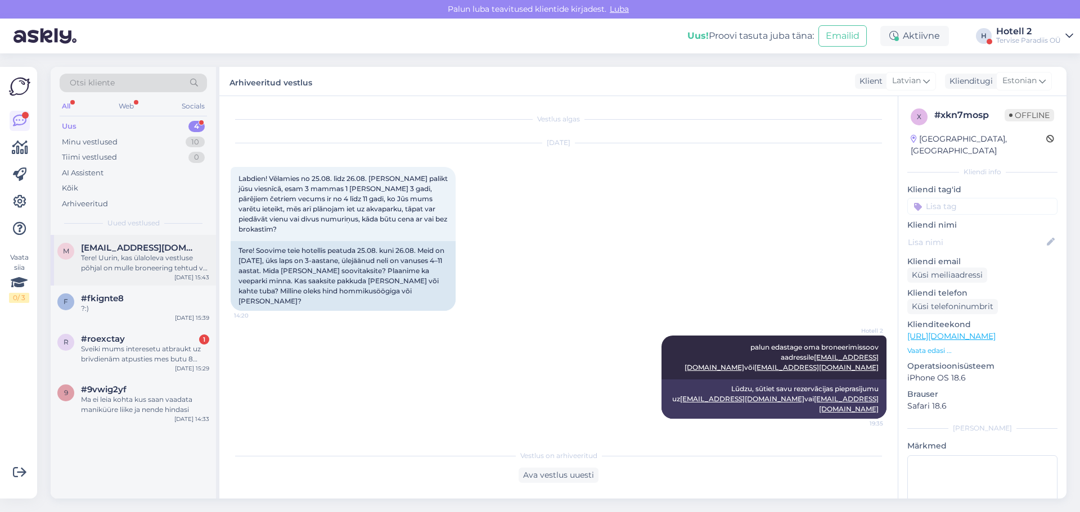
click at [138, 268] on div "Tere! Uurin, kas ülaloleva vestluse põhjal on mulle broneering tehtud või on mi…" at bounding box center [145, 263] width 128 height 20
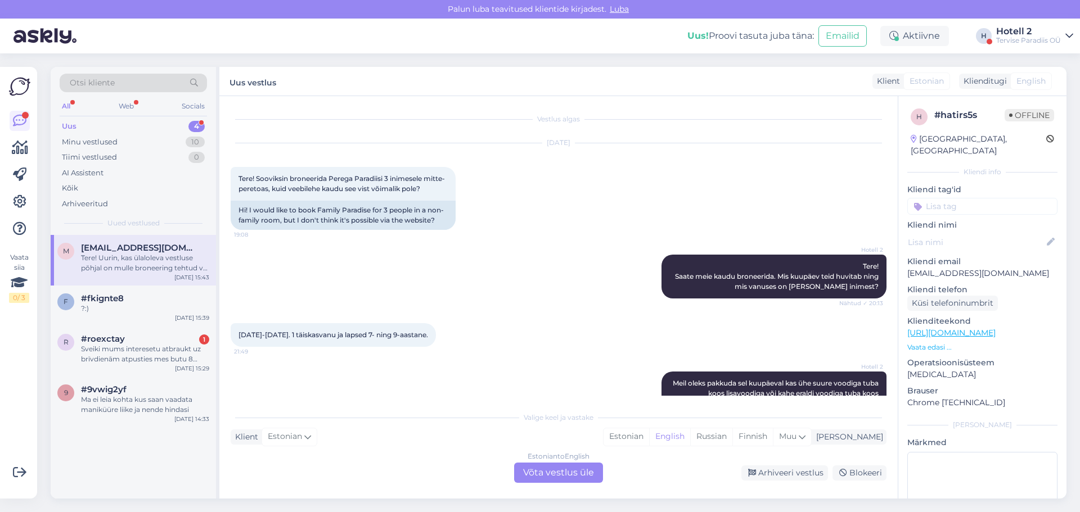
scroll to position [206, 0]
